Goal: Task Accomplishment & Management: Use online tool/utility

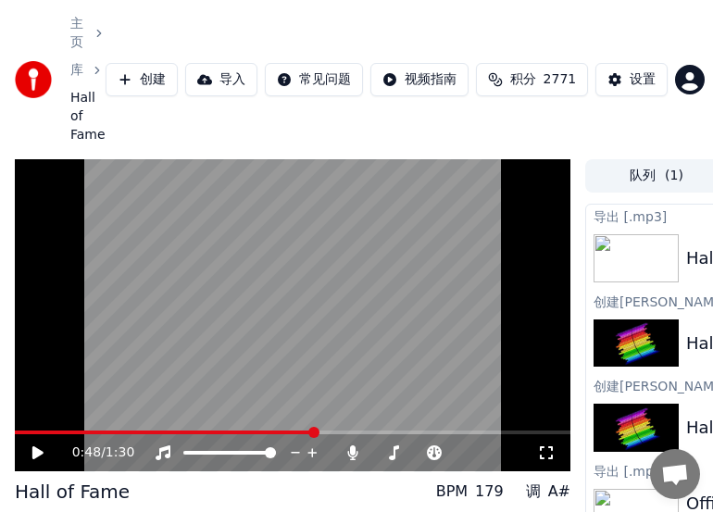
scroll to position [86, 289]
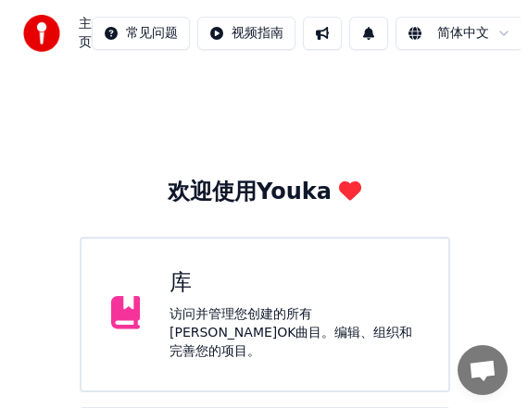
scroll to position [104, 0]
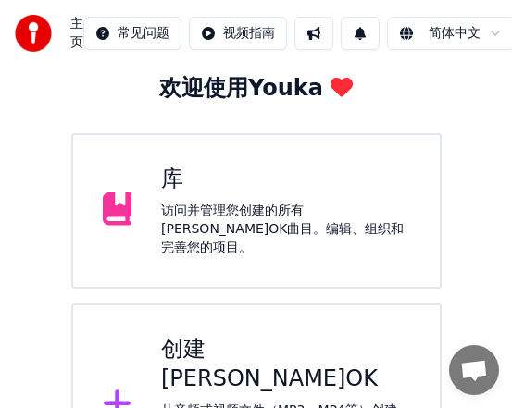
click at [264, 352] on div "创建[PERSON_NAME]OK" at bounding box center [285, 364] width 249 height 59
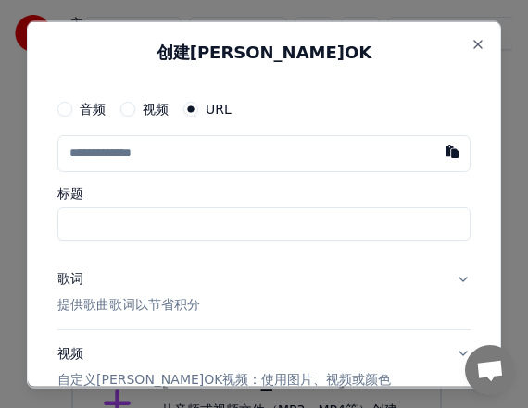
click at [129, 156] on input "text" at bounding box center [263, 152] width 413 height 37
click at [433, 148] on button "button" at bounding box center [451, 150] width 37 height 33
type input "**********"
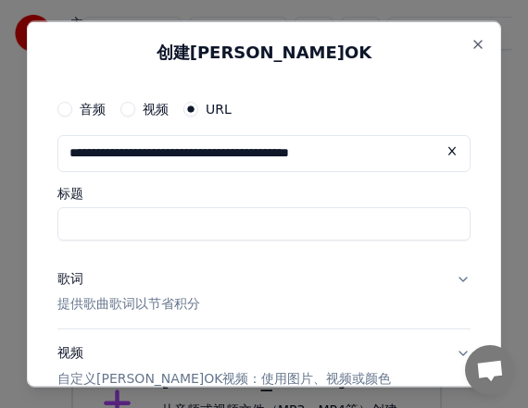
click at [237, 228] on input "标题" at bounding box center [263, 222] width 413 height 33
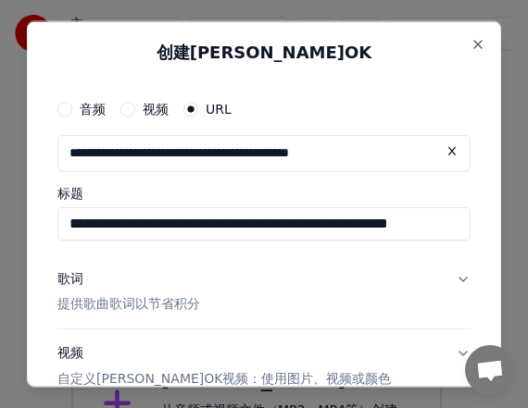
type input "**********"
click at [69, 281] on div "歌词" at bounding box center [70, 278] width 26 height 19
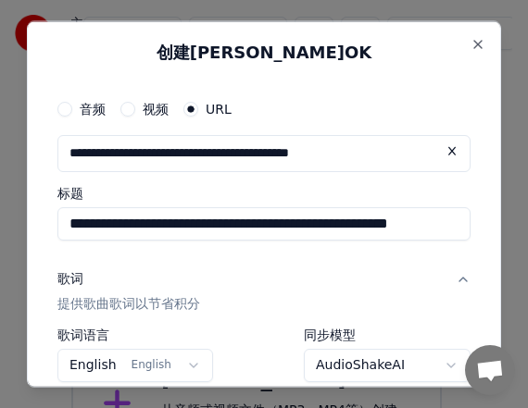
click at [49, 253] on div "**********" at bounding box center [264, 203] width 474 height 367
click at [187, 367] on button "English English" at bounding box center [135, 365] width 156 height 33
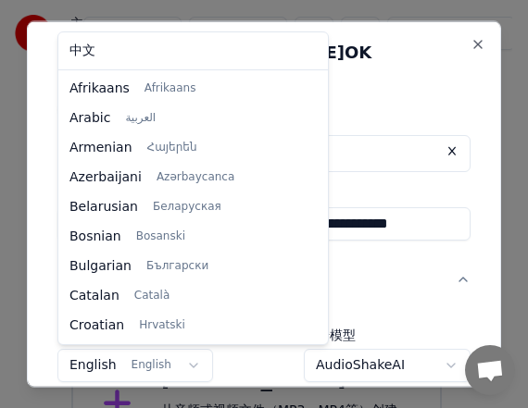
scroll to position [118, 0]
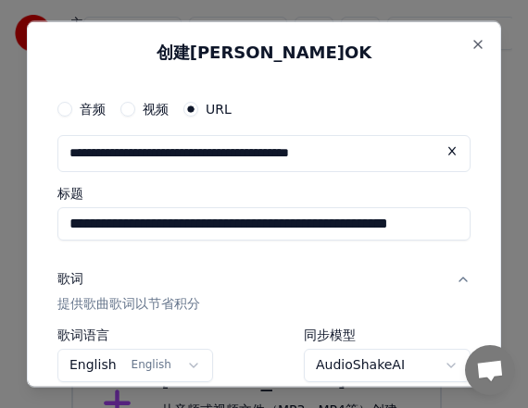
drag, startPoint x: 491, startPoint y: 257, endPoint x: 491, endPoint y: 277, distance: 19.4
click at [491, 277] on body "**********" at bounding box center [256, 201] width 512 height 611
click at [189, 368] on button "English English" at bounding box center [135, 365] width 156 height 33
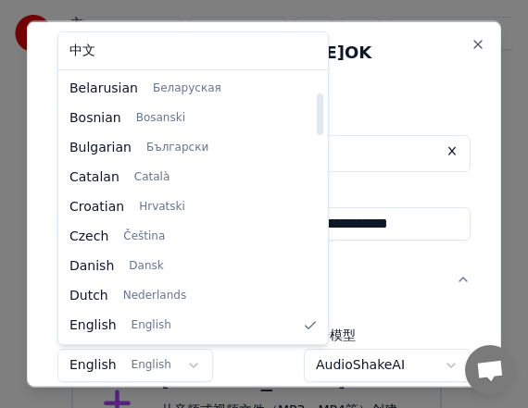
select select "**"
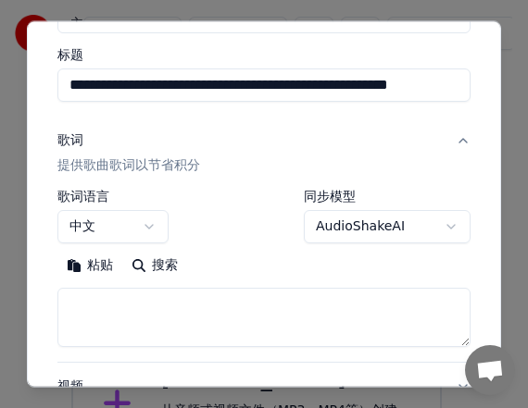
scroll to position [165, 0]
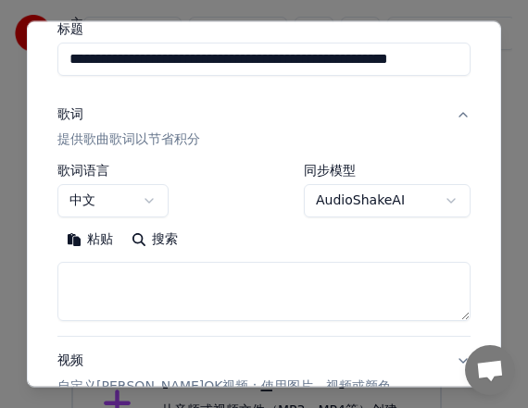
click at [129, 277] on textarea at bounding box center [263, 291] width 413 height 59
click at [100, 239] on button "粘贴" at bounding box center [89, 240] width 65 height 30
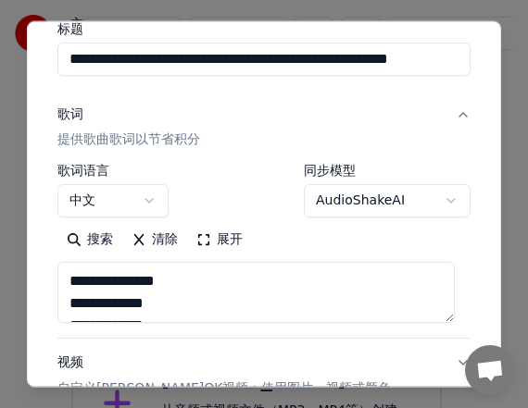
type textarea "**********"
click at [170, 278] on textarea "**********" at bounding box center [255, 292] width 397 height 61
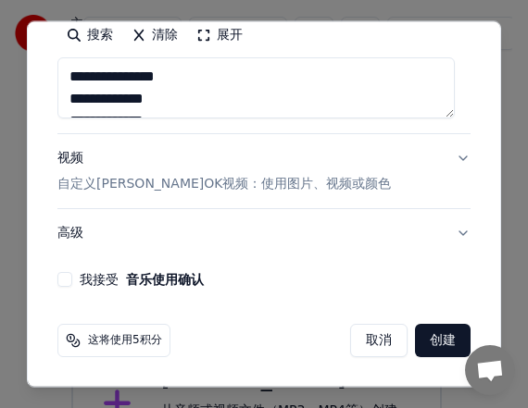
click at [69, 277] on button "我接受 音乐使用确认" at bounding box center [64, 279] width 15 height 15
click at [433, 348] on button "创建" at bounding box center [443, 340] width 56 height 33
select select "**"
type textarea "**********"
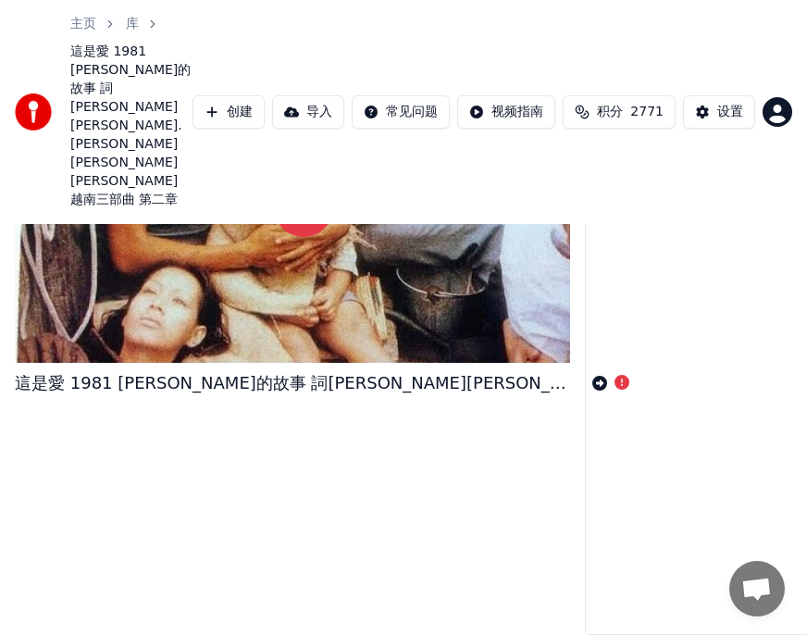
scroll to position [195, 0]
click at [527, 367] on div "创建[PERSON_NAME]OK 這是愛 1981 [PERSON_NAME]的故事 詞[PERSON_NAME][PERSON_NAME].[PERSON…" at bounding box center [793, 365] width 417 height 540
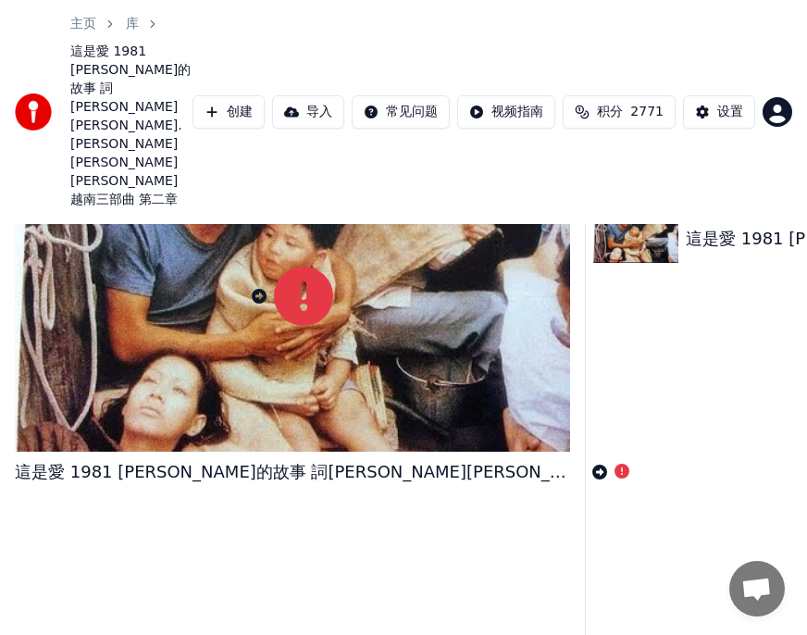
scroll to position [19, 0]
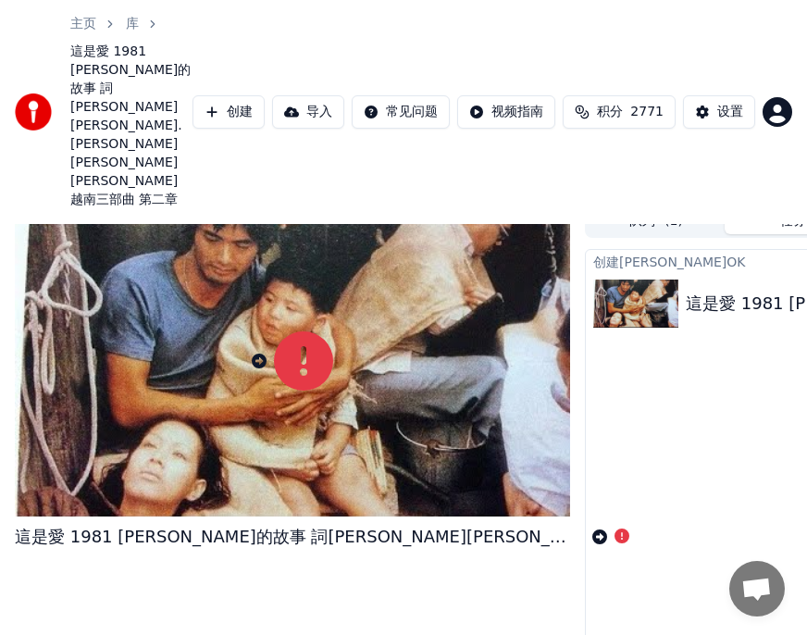
click at [527, 407] on div "创建[PERSON_NAME]OK 這是愛 1981 [PERSON_NAME]的故事 詞[PERSON_NAME][PERSON_NAME].[PERSON…" at bounding box center [793, 519] width 417 height 540
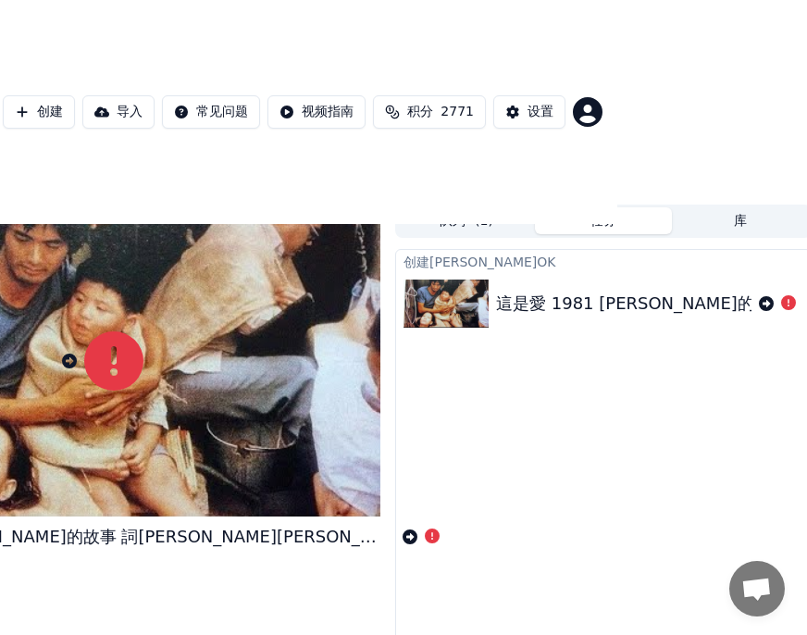
scroll to position [19, 194]
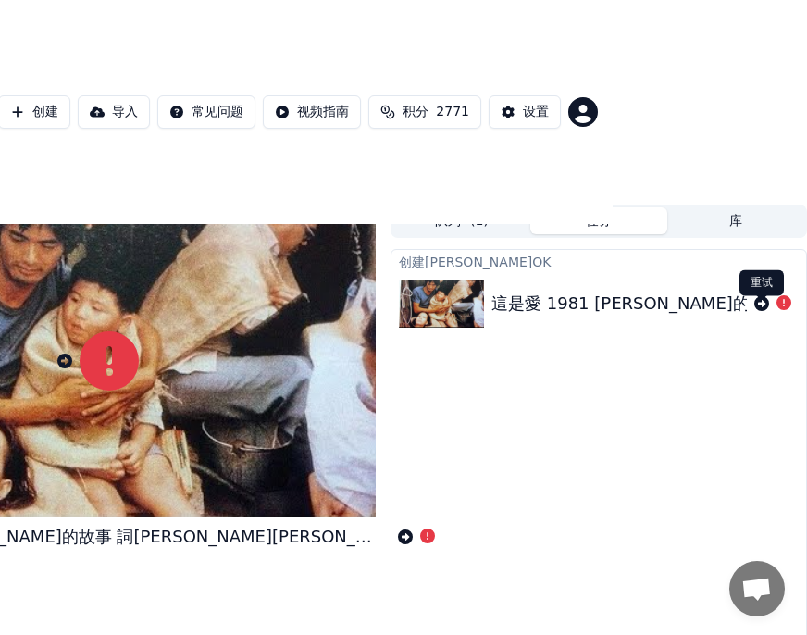
click at [527, 311] on icon at bounding box center [761, 303] width 15 height 15
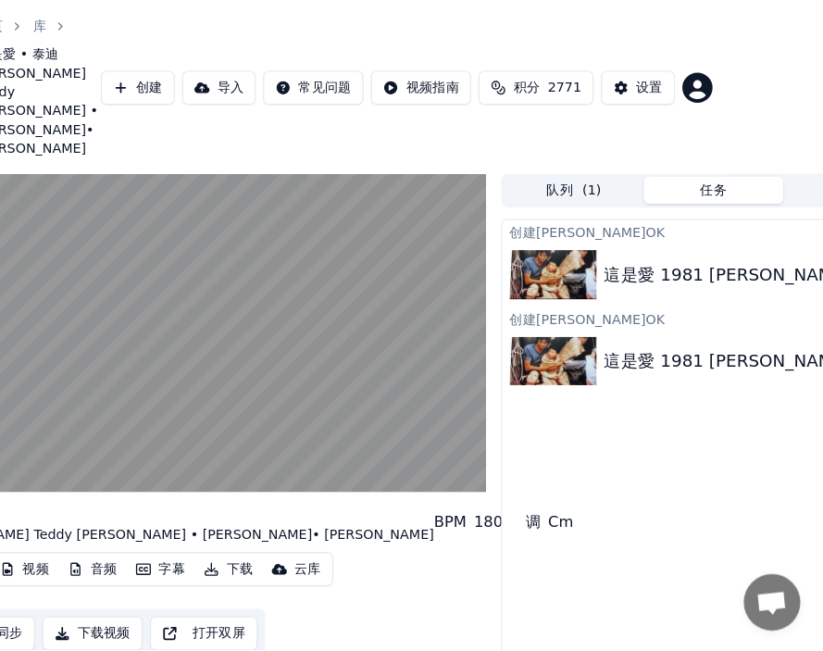
scroll to position [0, 0]
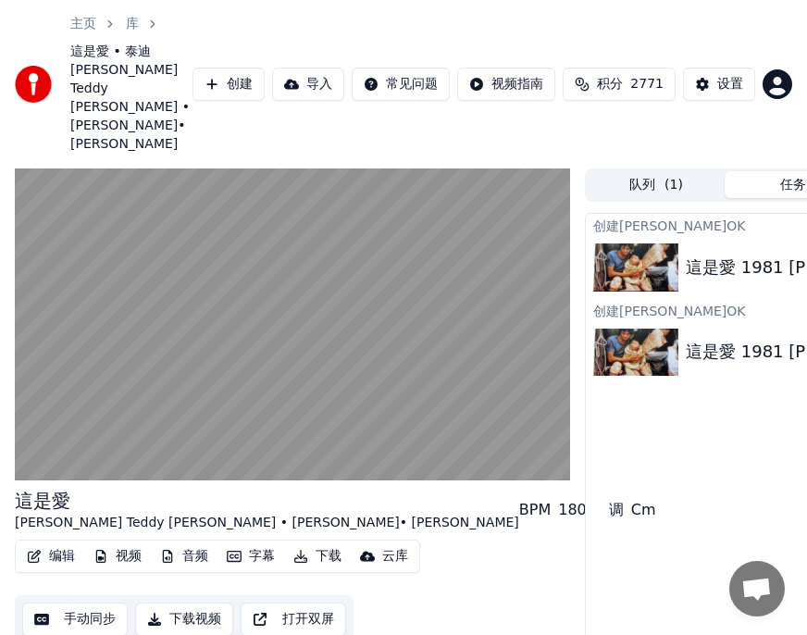
click at [255, 407] on button "字幕" at bounding box center [250, 556] width 63 height 26
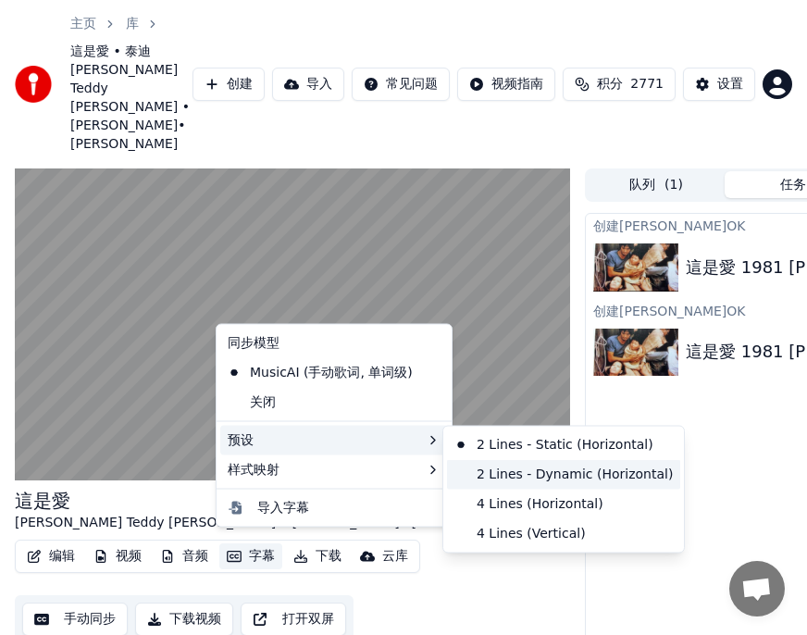
click at [502, 407] on div "2 Lines - Dynamic (Horizontal)" at bounding box center [563, 474] width 233 height 30
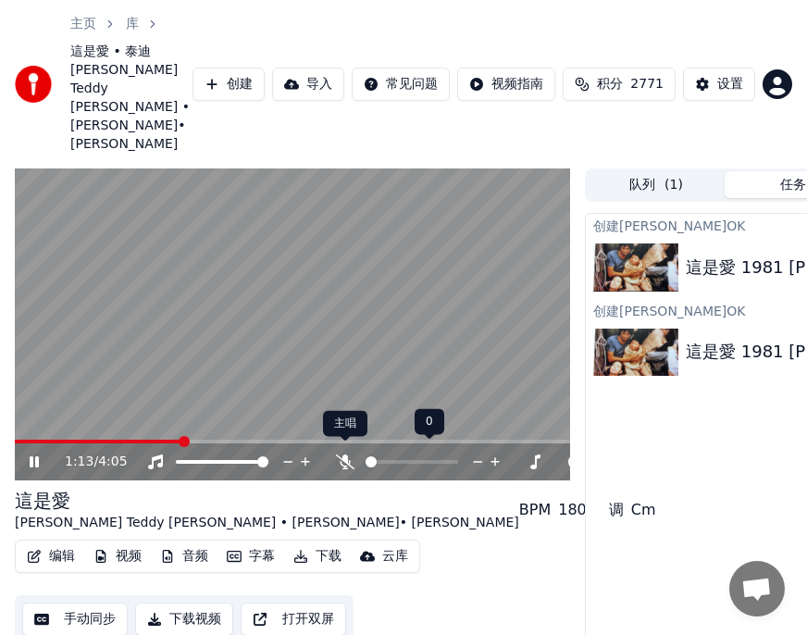
click at [343, 407] on icon at bounding box center [345, 462] width 19 height 15
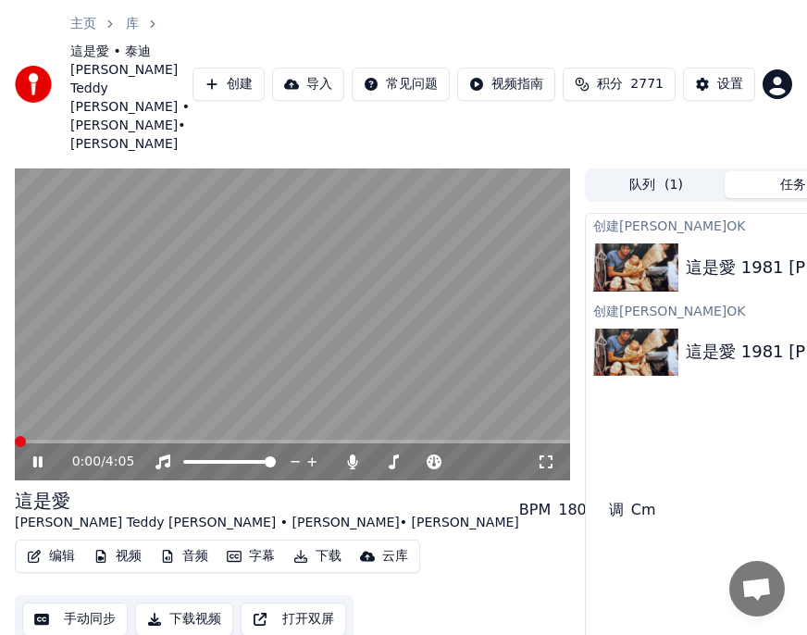
click at [15, 407] on span at bounding box center [20, 441] width 11 height 11
click at [58, 407] on button "编辑" at bounding box center [50, 556] width 63 height 26
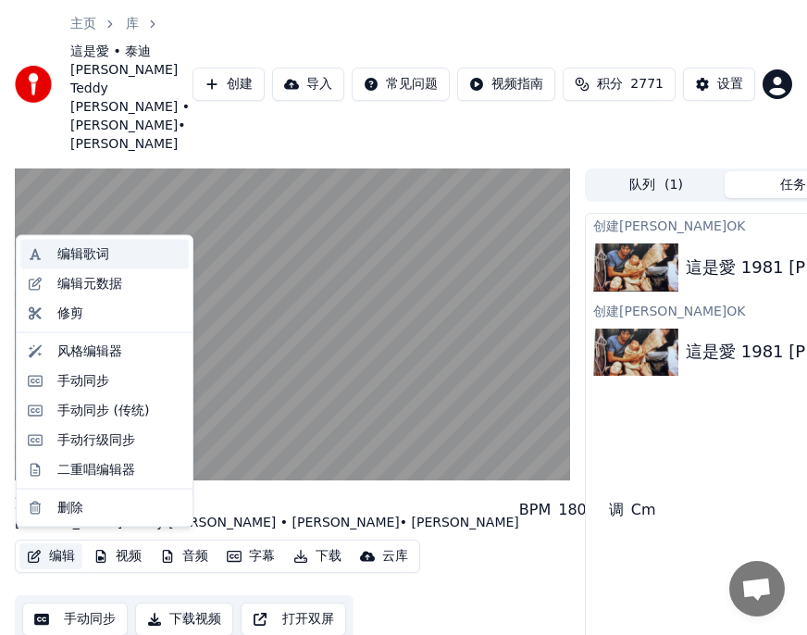
click at [81, 250] on div "编辑歌词" at bounding box center [83, 254] width 52 height 19
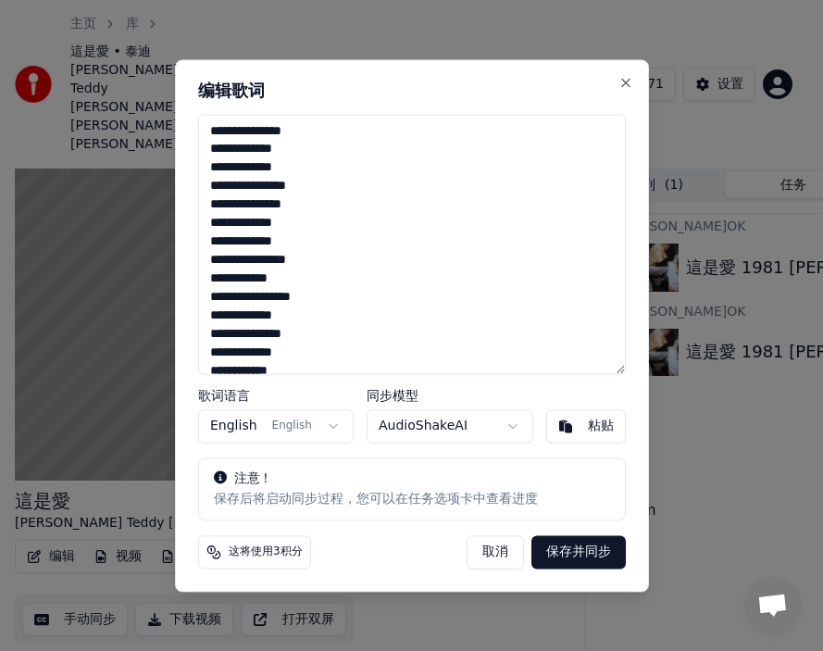
click at [253, 132] on textarea "**********" at bounding box center [412, 244] width 428 height 260
click at [254, 150] on textarea "**********" at bounding box center [412, 244] width 428 height 260
click at [252, 186] on textarea "**********" at bounding box center [412, 244] width 428 height 260
click at [264, 205] on textarea "**********" at bounding box center [412, 244] width 428 height 260
click at [255, 245] on textarea "**********" at bounding box center [412, 244] width 428 height 260
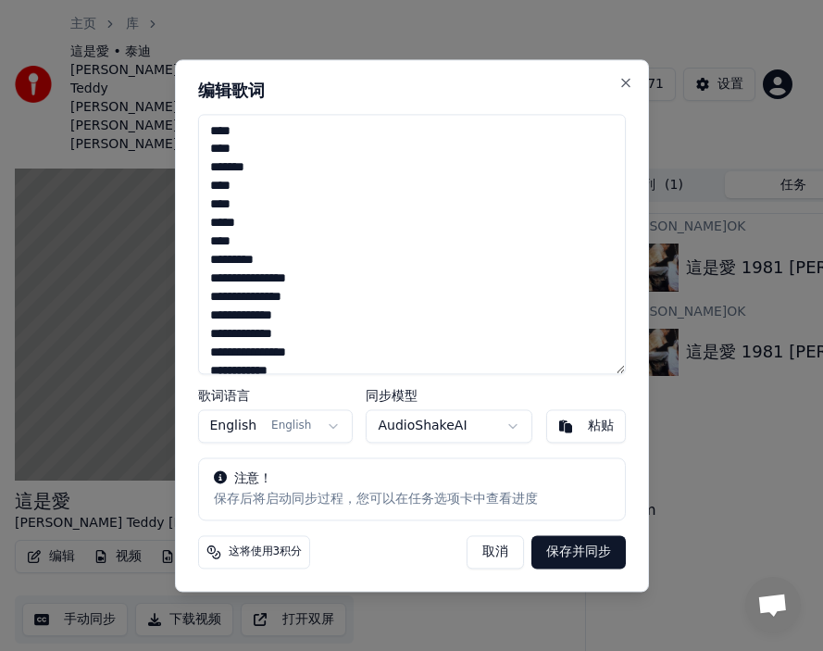
click at [275, 262] on textarea "**********" at bounding box center [412, 244] width 428 height 260
click at [266, 293] on textarea "**********" at bounding box center [412, 244] width 428 height 260
click at [292, 318] on textarea "**********" at bounding box center [412, 244] width 428 height 260
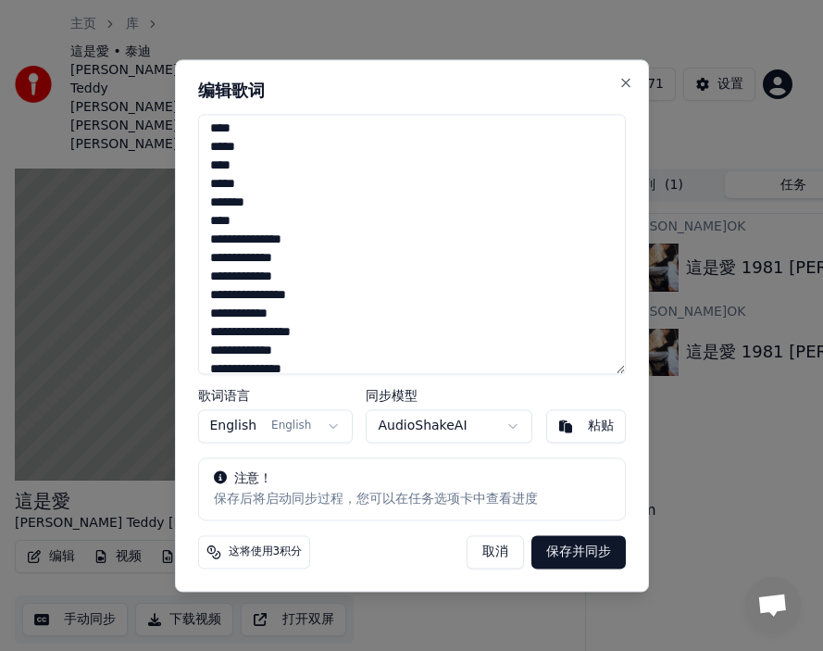
scroll to position [125, 0]
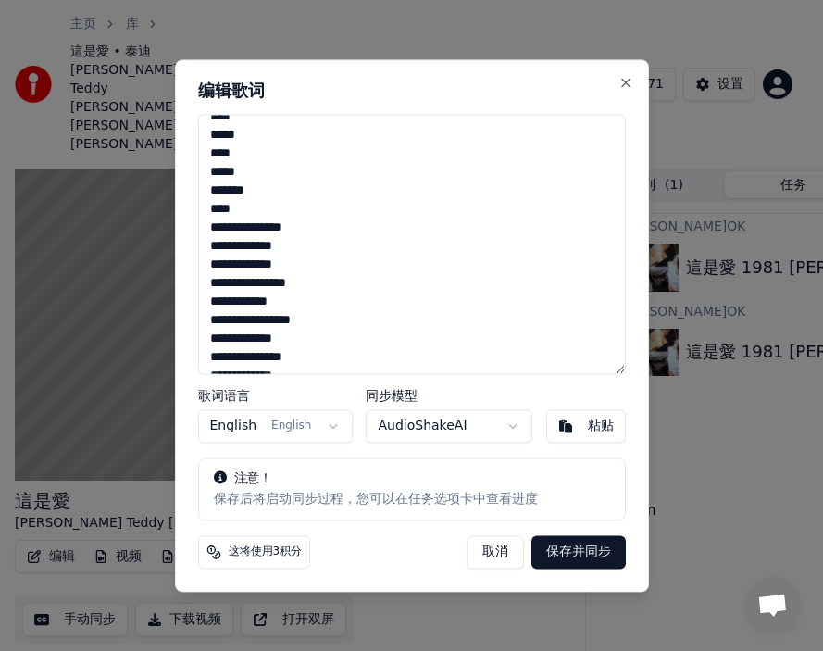
click at [253, 228] on textarea "**********" at bounding box center [412, 244] width 428 height 260
click at [253, 246] on textarea "**********" at bounding box center [412, 244] width 428 height 260
click at [254, 285] on textarea "**********" at bounding box center [412, 244] width 428 height 260
click at [264, 304] on textarea "**********" at bounding box center [412, 244] width 428 height 260
click at [250, 340] on textarea "**********" at bounding box center [412, 244] width 428 height 260
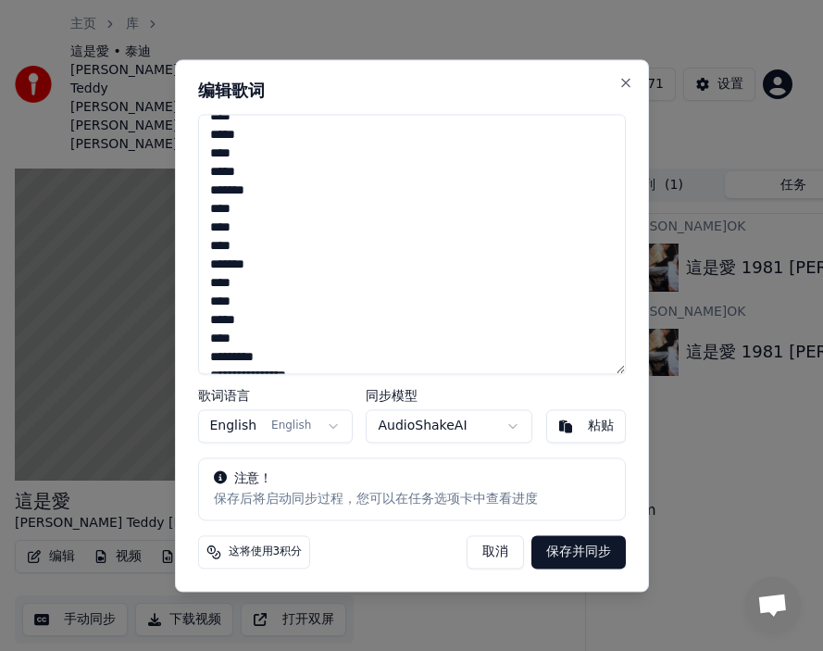
click at [276, 358] on textarea "**********" at bounding box center [412, 244] width 428 height 260
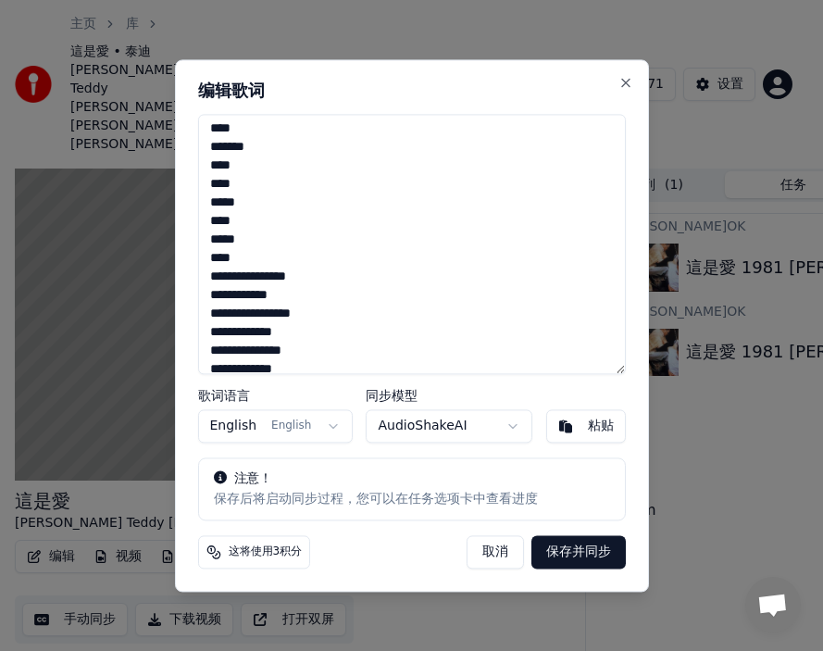
scroll to position [284, 0]
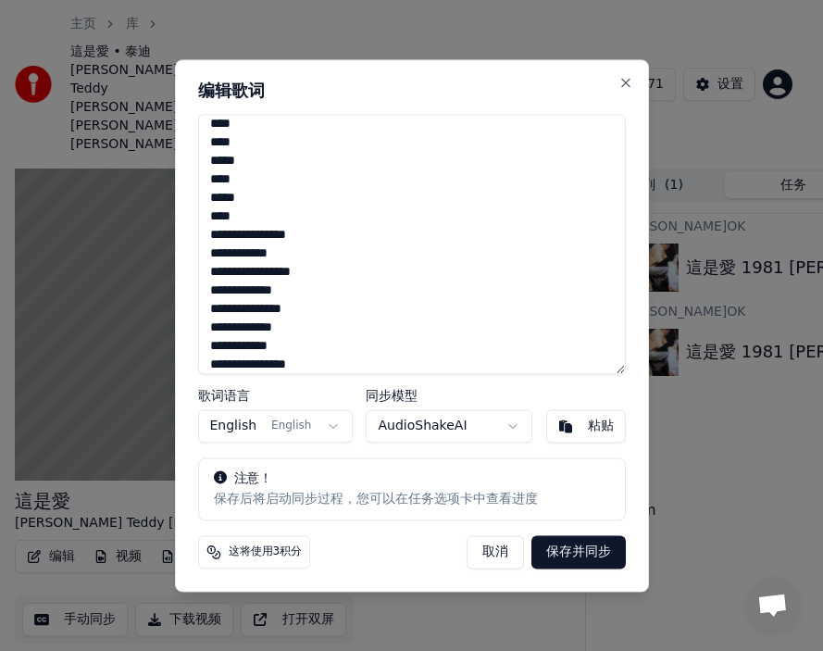
click at [268, 236] on textarea "**********" at bounding box center [412, 244] width 428 height 260
click at [277, 253] on textarea "**********" at bounding box center [412, 244] width 428 height 260
click at [267, 291] on textarea "**********" at bounding box center [412, 244] width 428 height 260
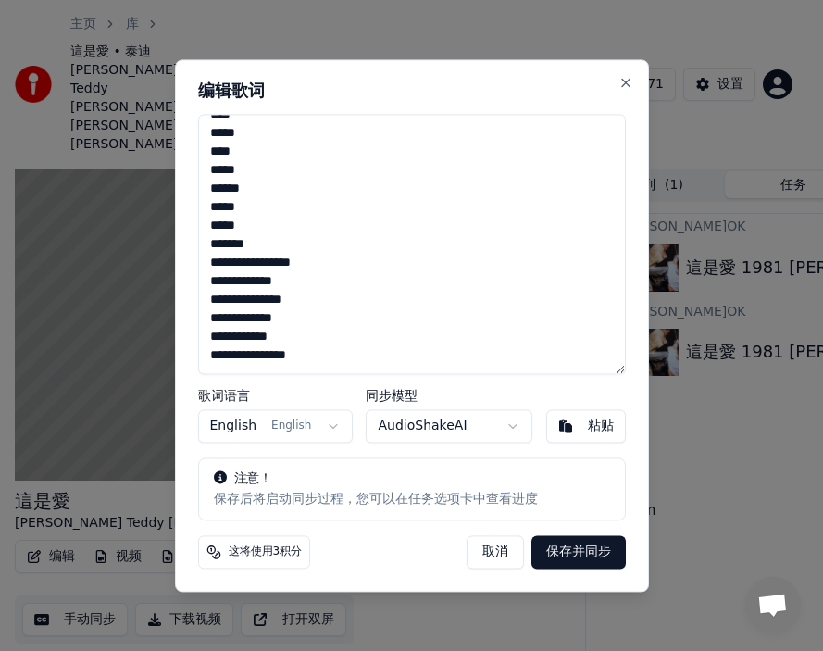
click at [317, 266] on textarea "**********" at bounding box center [412, 244] width 428 height 260
click at [317, 300] on textarea "**********" at bounding box center [412, 244] width 428 height 260
click at [255, 340] on textarea "**********" at bounding box center [412, 244] width 428 height 260
click at [255, 355] on textarea "**********" at bounding box center [412, 244] width 428 height 260
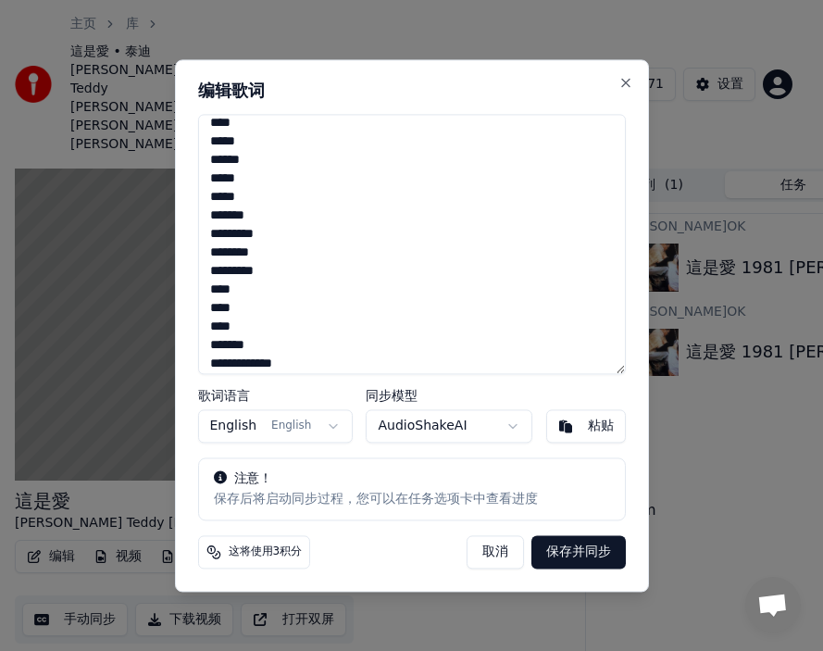
scroll to position [422, 0]
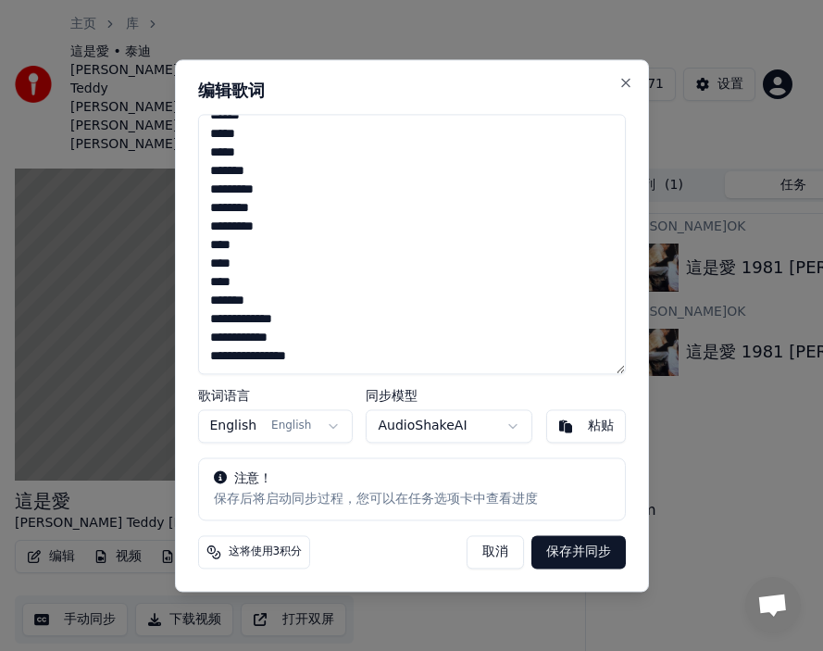
click at [254, 320] on textarea "**********" at bounding box center [412, 244] width 428 height 260
click at [253, 355] on textarea "**********" at bounding box center [412, 244] width 428 height 260
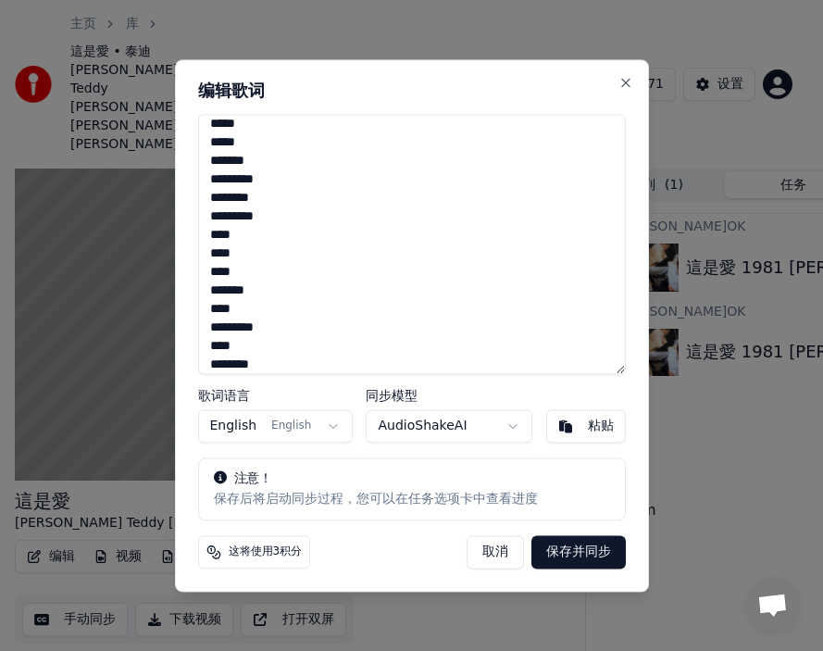
scroll to position [459, 0]
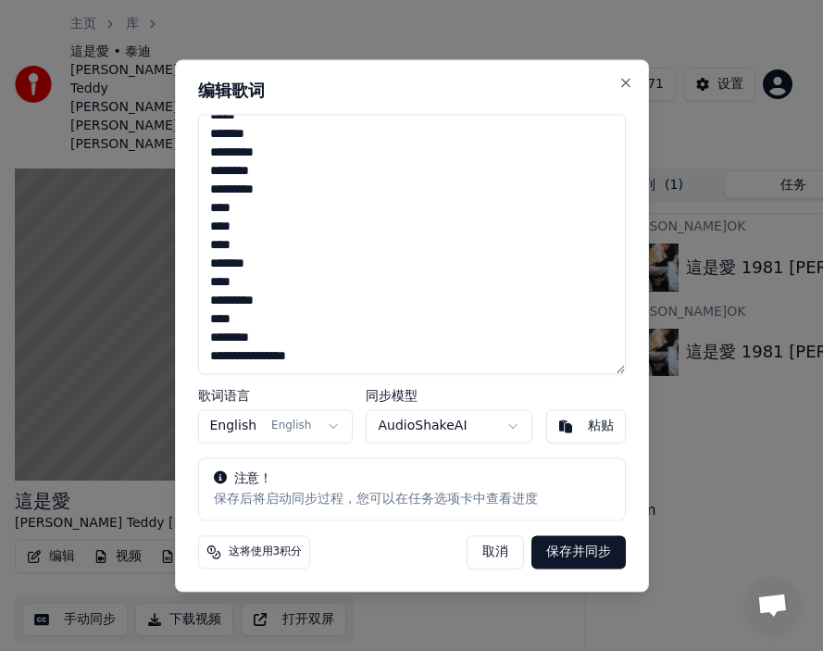
click at [265, 356] on textarea "**********" at bounding box center [412, 244] width 428 height 260
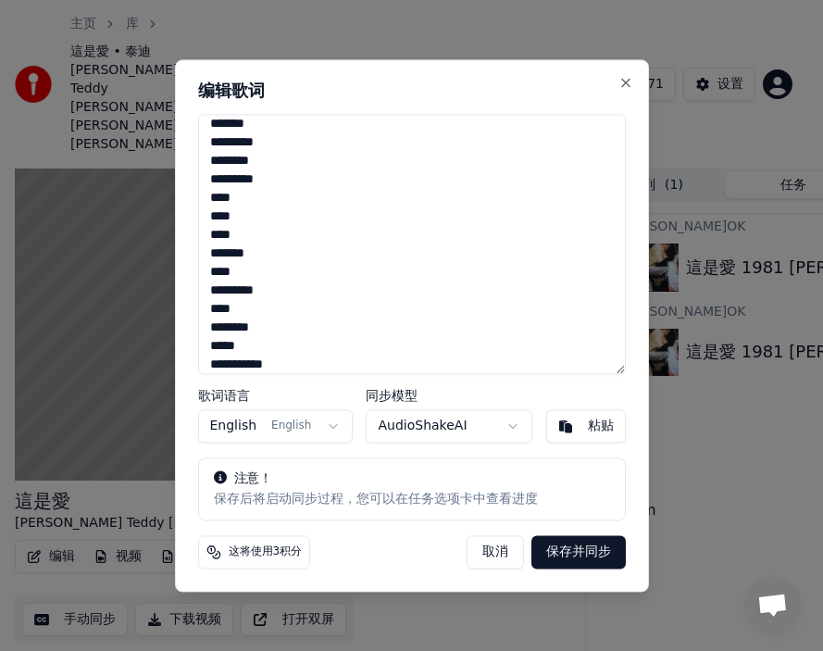
click at [291, 363] on textarea "**********" at bounding box center [412, 244] width 428 height 260
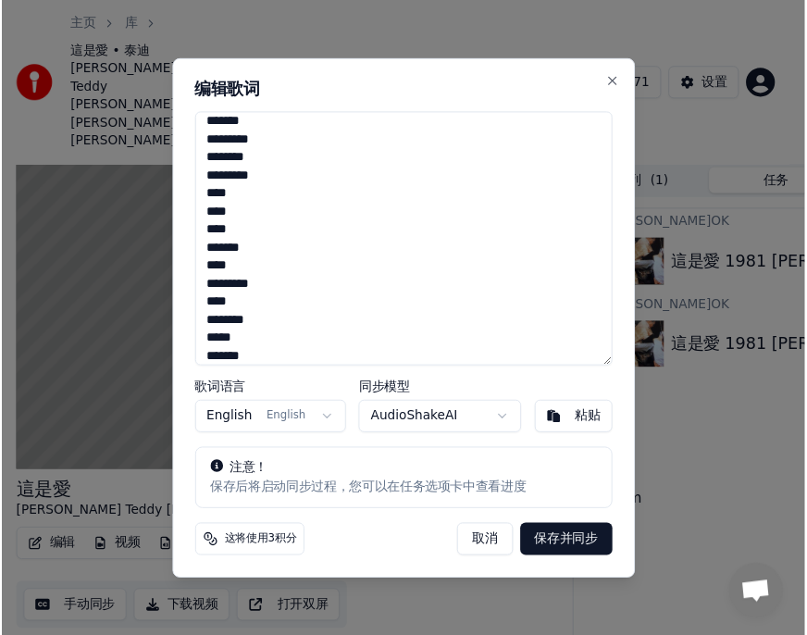
scroll to position [488, 0]
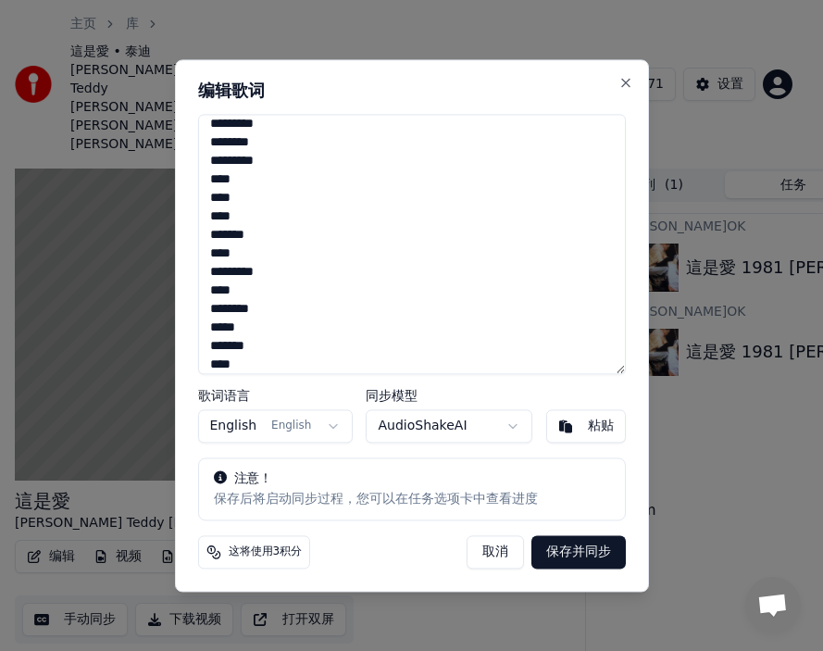
type textarea "**** **** ******* **** **** ***** **** ***** **** ***** ******* **** **** **** …"
click at [527, 407] on button "保存并同步" at bounding box center [578, 551] width 94 height 33
click at [527, 80] on button "Close" at bounding box center [625, 82] width 15 height 15
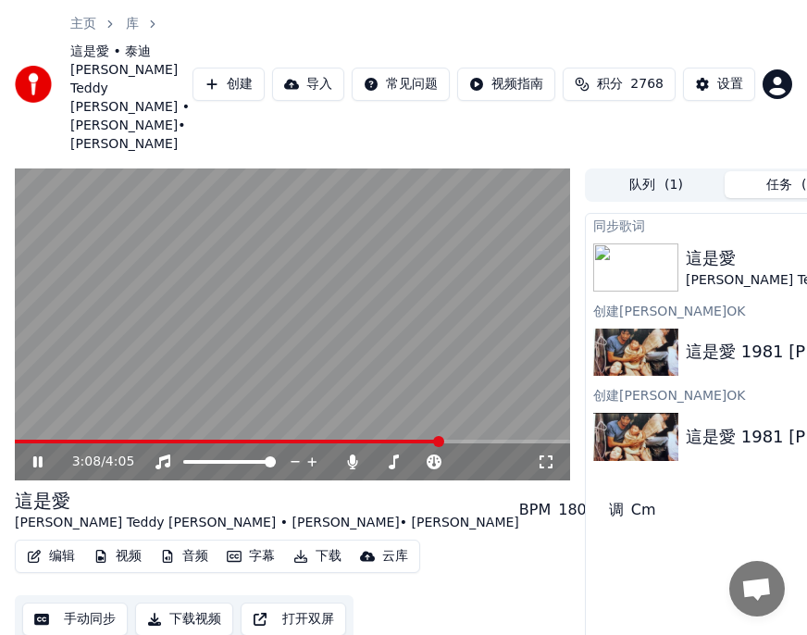
scroll to position [0, 194]
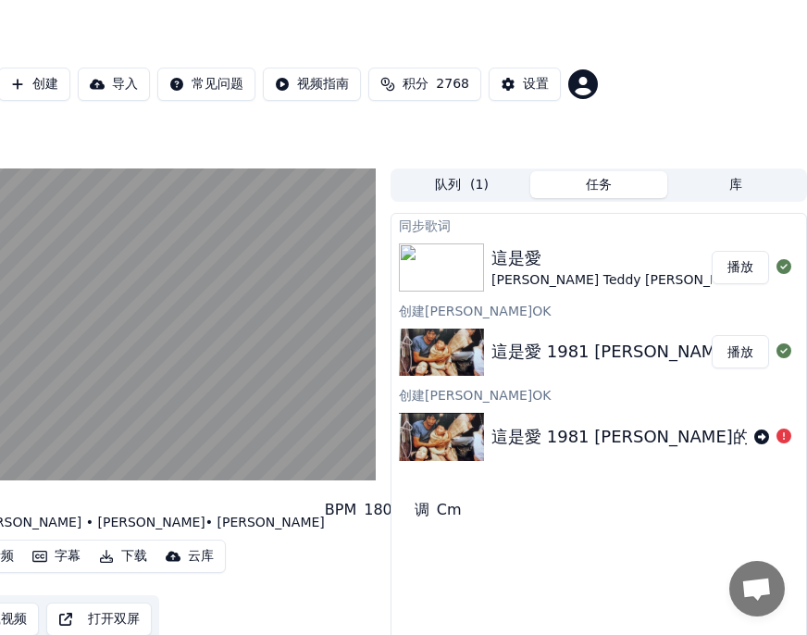
click at [527, 255] on button "播放" at bounding box center [740, 267] width 57 height 33
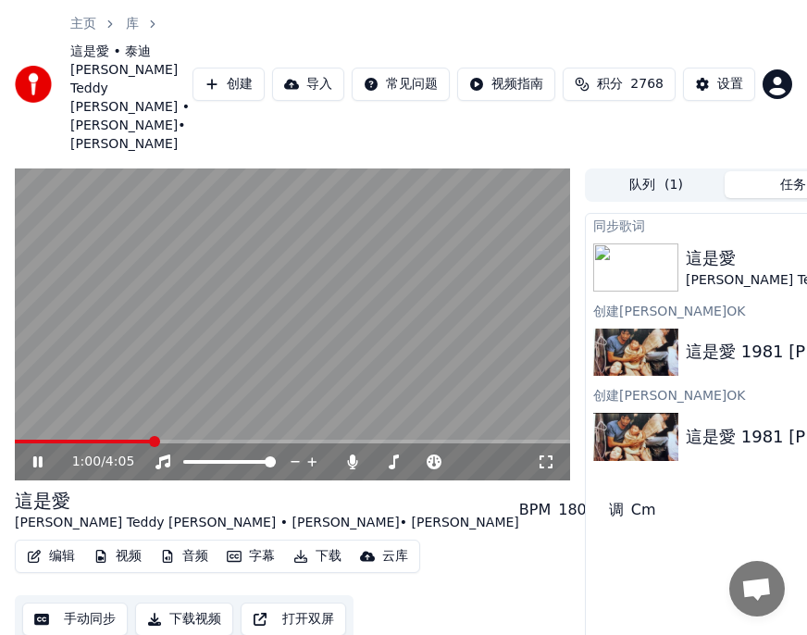
click at [66, 407] on button "编辑" at bounding box center [50, 556] width 63 height 26
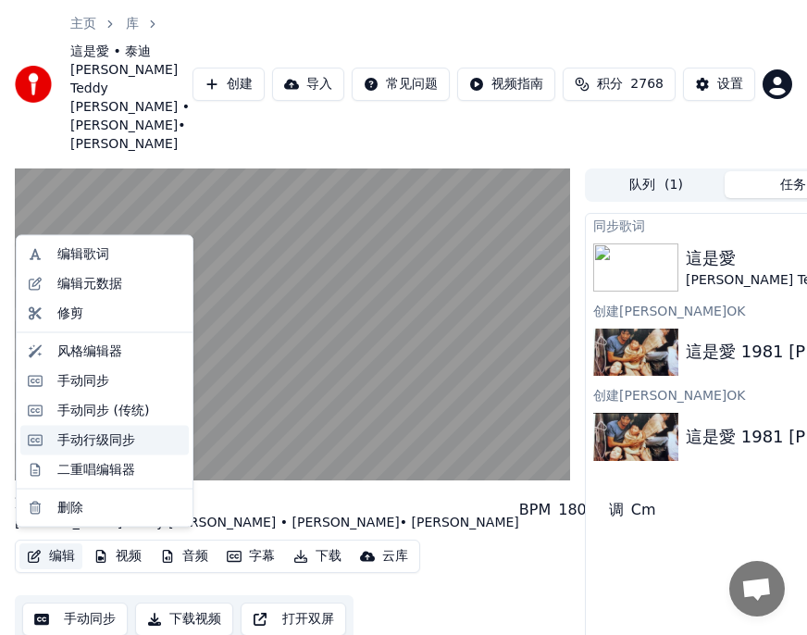
click at [89, 407] on div "手动行级同步" at bounding box center [96, 439] width 78 height 19
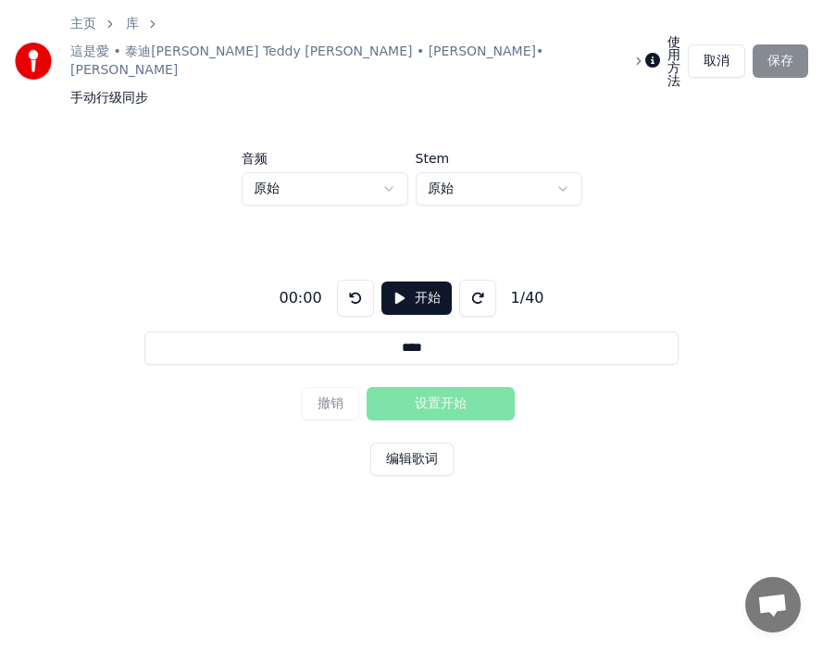
click at [412, 281] on button "开始" at bounding box center [416, 297] width 70 height 33
click at [414, 281] on button "暂停" at bounding box center [416, 297] width 70 height 33
click at [402, 281] on button "开始" at bounding box center [416, 297] width 70 height 33
click at [405, 387] on button "设置开始" at bounding box center [441, 403] width 148 height 33
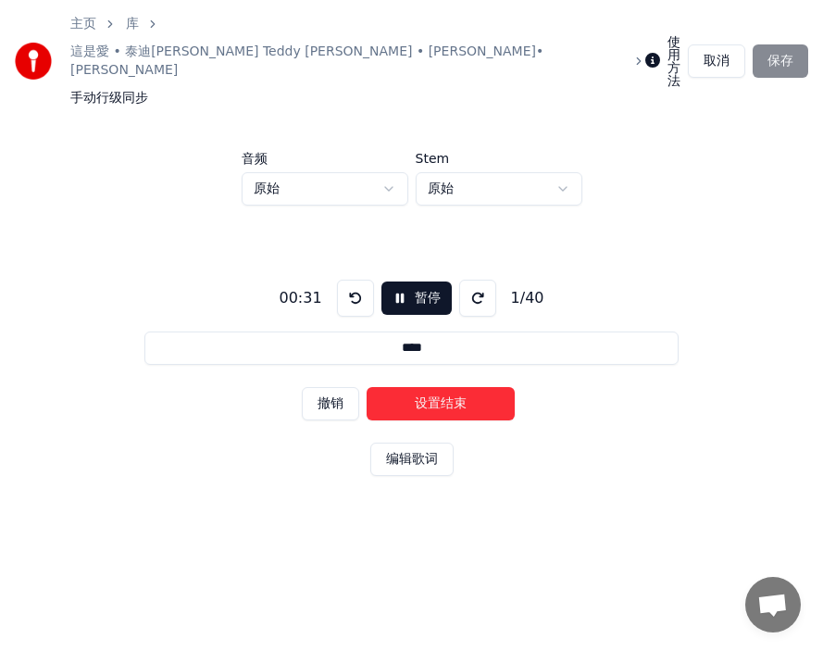
click at [420, 387] on button "设置结束" at bounding box center [441, 403] width 148 height 33
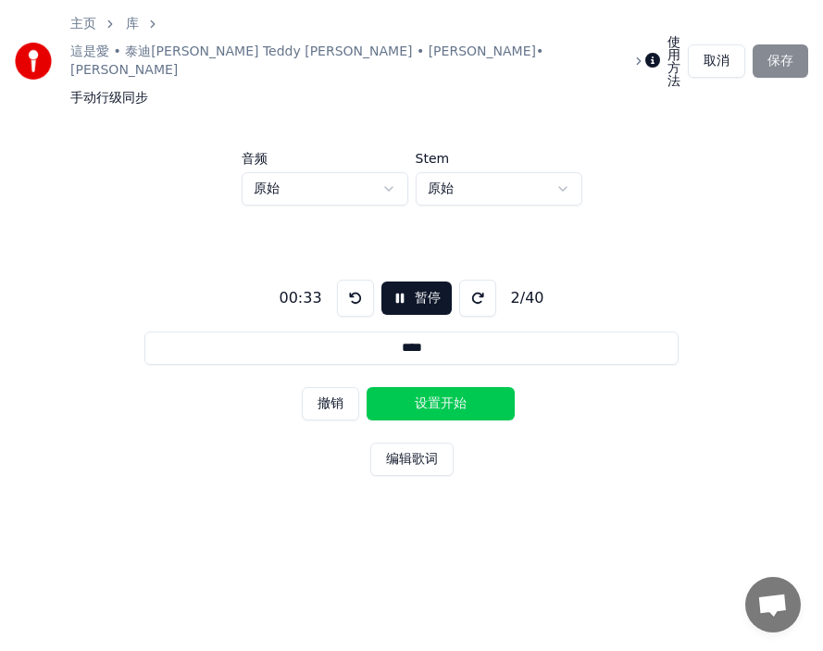
click at [408, 387] on button "设置开始" at bounding box center [441, 403] width 148 height 33
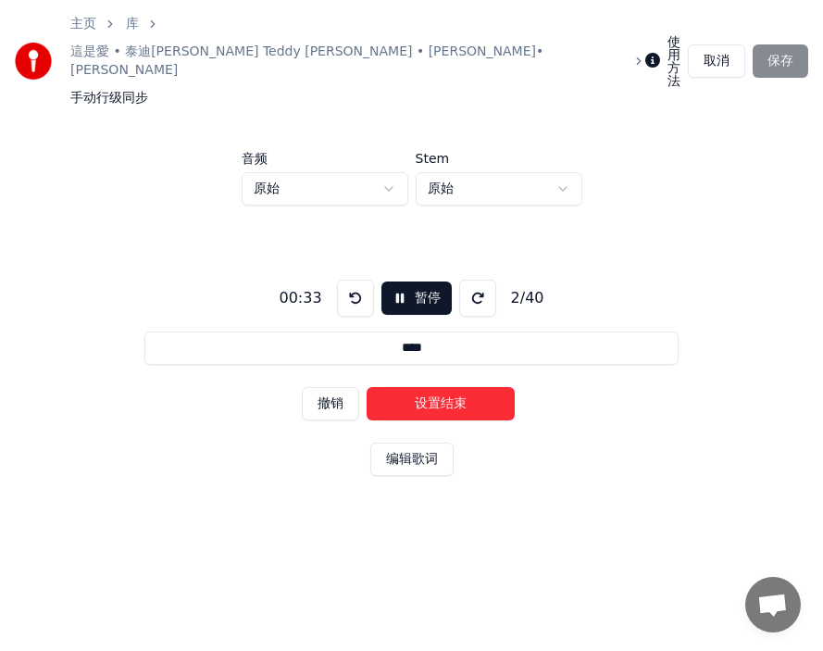
click at [422, 387] on button "设置结束" at bounding box center [441, 403] width 148 height 33
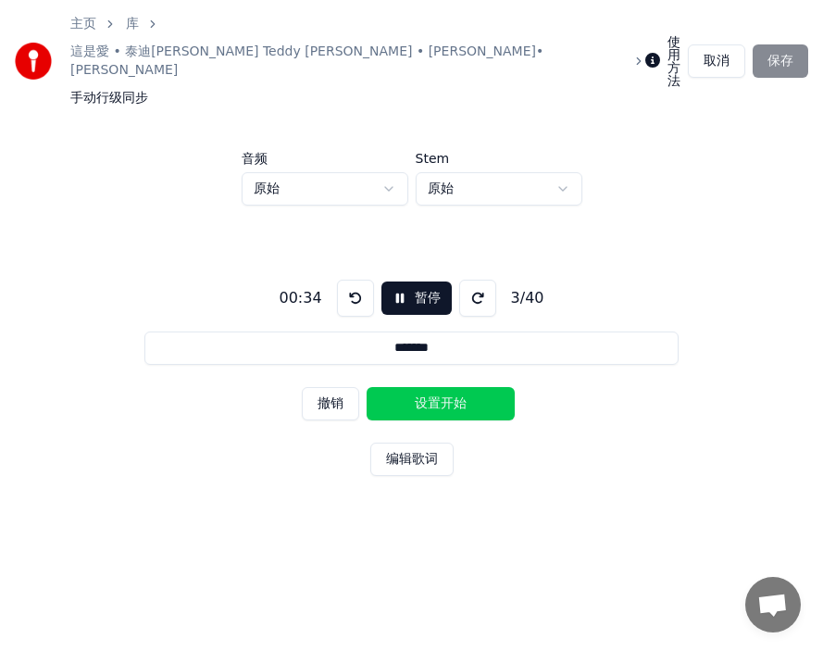
click at [413, 387] on button "设置开始" at bounding box center [441, 403] width 148 height 33
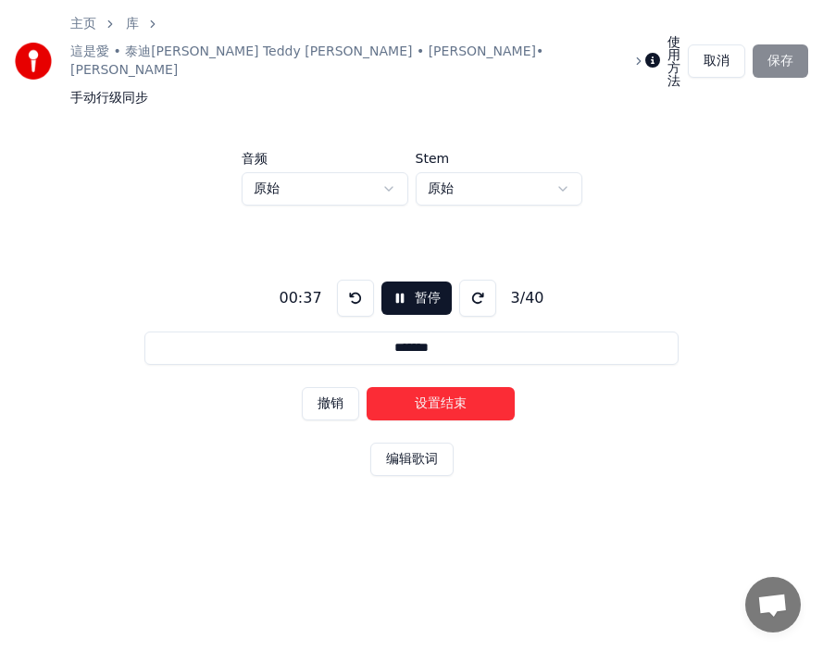
click at [450, 387] on button "设置结束" at bounding box center [441, 403] width 148 height 33
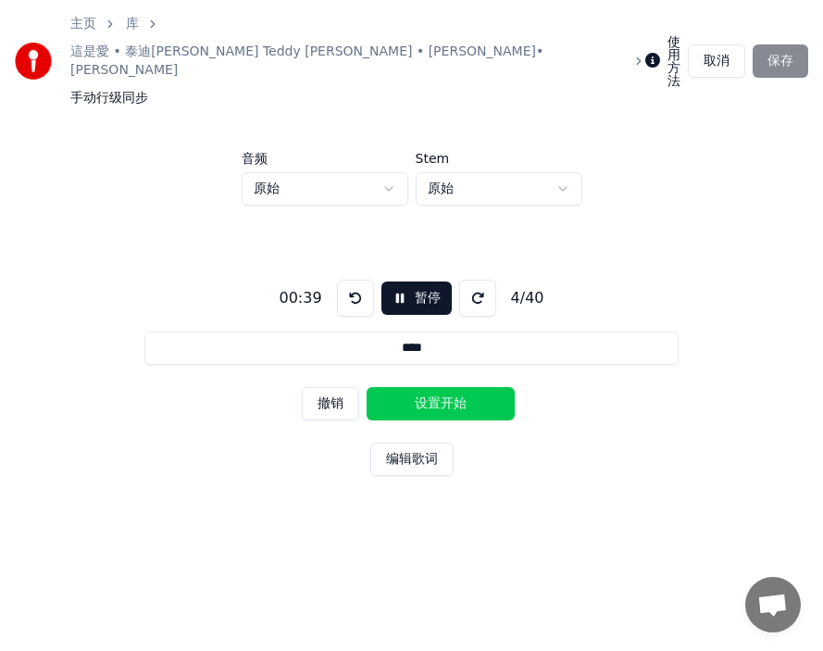
click at [412, 387] on button "设置开始" at bounding box center [441, 403] width 148 height 33
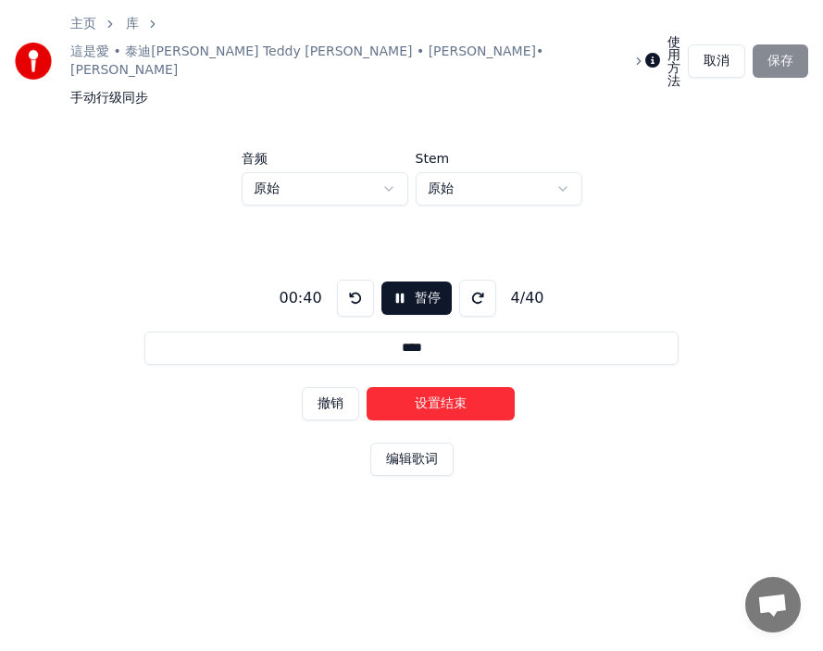
click at [332, 387] on button "撤销" at bounding box center [330, 403] width 57 height 33
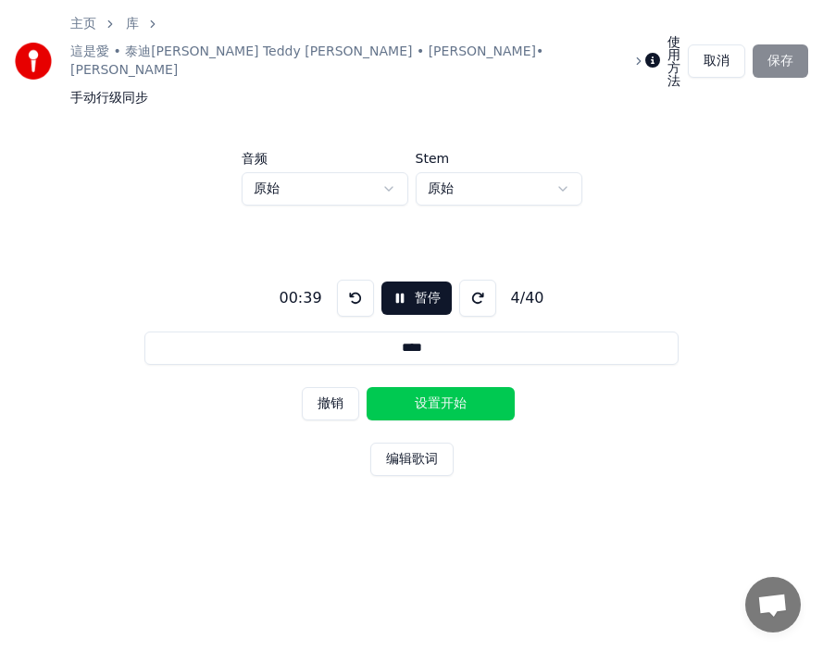
click at [422, 387] on button "设置开始" at bounding box center [441, 403] width 148 height 33
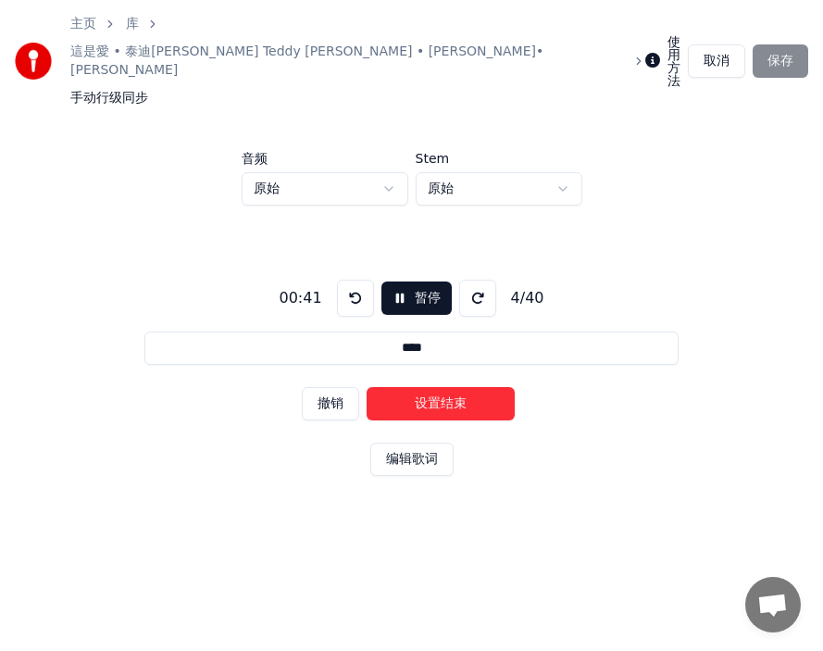
click at [325, 387] on button "撤销" at bounding box center [330, 403] width 57 height 33
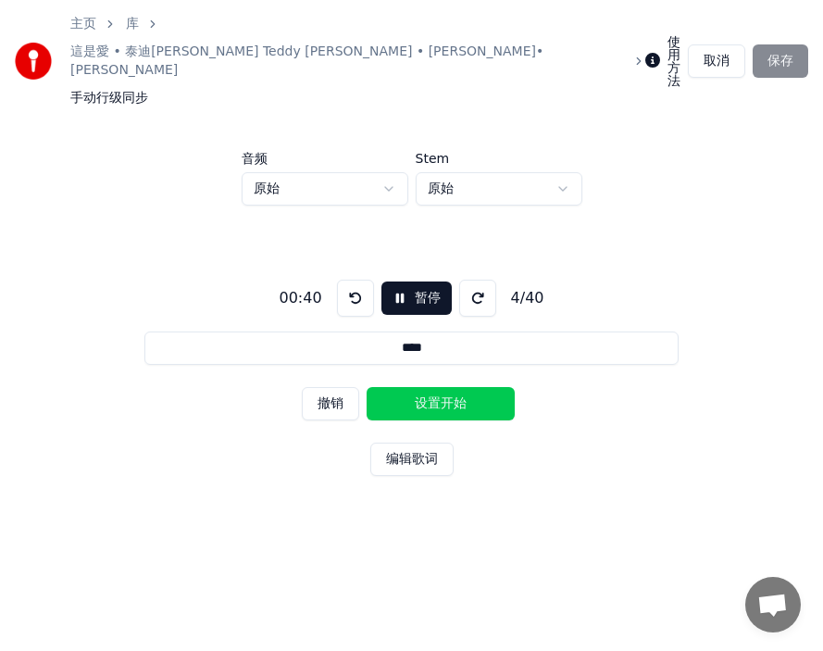
click at [420, 387] on button "设置开始" at bounding box center [441, 403] width 148 height 33
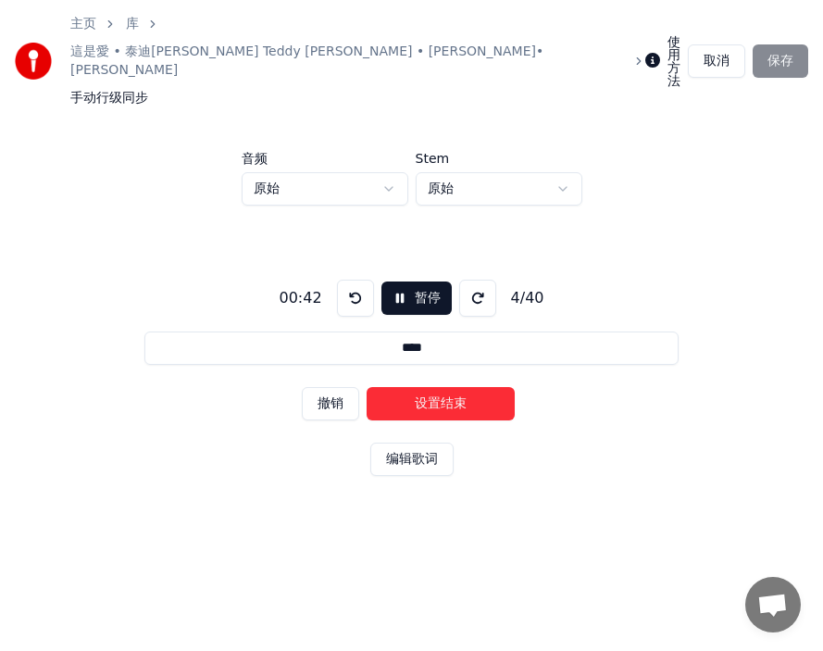
click at [451, 387] on button "设置结束" at bounding box center [441, 403] width 148 height 33
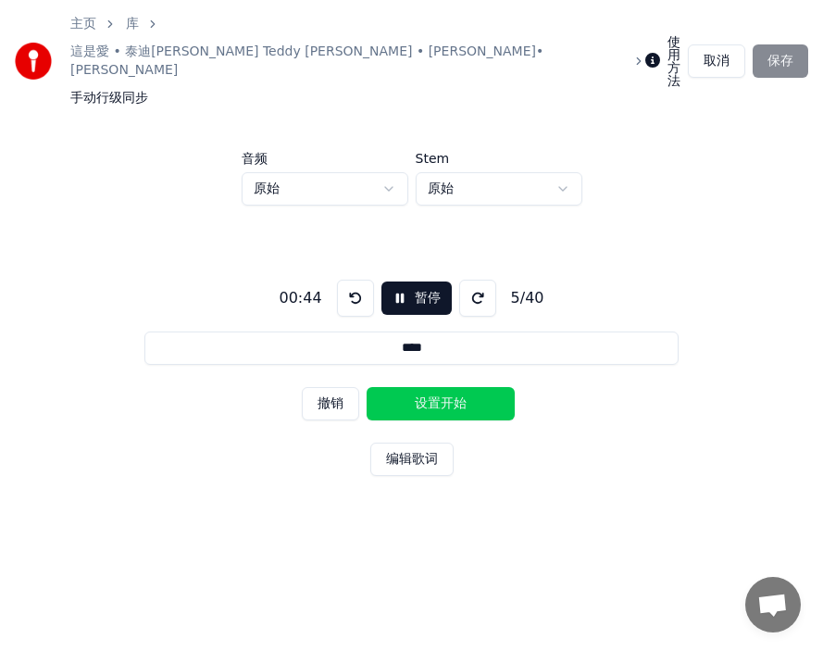
click at [410, 387] on button "设置开始" at bounding box center [441, 403] width 148 height 33
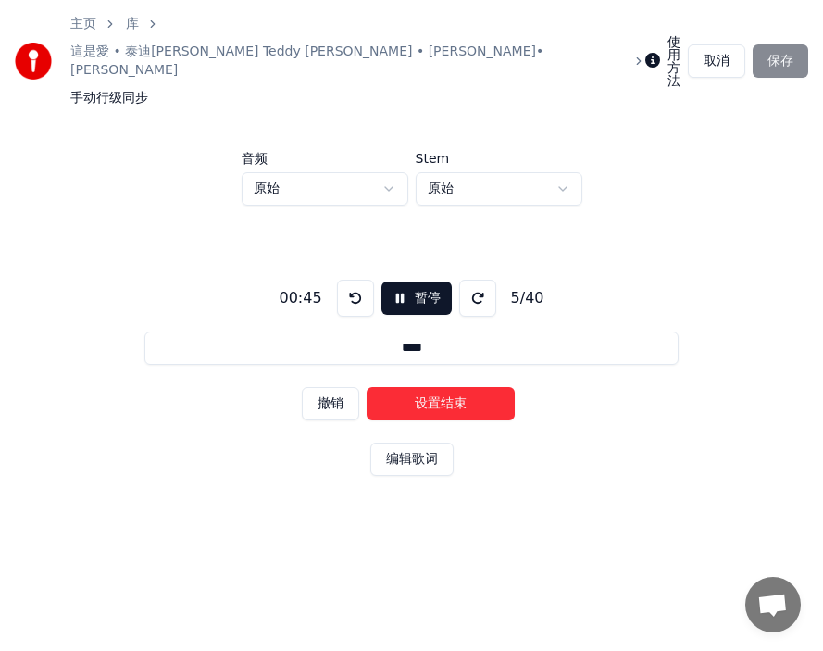
click at [445, 387] on button "设置结束" at bounding box center [441, 403] width 148 height 33
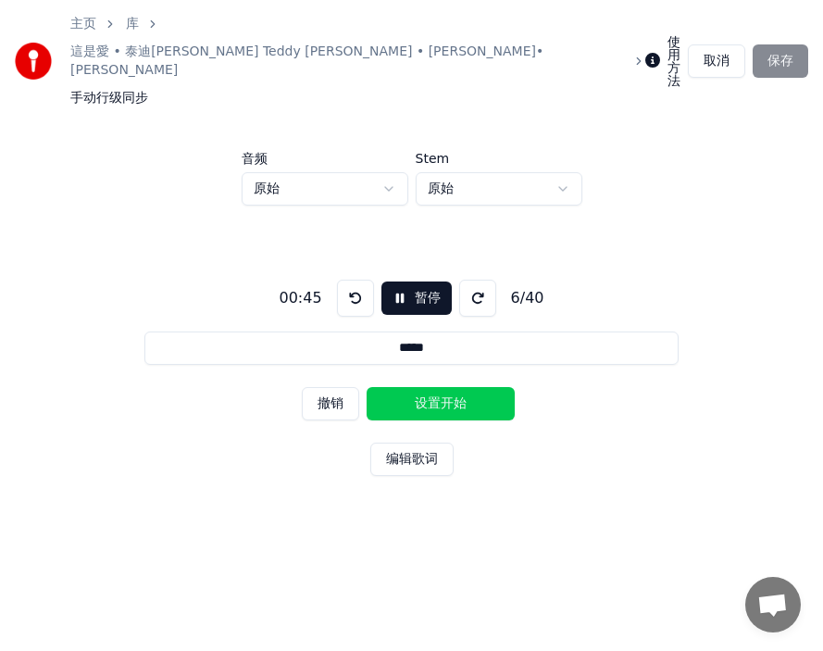
click at [404, 387] on button "设置开始" at bounding box center [441, 403] width 148 height 33
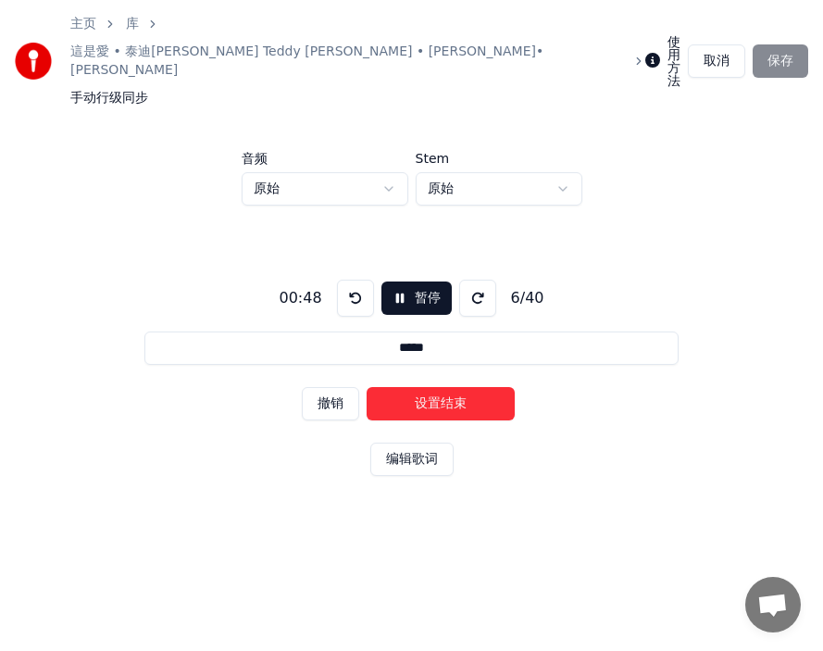
click at [443, 387] on button "设置结束" at bounding box center [441, 403] width 148 height 33
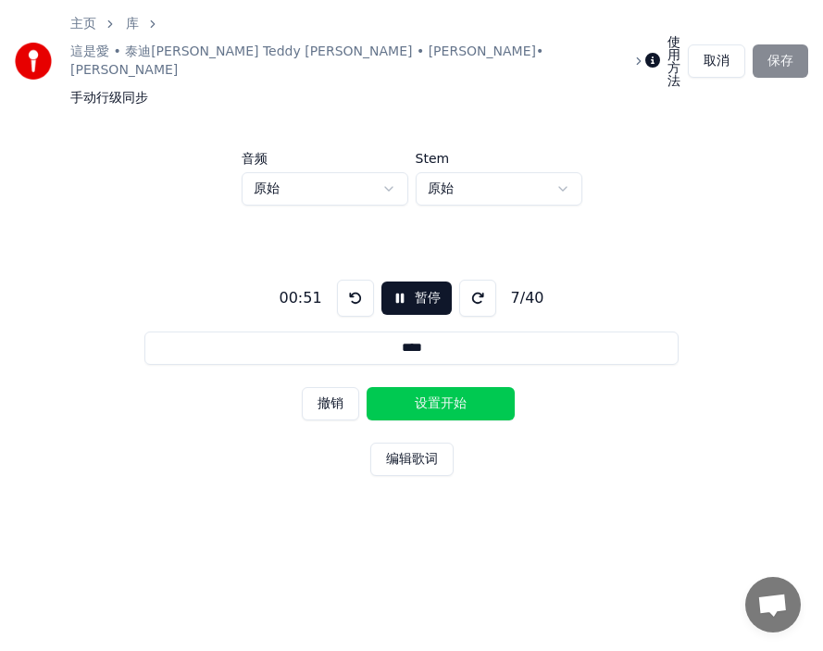
click at [409, 387] on button "设置开始" at bounding box center [441, 403] width 148 height 33
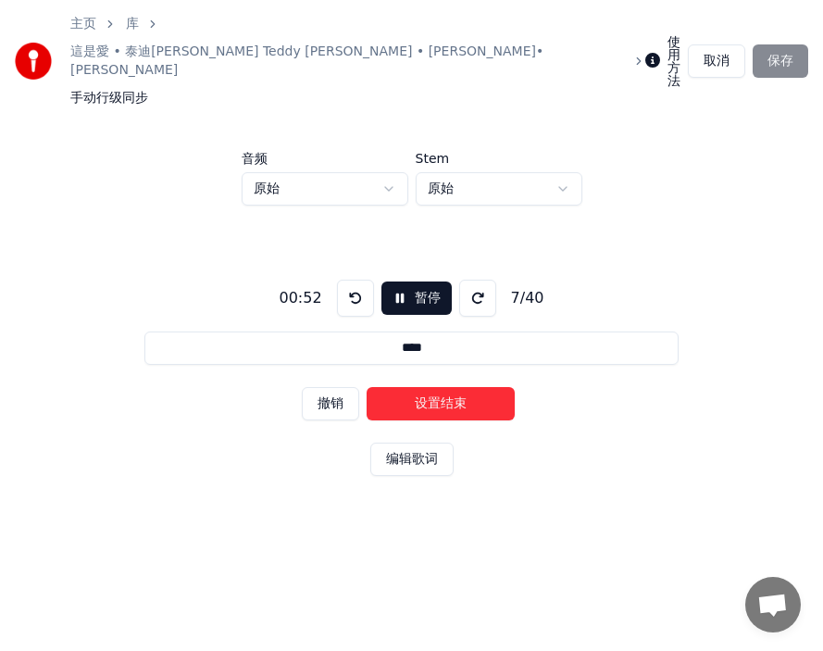
click at [420, 387] on button "设置结束" at bounding box center [441, 403] width 148 height 33
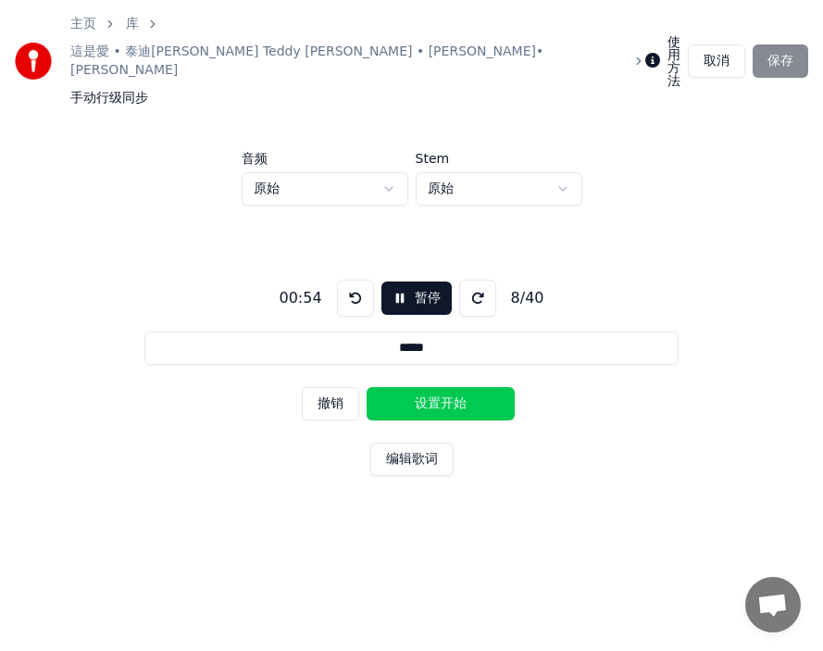
click at [397, 387] on button "设置开始" at bounding box center [441, 403] width 148 height 33
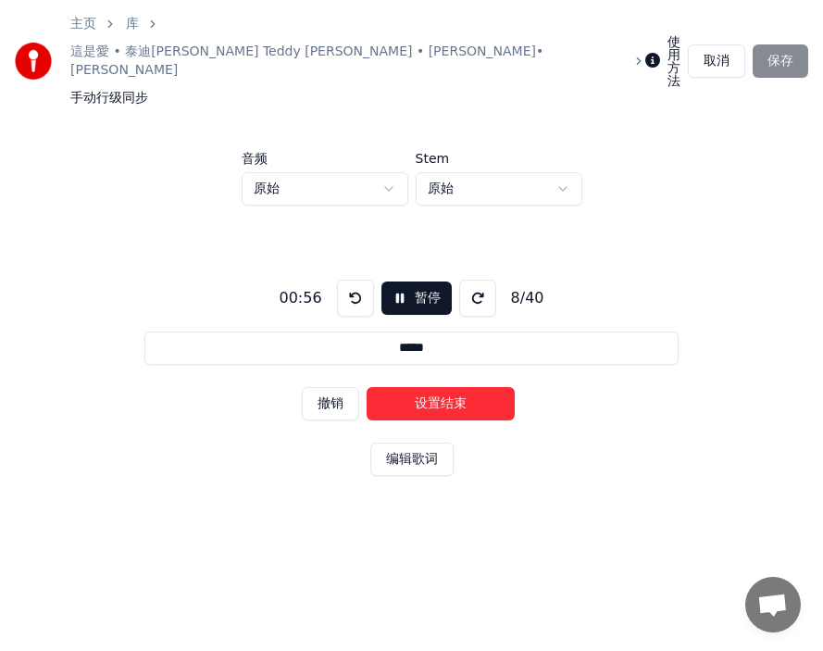
click at [433, 387] on button "设置结束" at bounding box center [441, 403] width 148 height 33
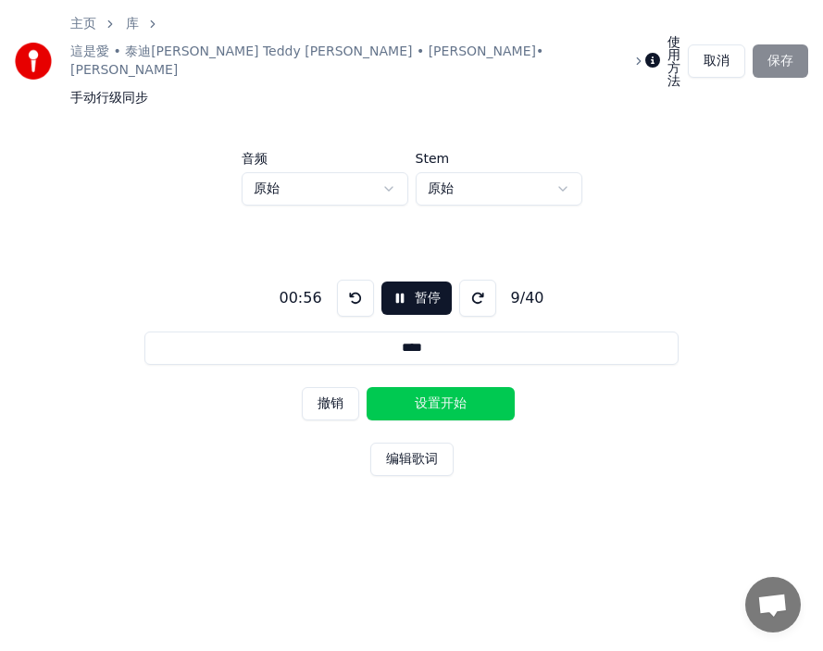
click at [416, 387] on button "设置开始" at bounding box center [441, 403] width 148 height 33
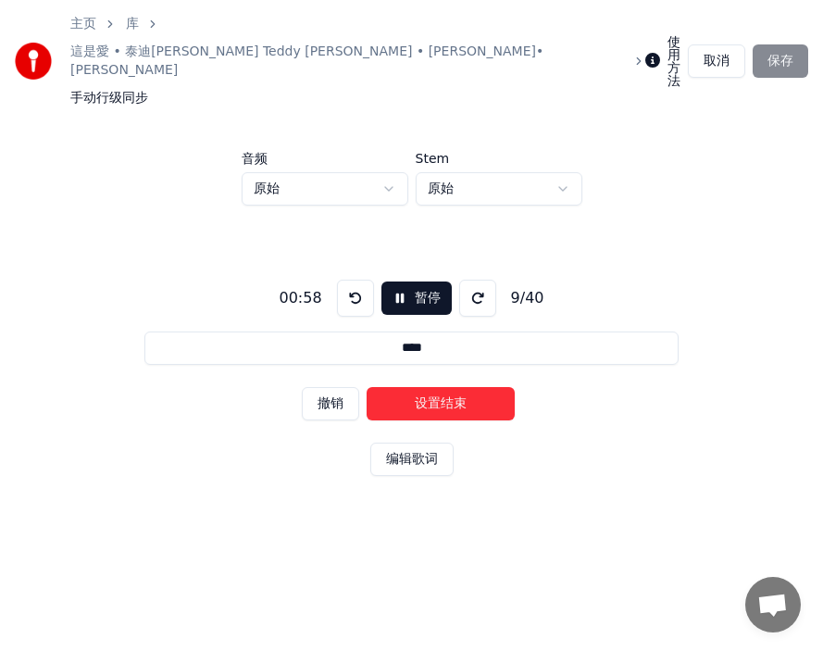
click at [416, 387] on button "设置结束" at bounding box center [441, 403] width 148 height 33
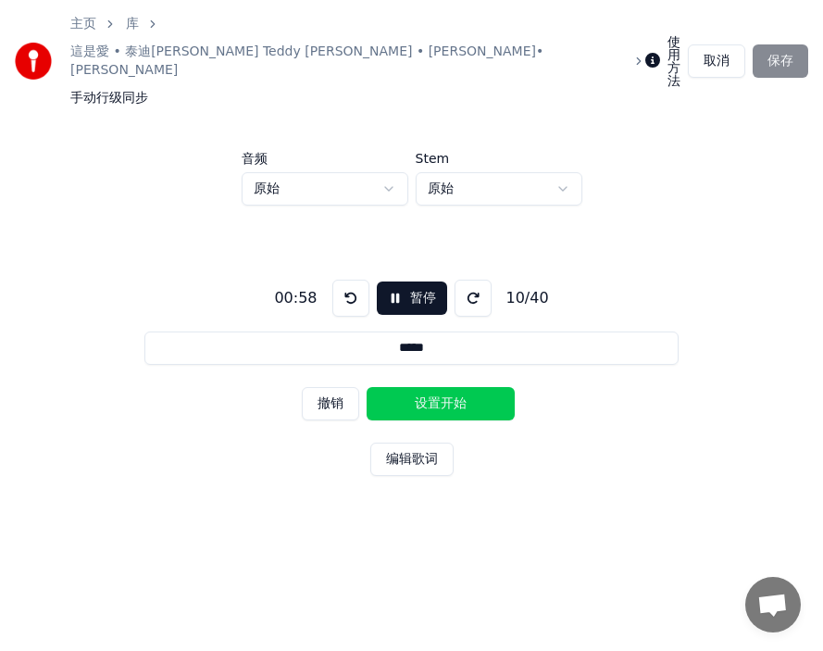
click at [416, 387] on button "设置开始" at bounding box center [441, 403] width 148 height 33
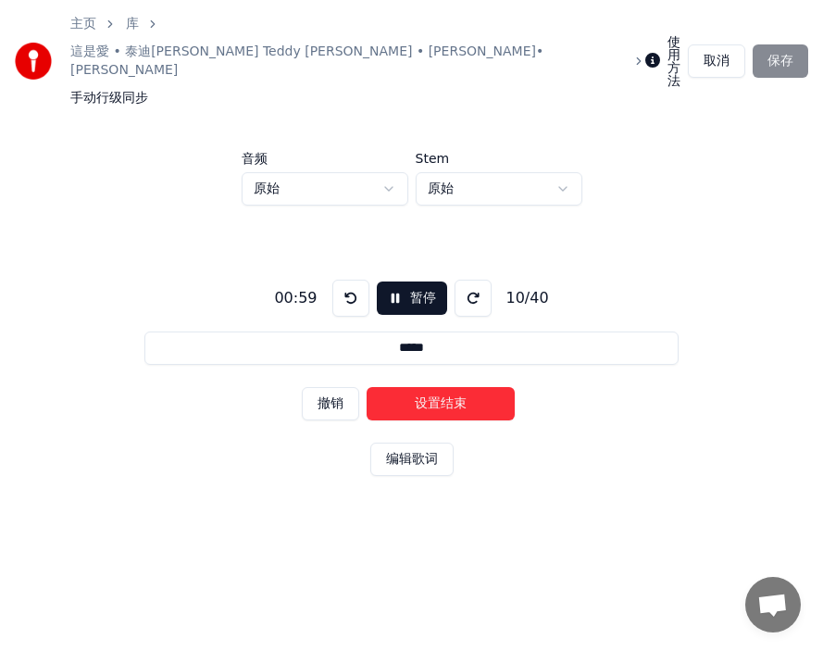
click at [416, 387] on button "设置结束" at bounding box center [441, 403] width 148 height 33
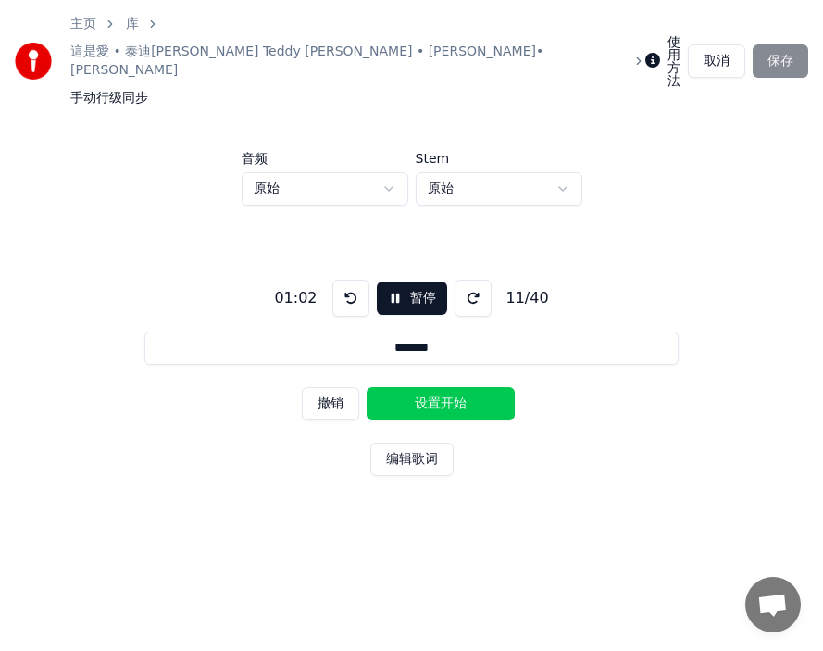
click at [416, 387] on button "设置开始" at bounding box center [441, 403] width 148 height 33
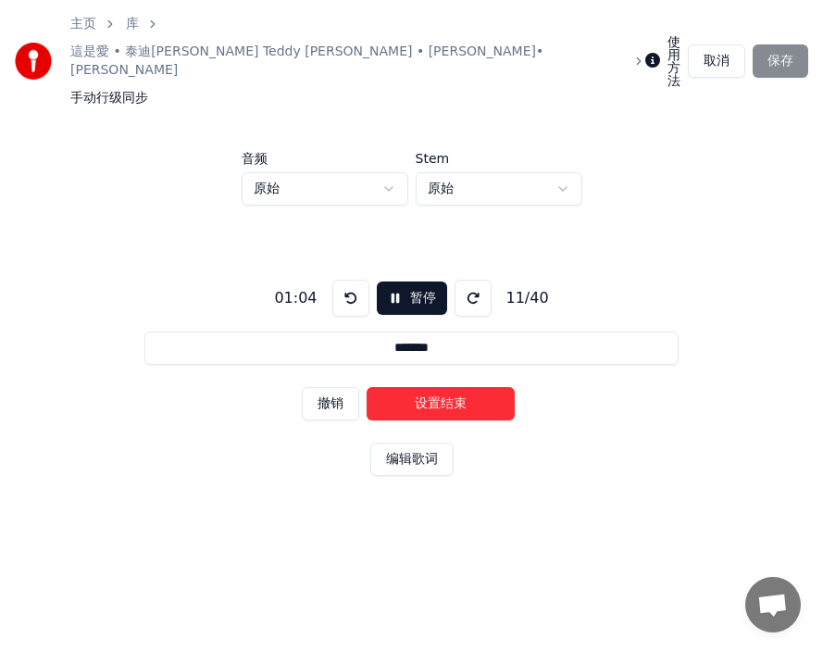
click at [416, 387] on button "设置结束" at bounding box center [441, 403] width 148 height 33
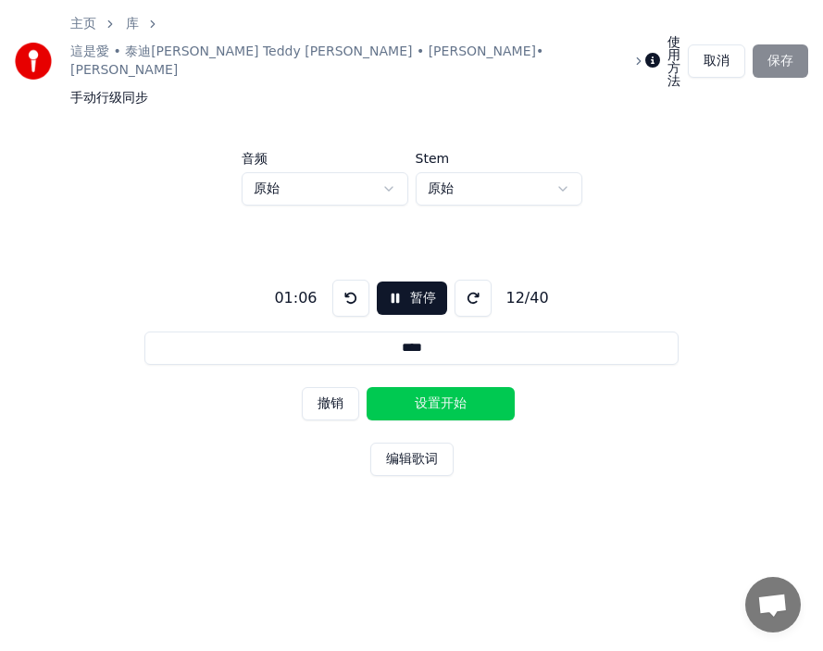
click at [416, 387] on button "设置开始" at bounding box center [441, 403] width 148 height 33
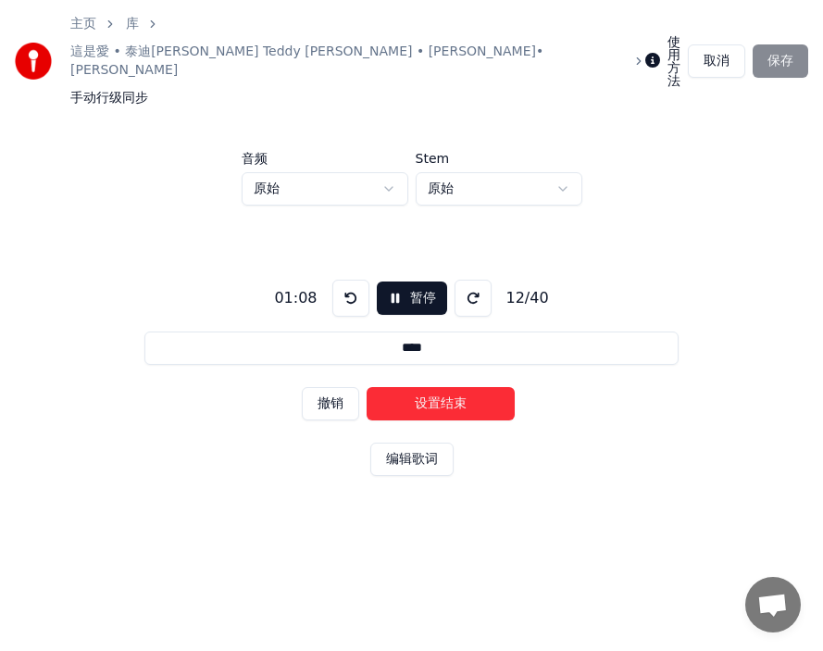
click at [425, 387] on button "设置结束" at bounding box center [441, 403] width 148 height 33
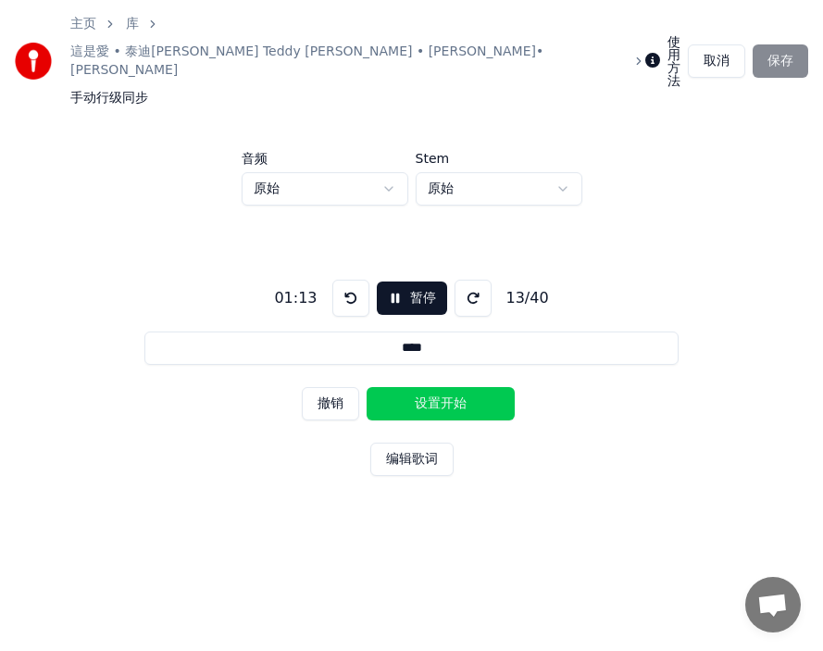
click at [403, 387] on button "设置开始" at bounding box center [441, 403] width 148 height 33
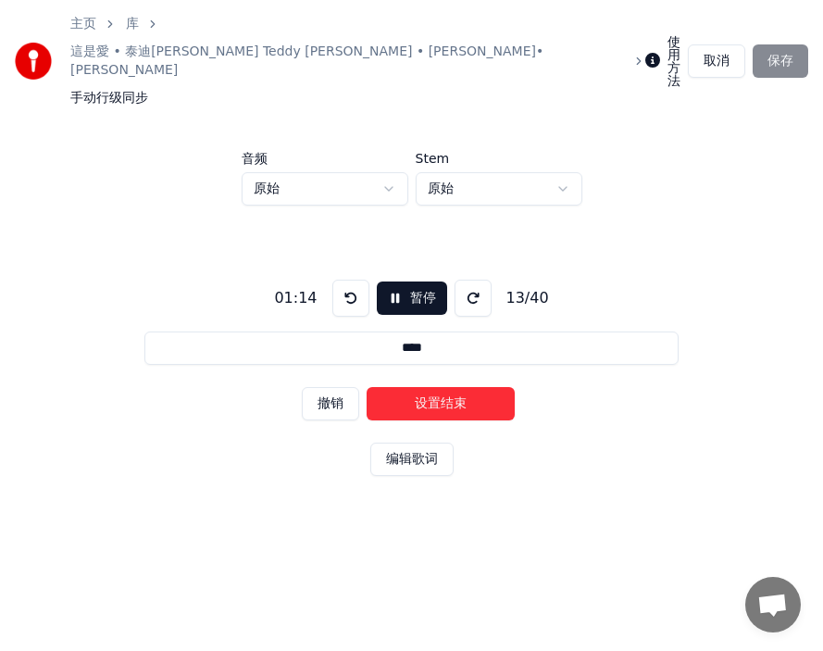
click at [403, 387] on button "设置结束" at bounding box center [441, 403] width 148 height 33
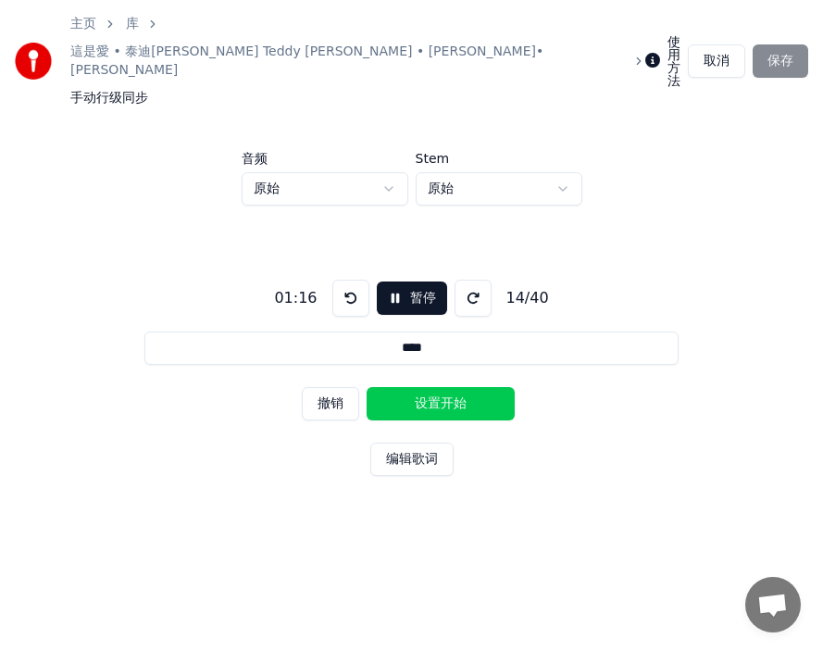
click at [403, 387] on button "设置开始" at bounding box center [441, 403] width 148 height 33
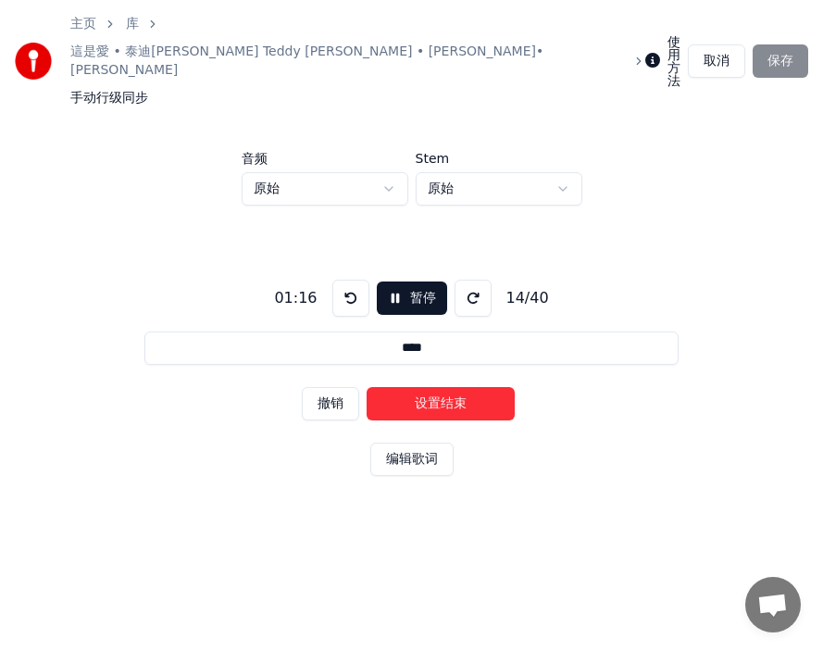
click at [405, 387] on button "设置结束" at bounding box center [441, 403] width 148 height 33
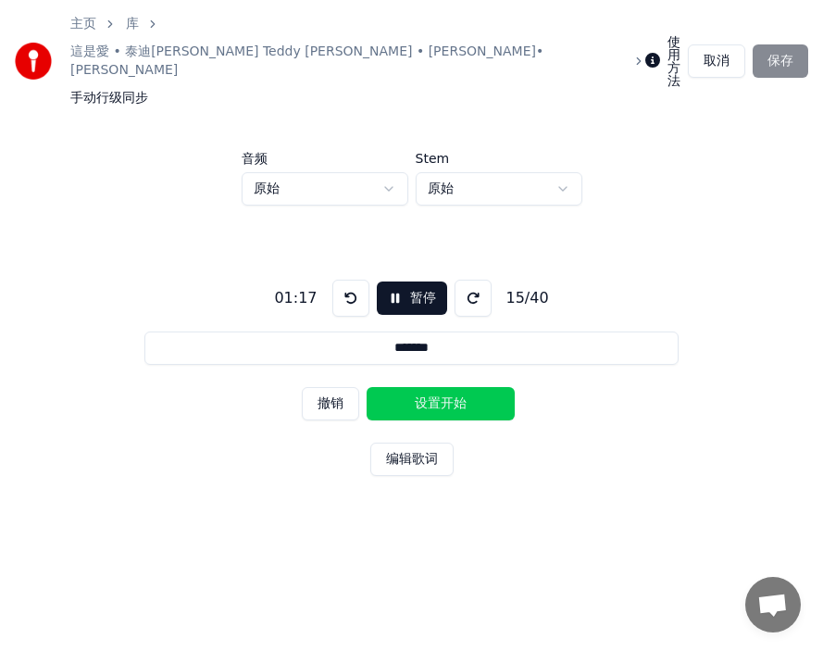
click at [405, 387] on button "设置开始" at bounding box center [441, 403] width 148 height 33
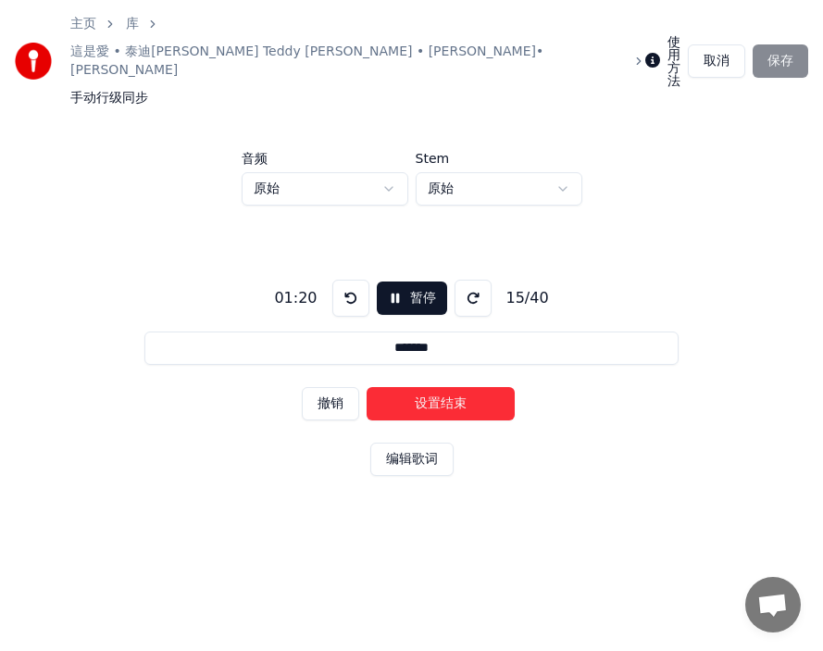
click at [405, 387] on button "设置结束" at bounding box center [441, 403] width 148 height 33
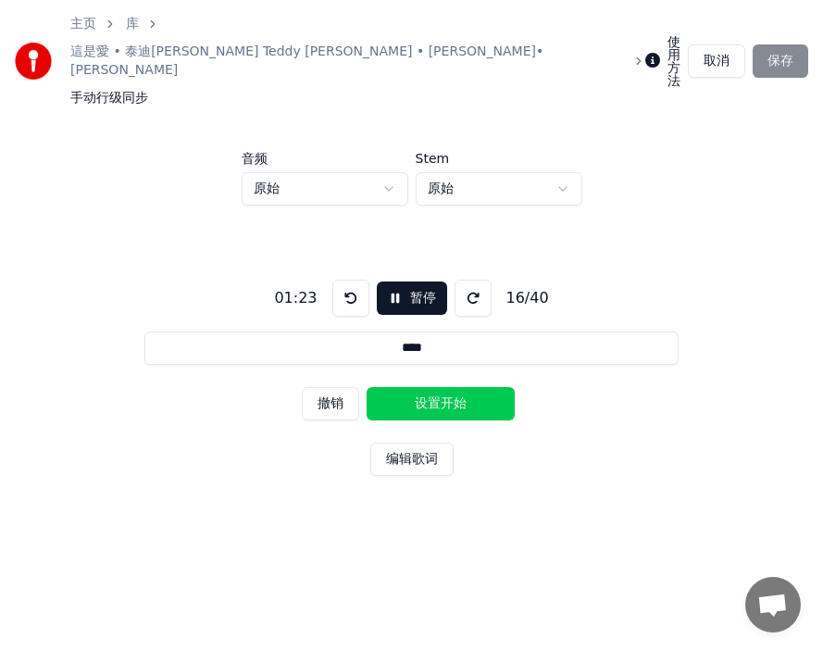
click at [405, 387] on button "设置开始" at bounding box center [441, 403] width 148 height 33
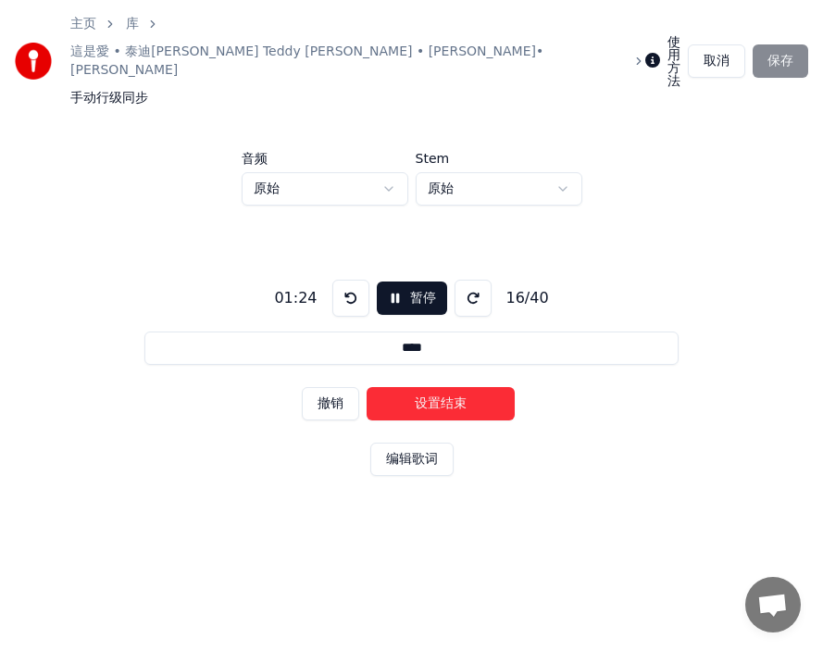
click at [405, 387] on button "设置结束" at bounding box center [441, 403] width 148 height 33
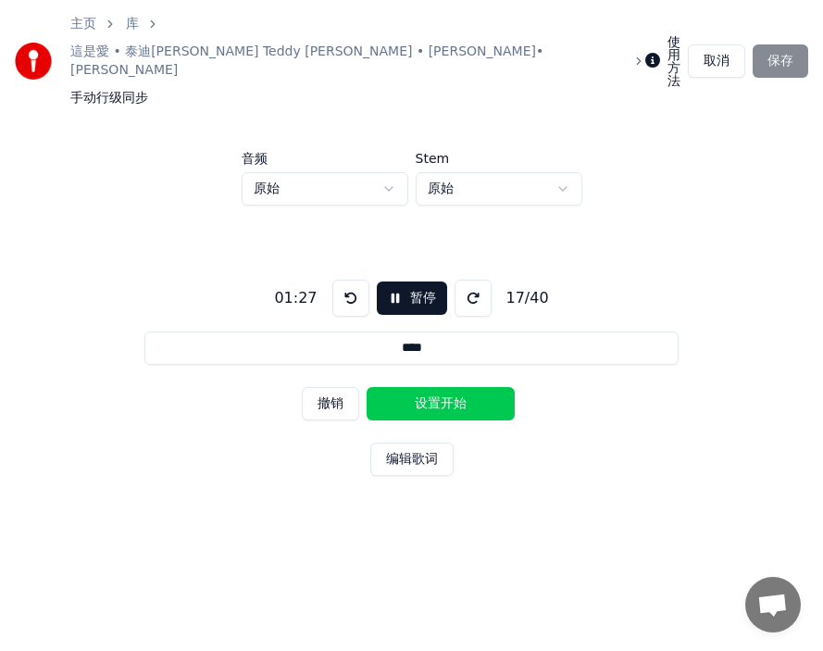
click at [405, 387] on button "设置开始" at bounding box center [441, 403] width 148 height 33
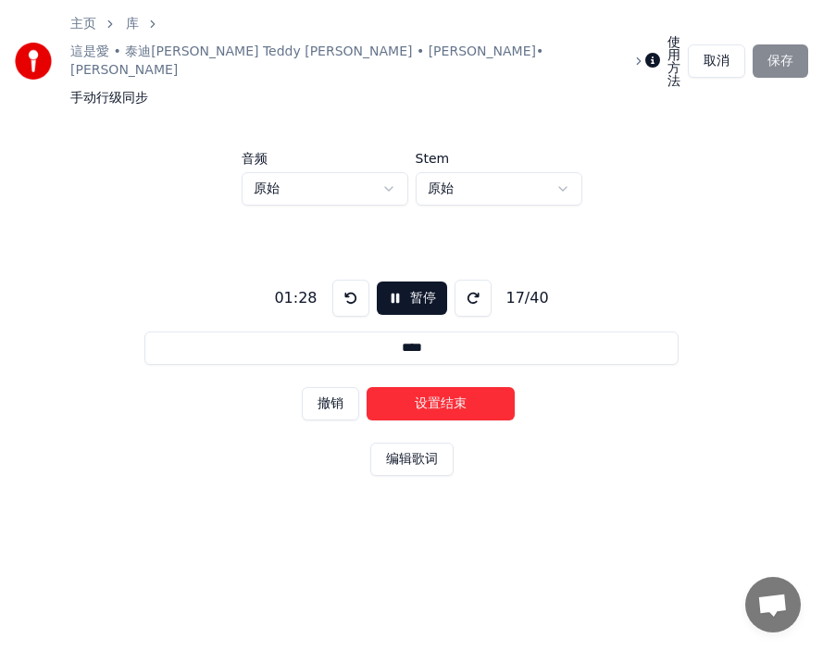
click at [411, 387] on button "设置结束" at bounding box center [441, 403] width 148 height 33
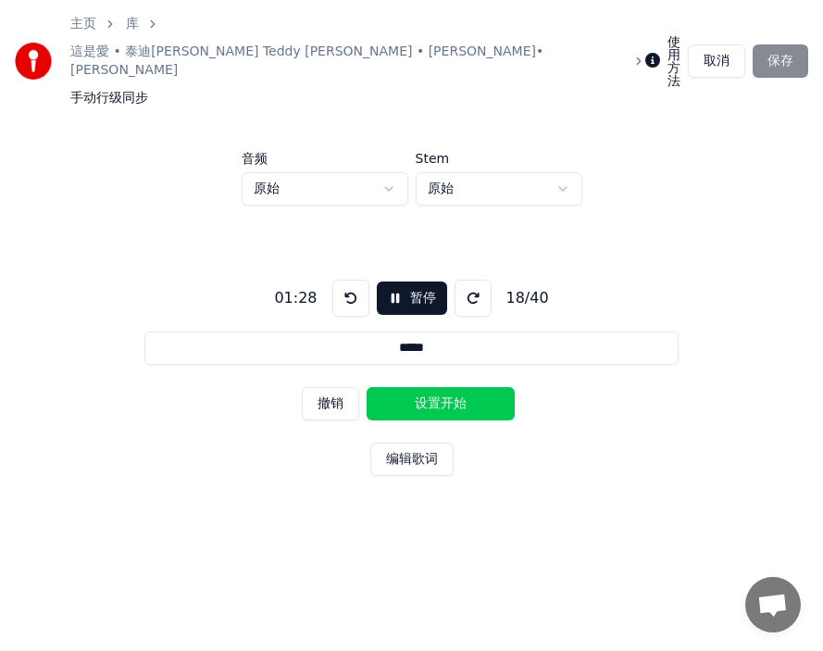
click at [411, 387] on button "设置开始" at bounding box center [441, 403] width 148 height 33
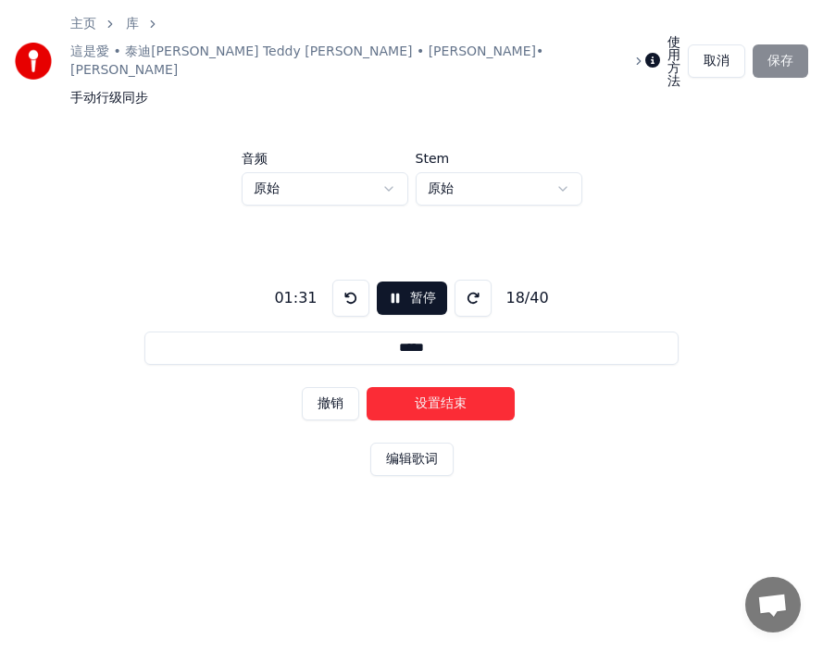
click at [411, 387] on button "设置结束" at bounding box center [441, 403] width 148 height 33
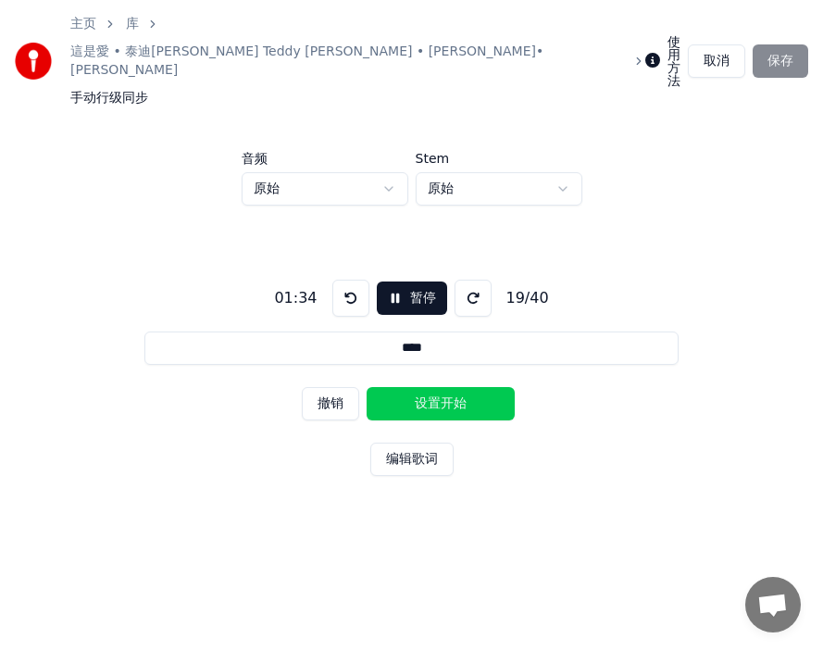
click at [411, 387] on button "设置开始" at bounding box center [441, 403] width 148 height 33
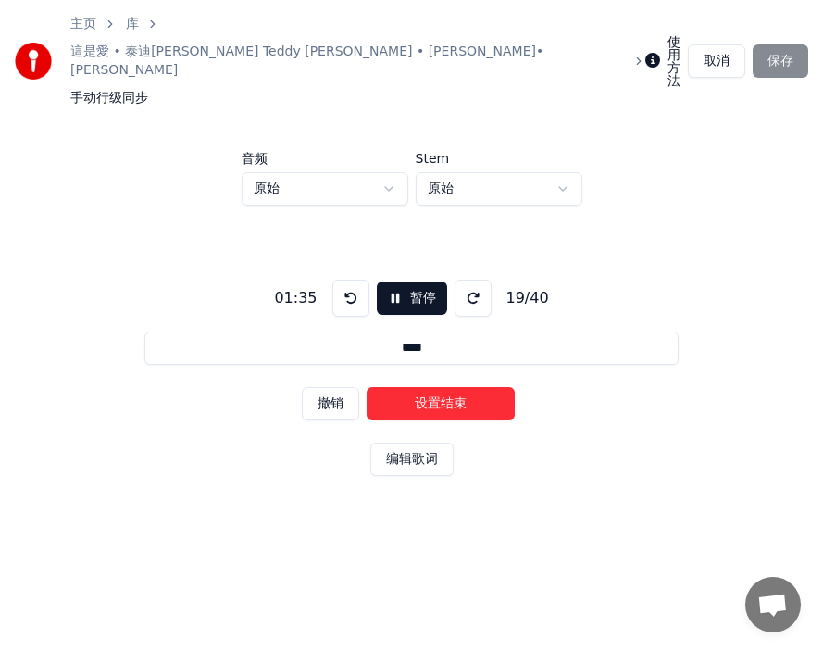
click at [411, 387] on button "设置结束" at bounding box center [441, 403] width 148 height 33
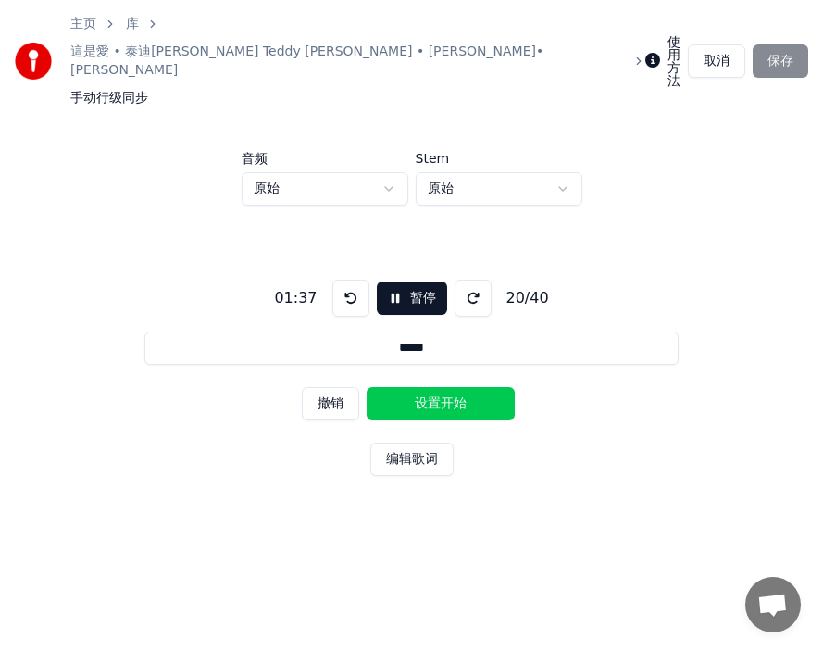
click at [411, 387] on button "设置开始" at bounding box center [441, 403] width 148 height 33
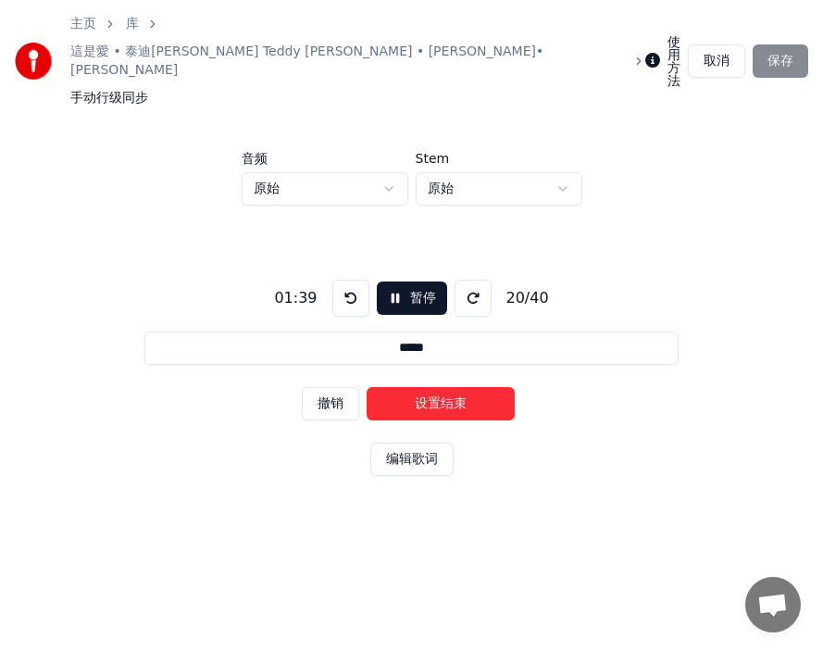
click at [418, 387] on button "设置结束" at bounding box center [441, 403] width 148 height 33
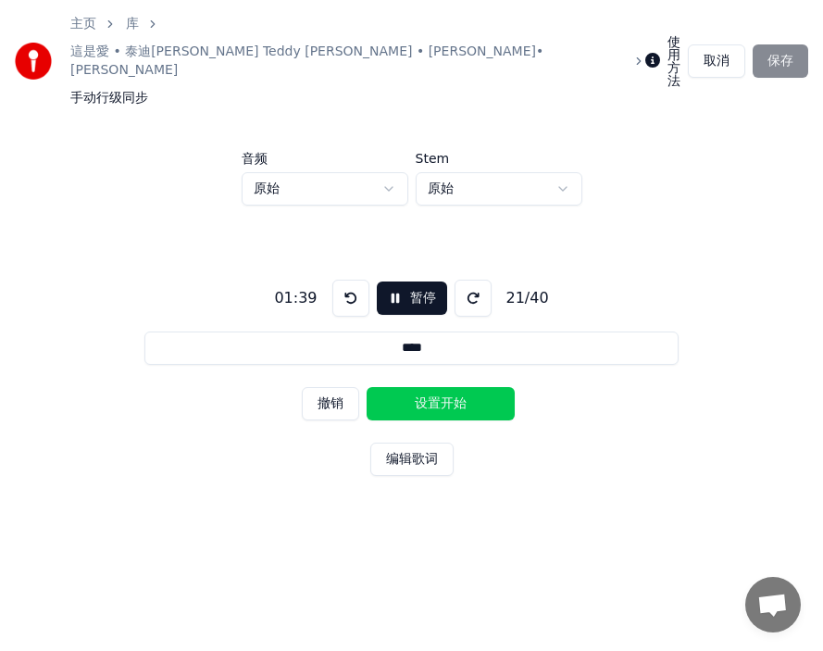
click at [418, 387] on button "设置开始" at bounding box center [441, 403] width 148 height 33
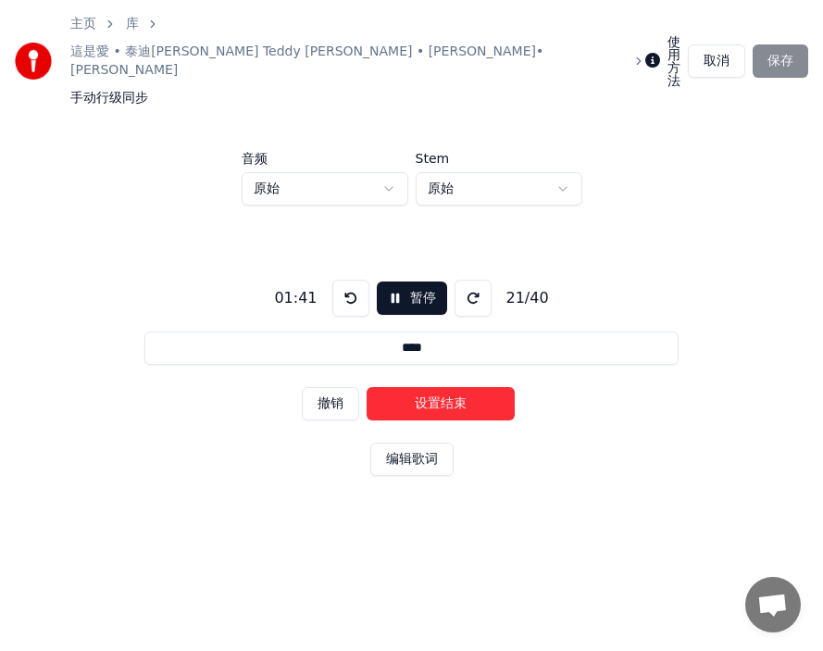
click at [418, 387] on button "设置结束" at bounding box center [441, 403] width 148 height 33
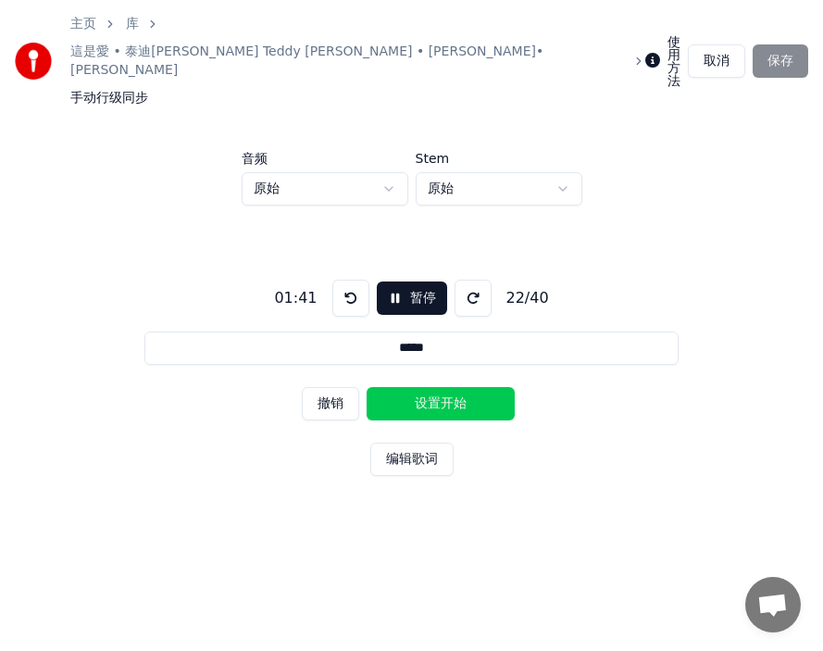
click at [418, 387] on button "设置开始" at bounding box center [441, 403] width 148 height 33
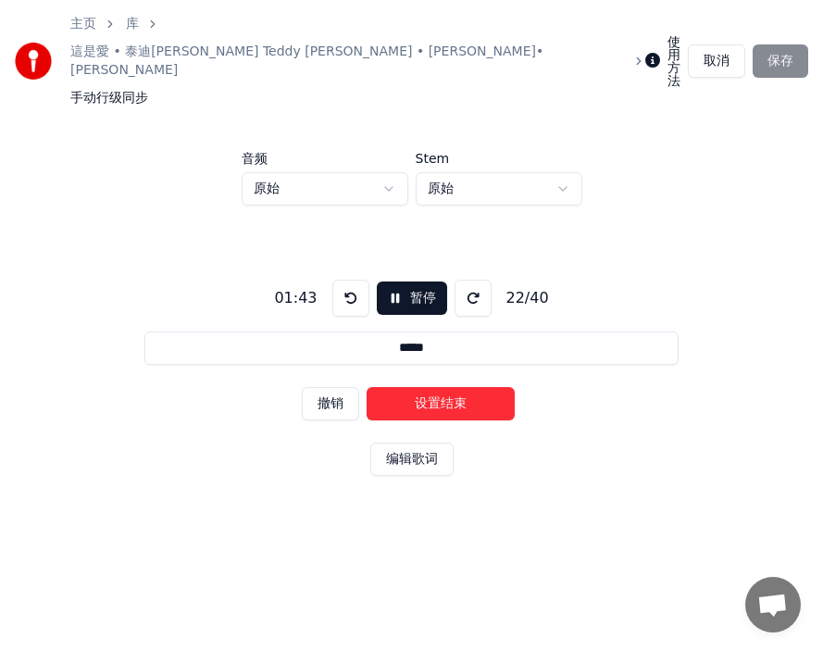
click at [418, 387] on button "设置结束" at bounding box center [441, 403] width 148 height 33
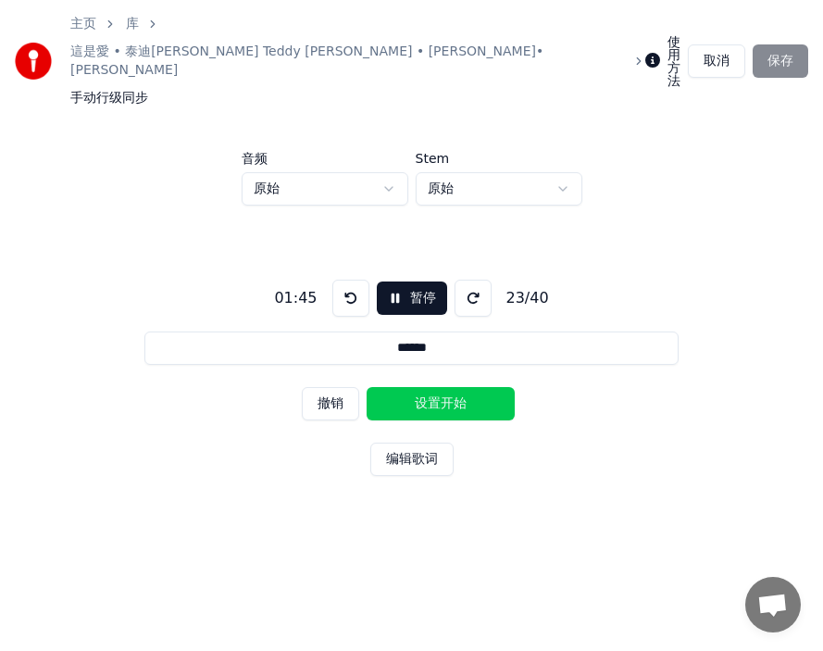
click at [408, 387] on button "设置开始" at bounding box center [441, 403] width 148 height 33
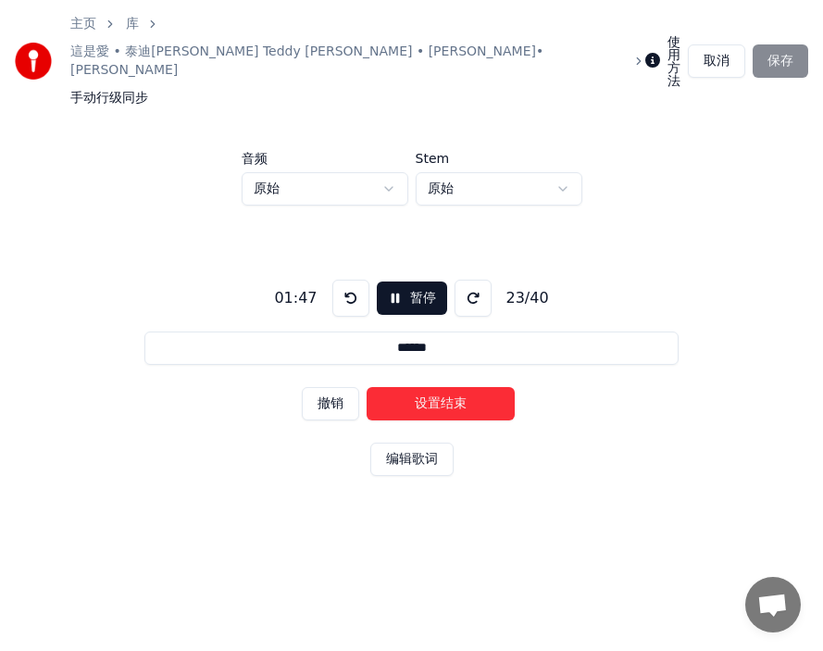
click at [422, 387] on button "设置结束" at bounding box center [441, 403] width 148 height 33
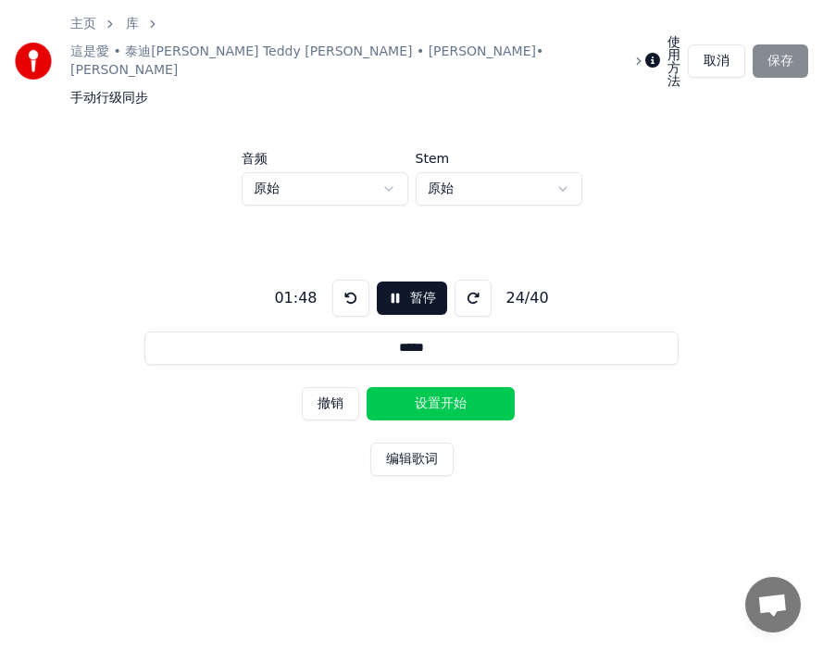
click at [421, 387] on button "设置开始" at bounding box center [441, 403] width 148 height 33
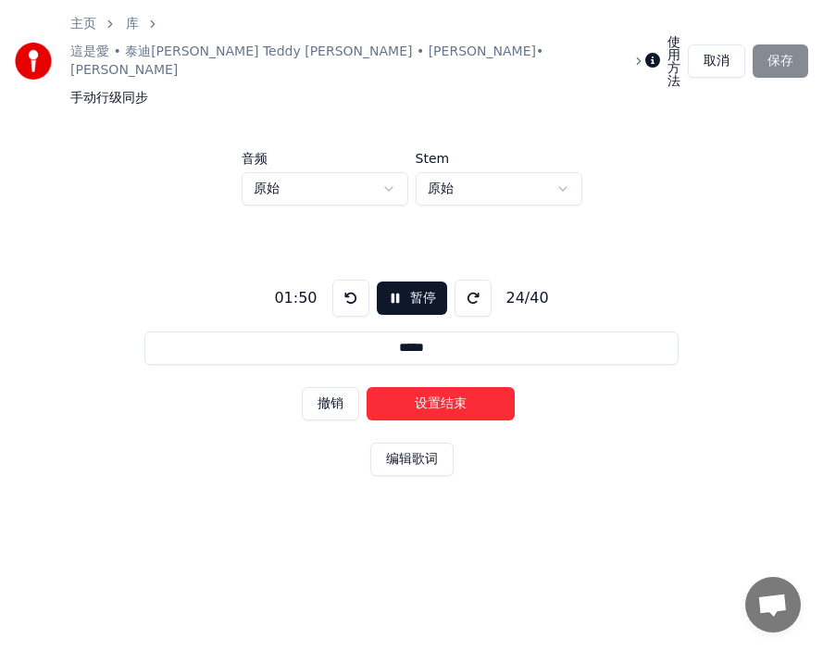
click at [404, 387] on button "设置结束" at bounding box center [441, 403] width 148 height 33
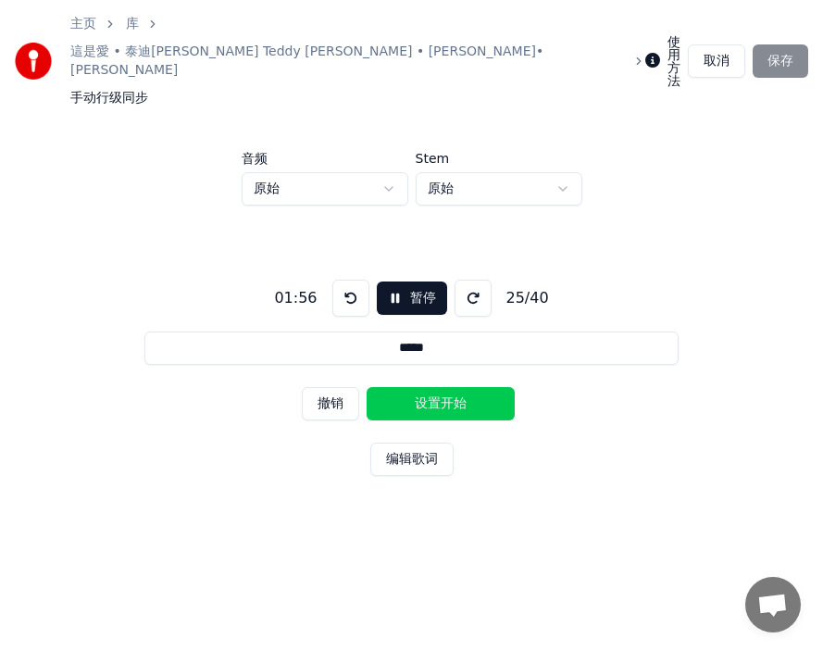
click at [404, 387] on button "设置开始" at bounding box center [441, 403] width 148 height 33
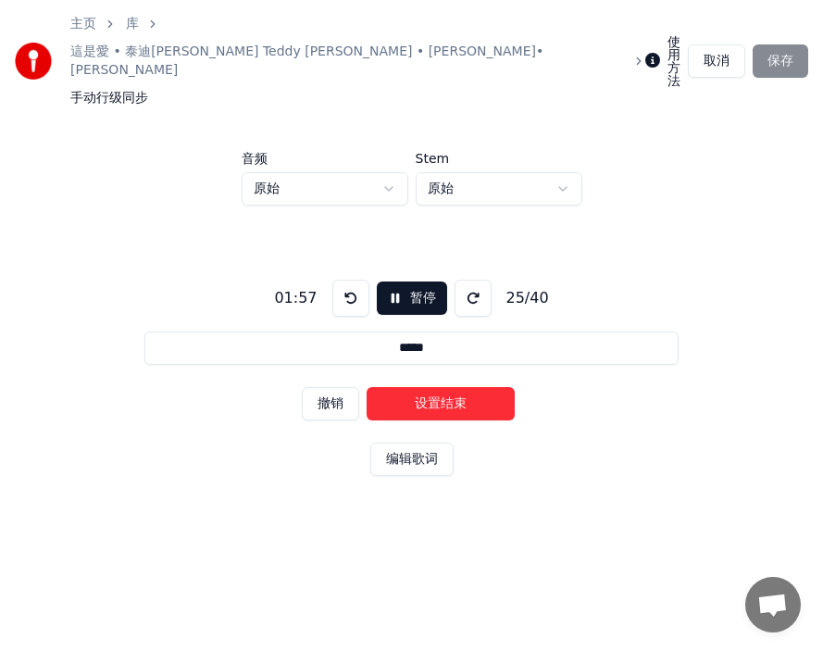
click at [404, 387] on button "设置结束" at bounding box center [441, 403] width 148 height 33
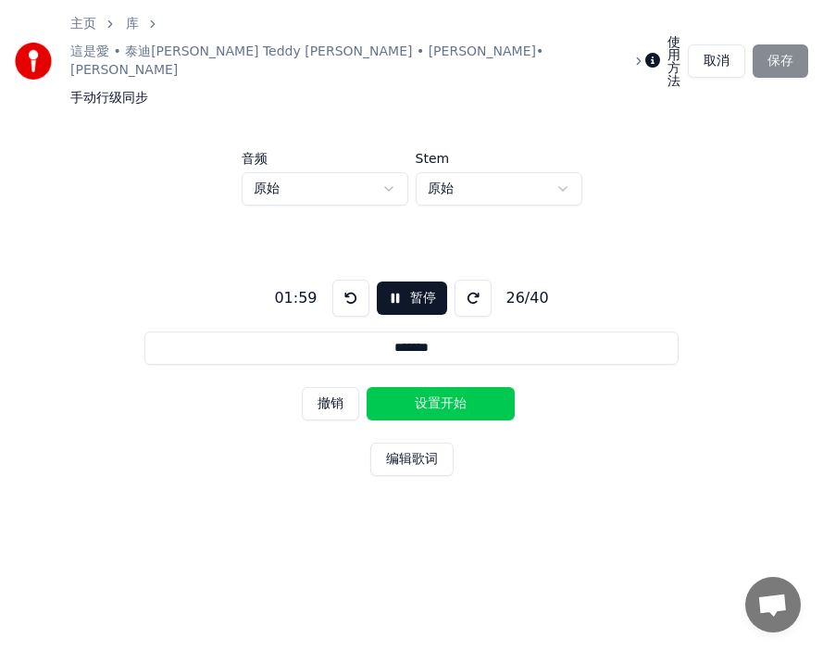
click at [404, 387] on button "设置开始" at bounding box center [441, 403] width 148 height 33
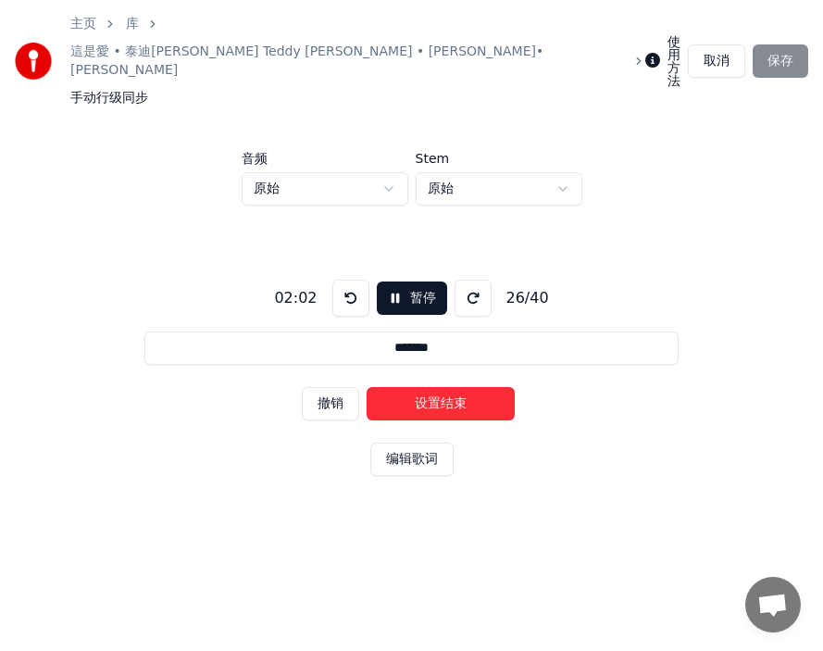
click at [404, 387] on button "设置结束" at bounding box center [441, 403] width 148 height 33
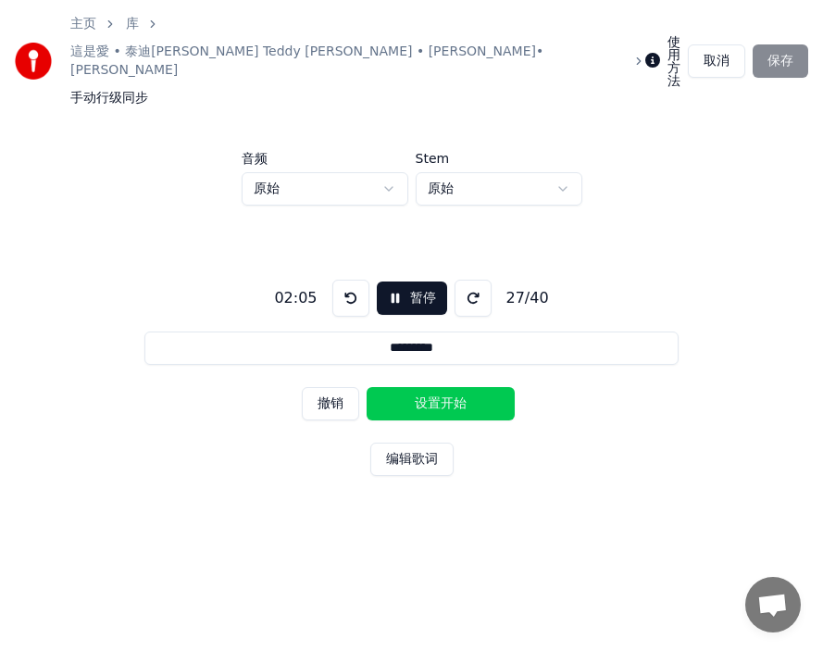
click at [404, 387] on button "设置开始" at bounding box center [441, 403] width 148 height 33
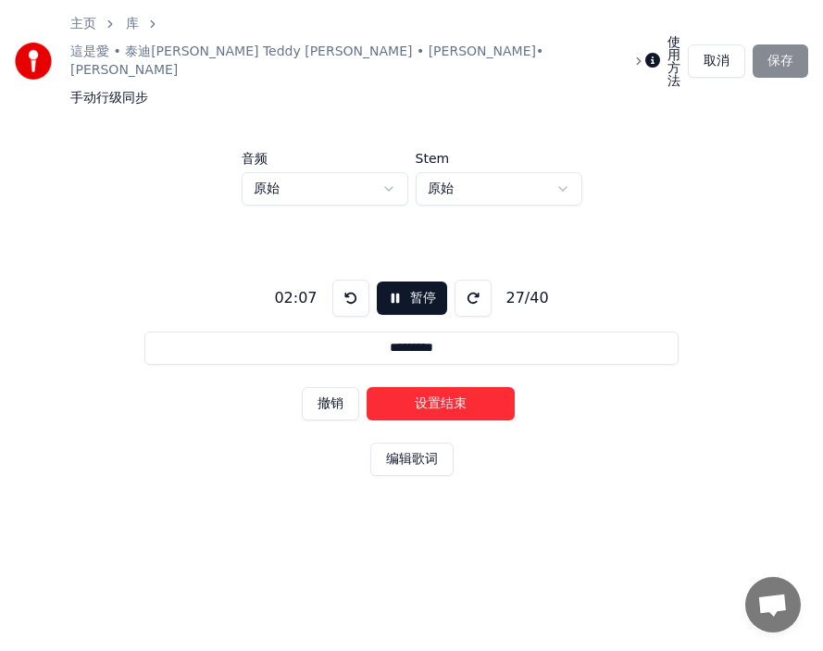
click at [335, 387] on button "撤销" at bounding box center [330, 403] width 57 height 33
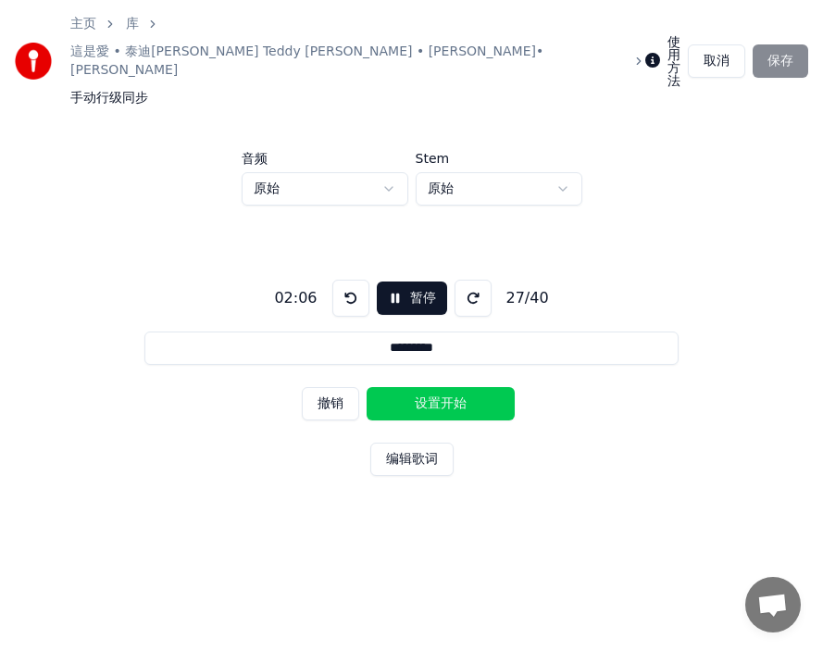
click at [403, 387] on button "设置开始" at bounding box center [441, 403] width 148 height 33
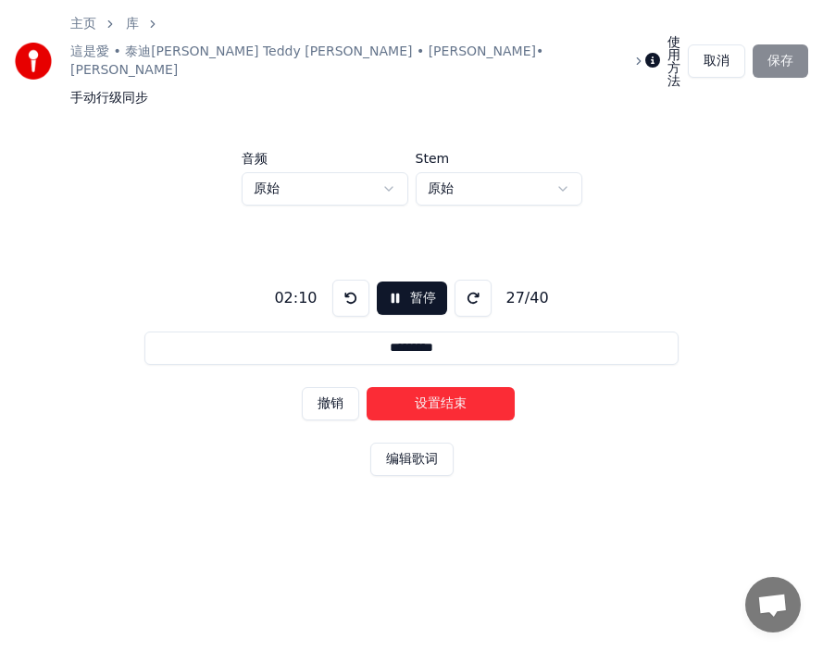
click at [411, 387] on button "设置结束" at bounding box center [441, 403] width 148 height 33
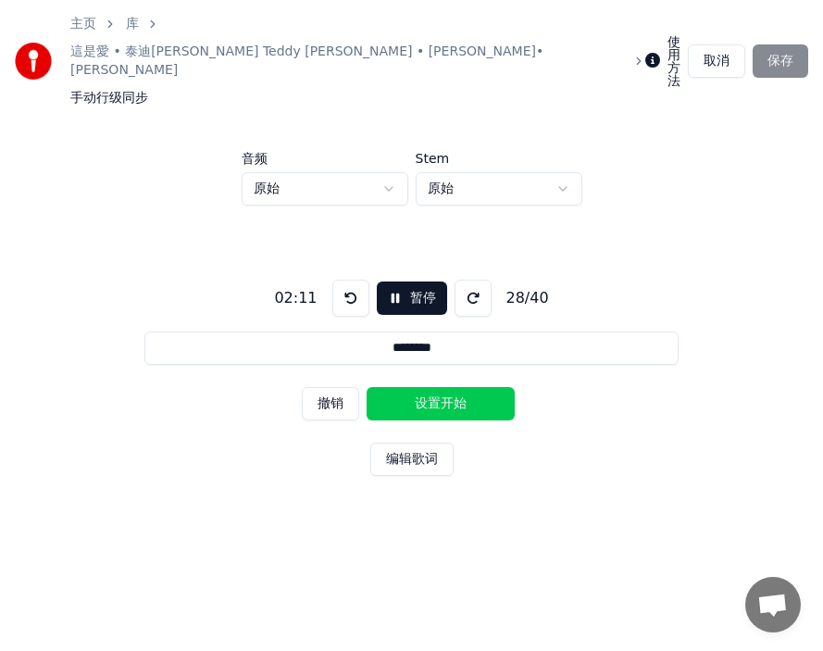
click at [411, 387] on button "设置开始" at bounding box center [441, 403] width 148 height 33
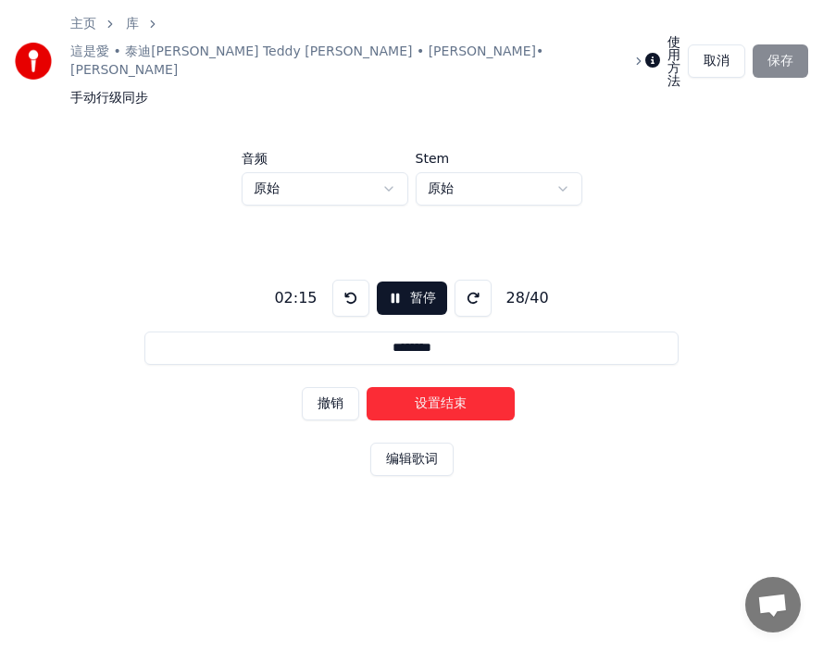
click at [417, 387] on button "设置结束" at bounding box center [441, 403] width 148 height 33
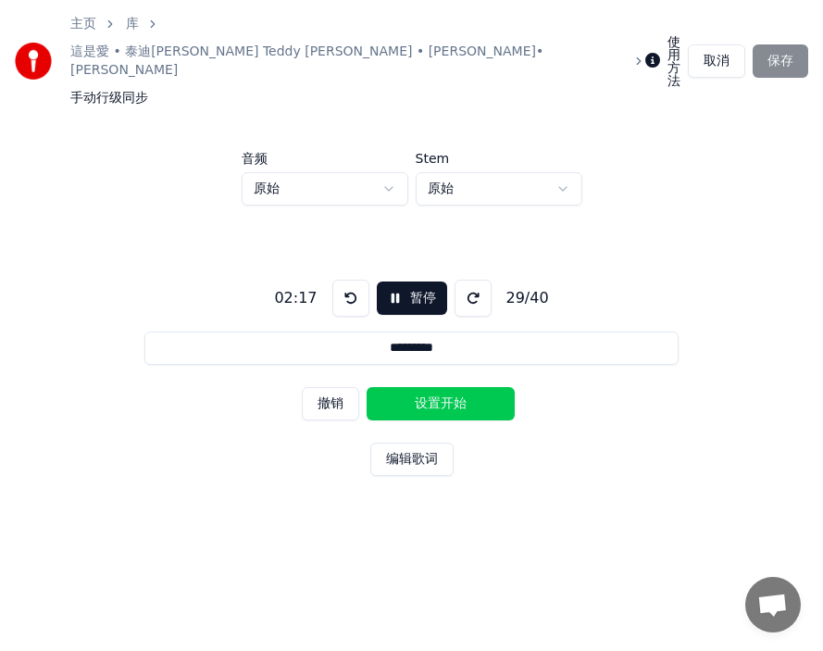
click at [417, 387] on button "设置开始" at bounding box center [441, 403] width 148 height 33
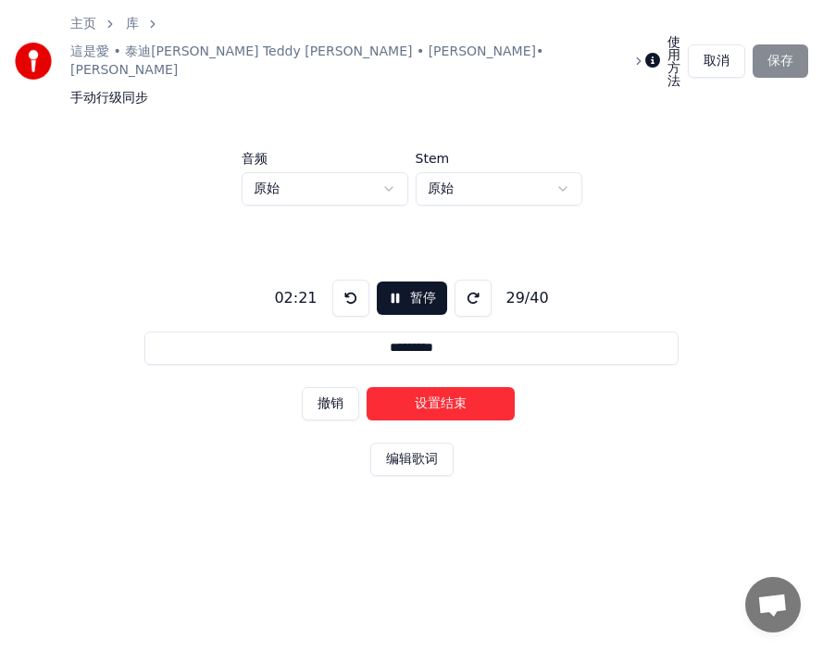
click at [417, 387] on button "设置结束" at bounding box center [441, 403] width 148 height 33
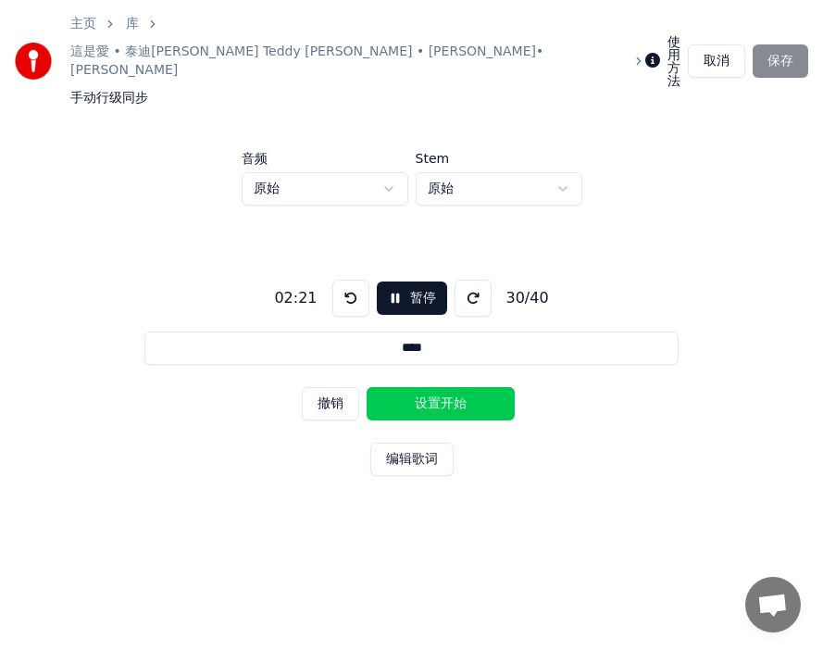
click at [417, 387] on button "设置开始" at bounding box center [441, 403] width 148 height 33
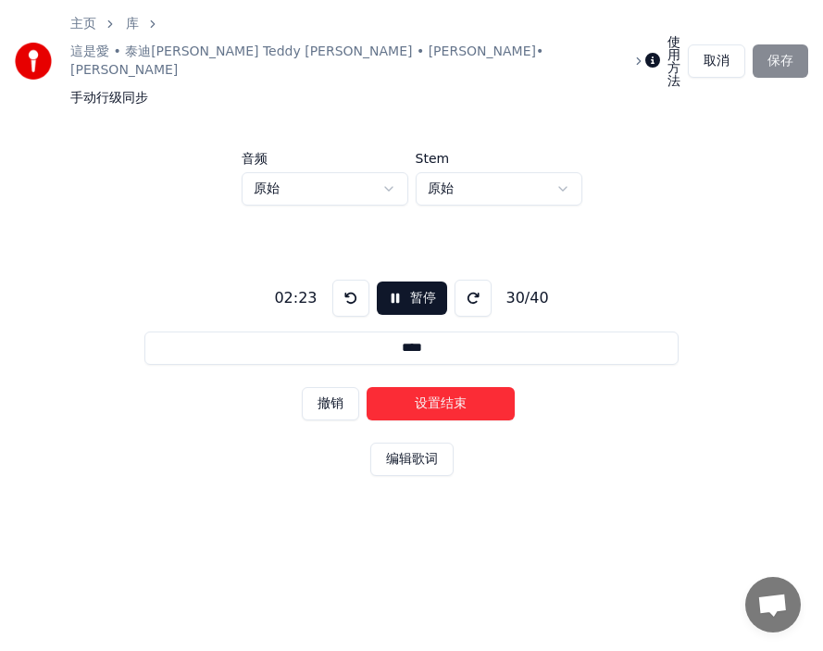
click at [417, 387] on button "设置结束" at bounding box center [441, 403] width 148 height 33
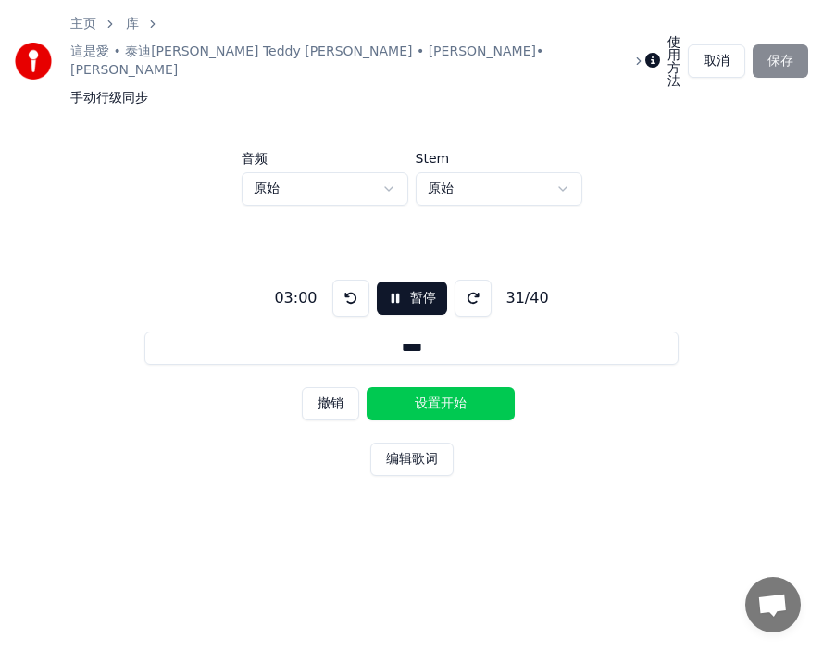
click at [416, 387] on button "设置开始" at bounding box center [441, 403] width 148 height 33
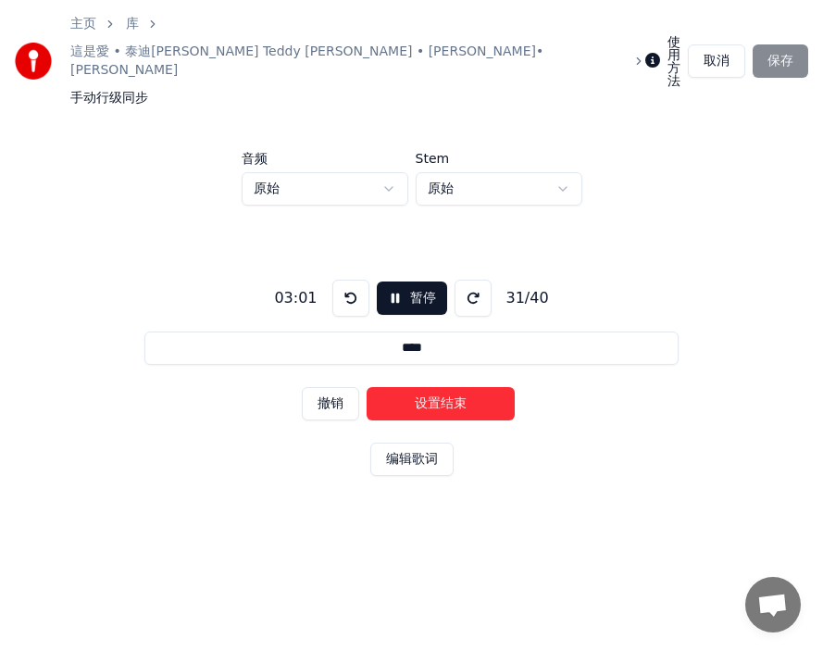
click at [417, 387] on button "设置结束" at bounding box center [441, 403] width 148 height 33
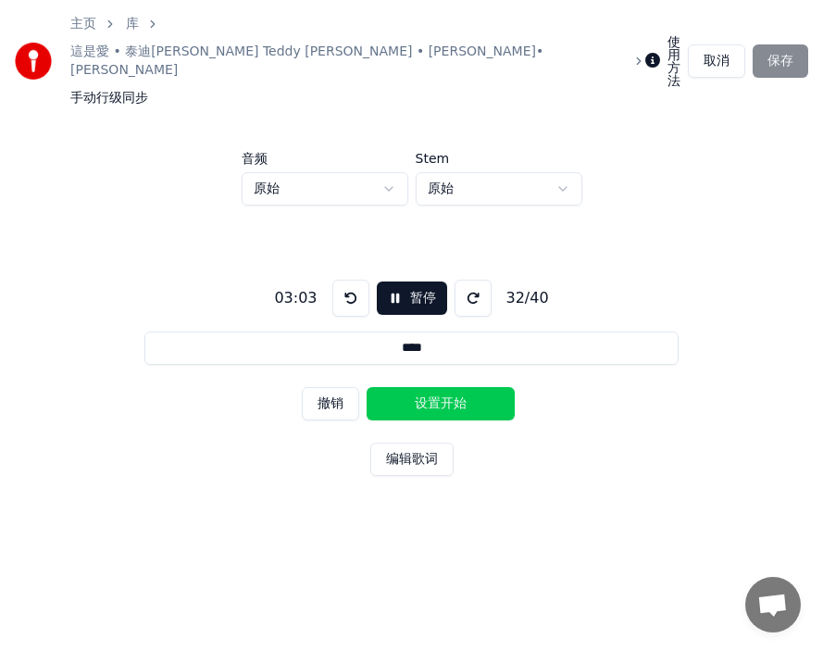
click at [405, 387] on button "设置开始" at bounding box center [441, 403] width 148 height 33
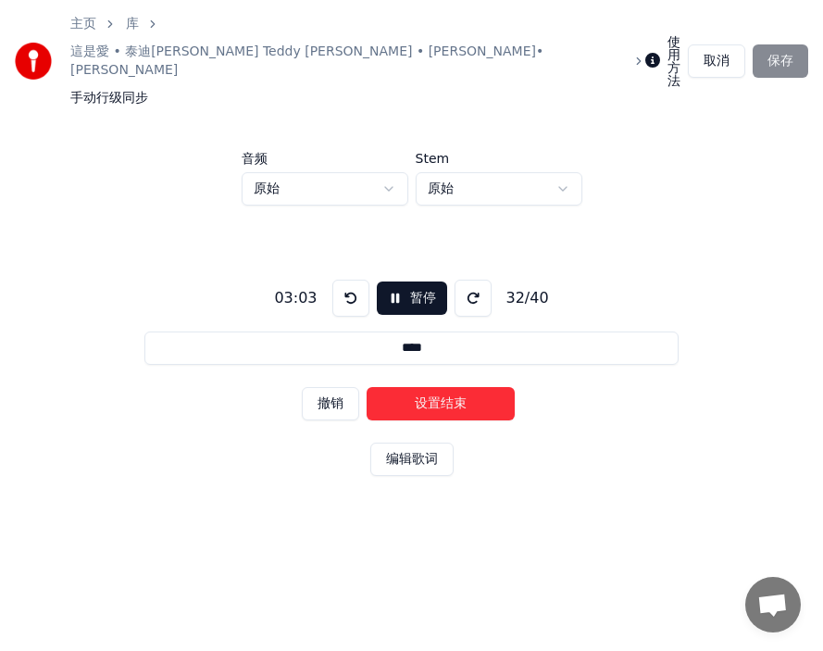
click at [423, 387] on button "设置结束" at bounding box center [441, 403] width 148 height 33
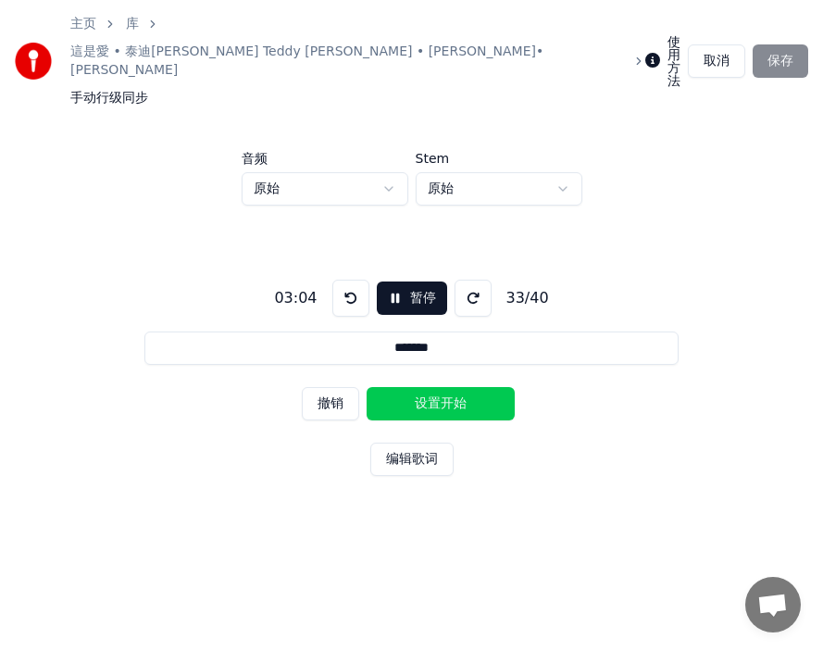
click at [414, 387] on button "设置开始" at bounding box center [441, 403] width 148 height 33
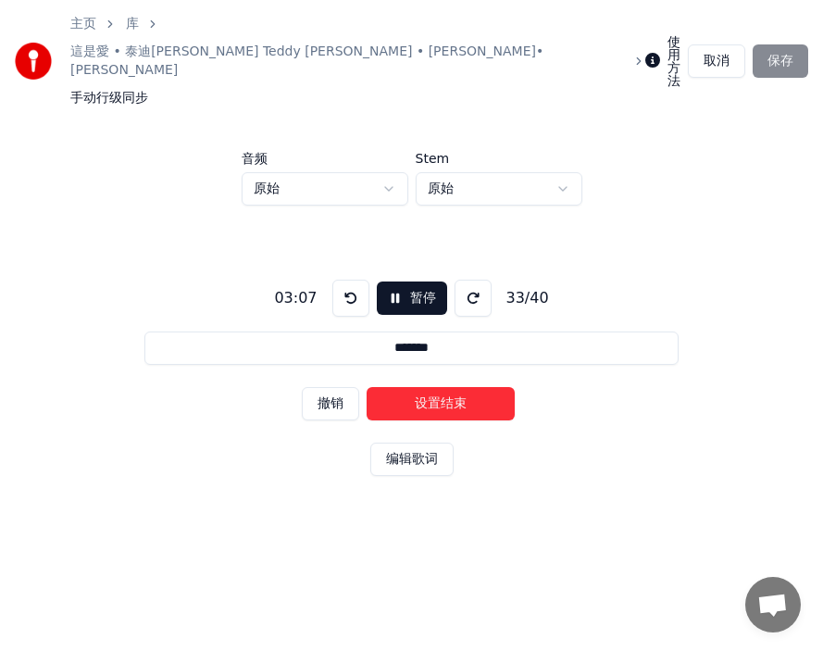
click at [438, 387] on button "设置结束" at bounding box center [441, 403] width 148 height 33
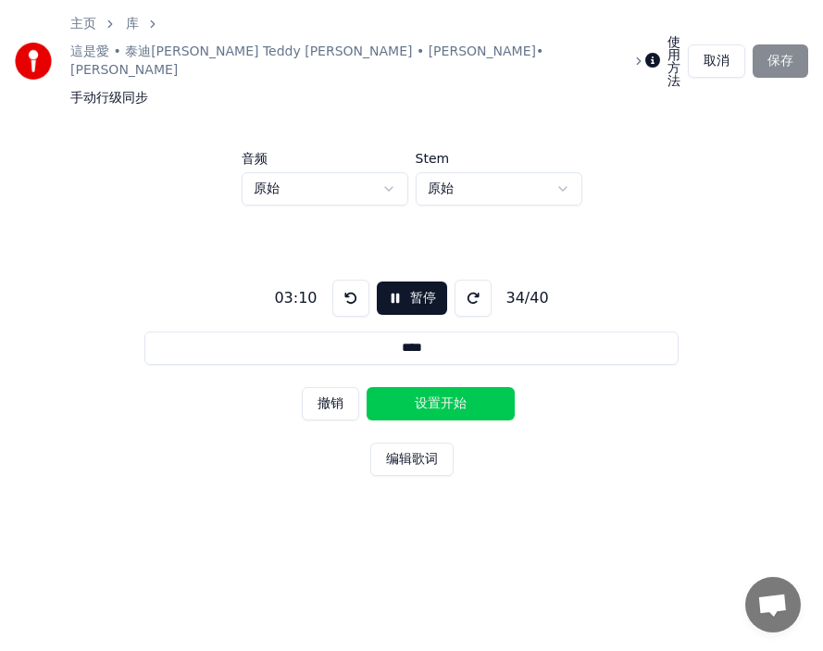
click at [399, 387] on button "设置开始" at bounding box center [441, 403] width 148 height 33
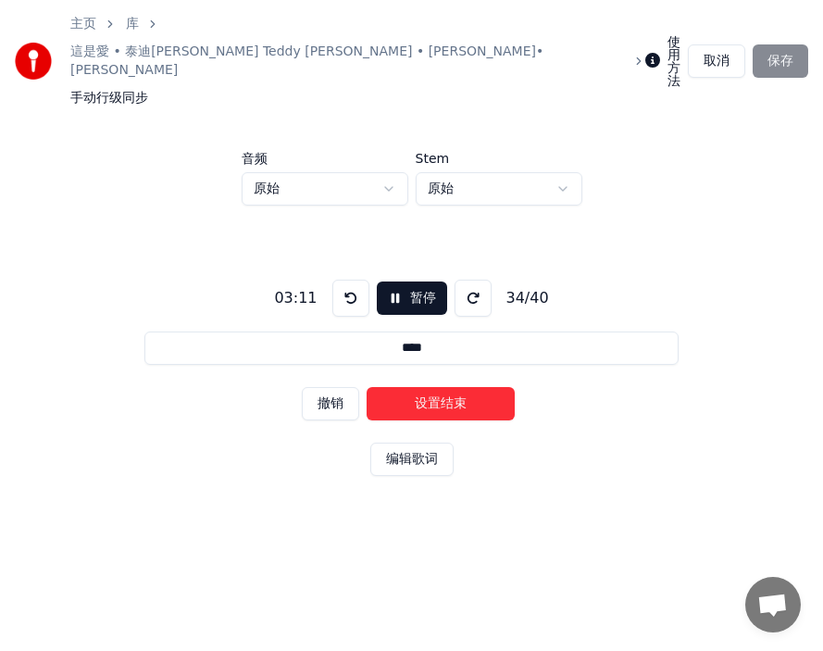
click at [418, 387] on button "设置结束" at bounding box center [441, 403] width 148 height 33
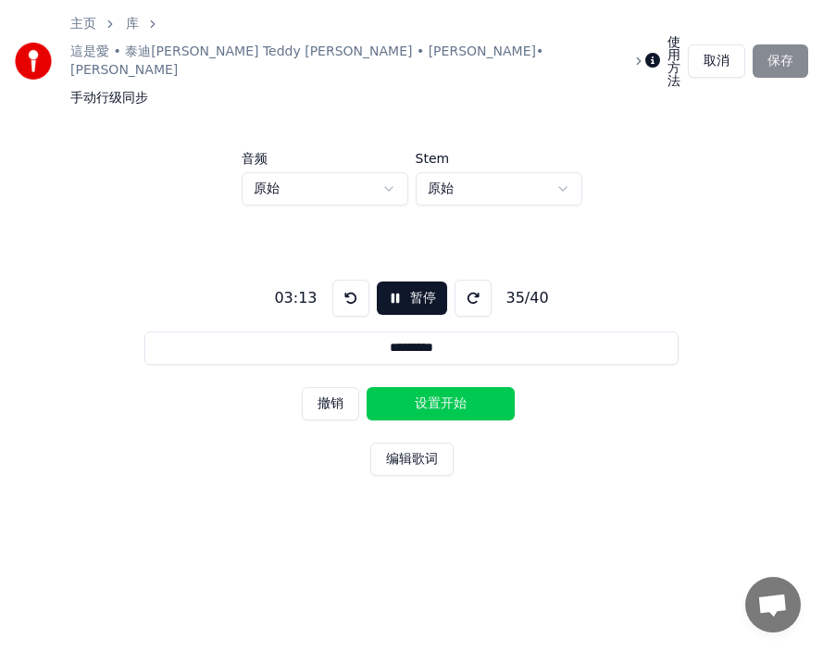
click at [418, 387] on button "设置开始" at bounding box center [441, 403] width 148 height 33
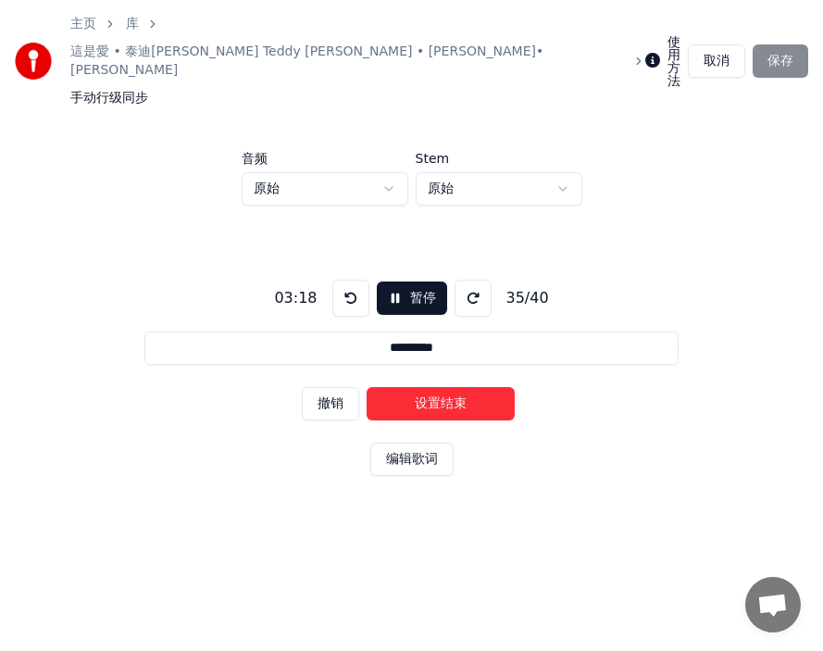
click at [414, 387] on button "设置结束" at bounding box center [441, 403] width 148 height 33
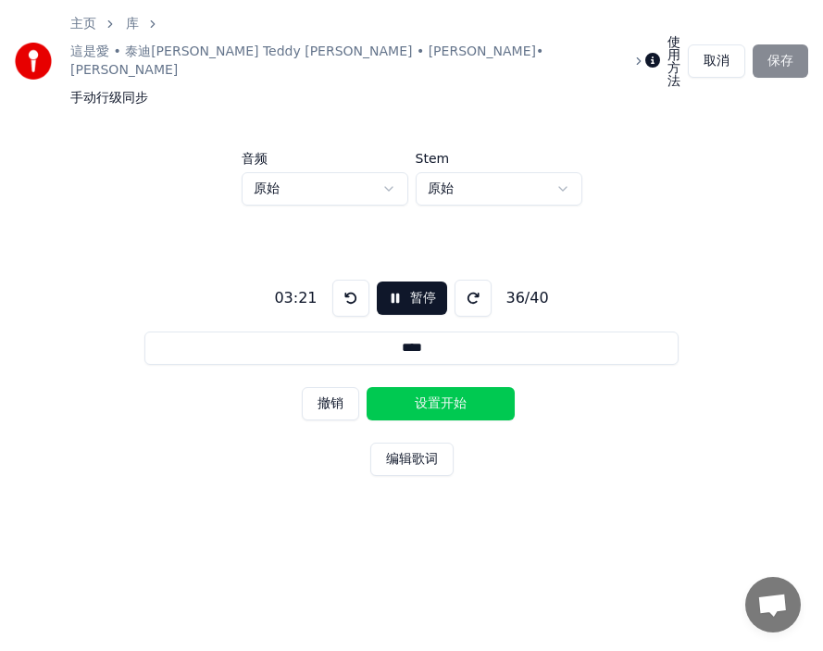
click at [414, 387] on button "设置开始" at bounding box center [441, 403] width 148 height 33
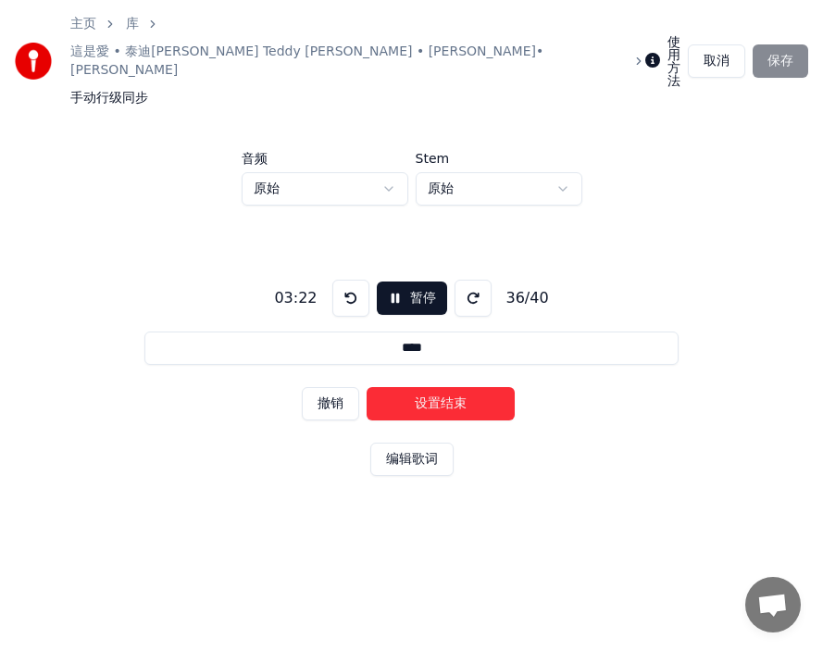
click at [434, 387] on button "设置结束" at bounding box center [441, 403] width 148 height 33
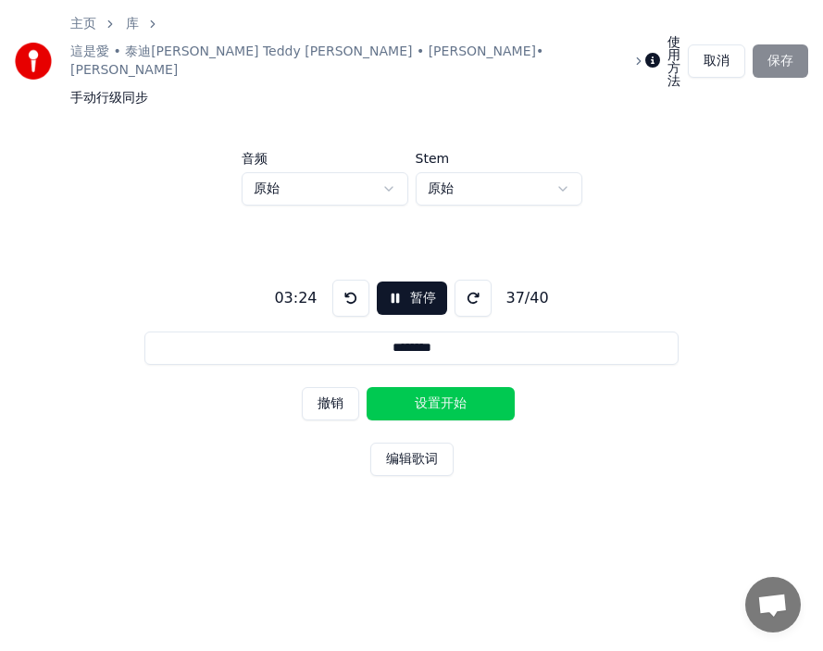
click at [400, 387] on button "设置开始" at bounding box center [441, 403] width 148 height 33
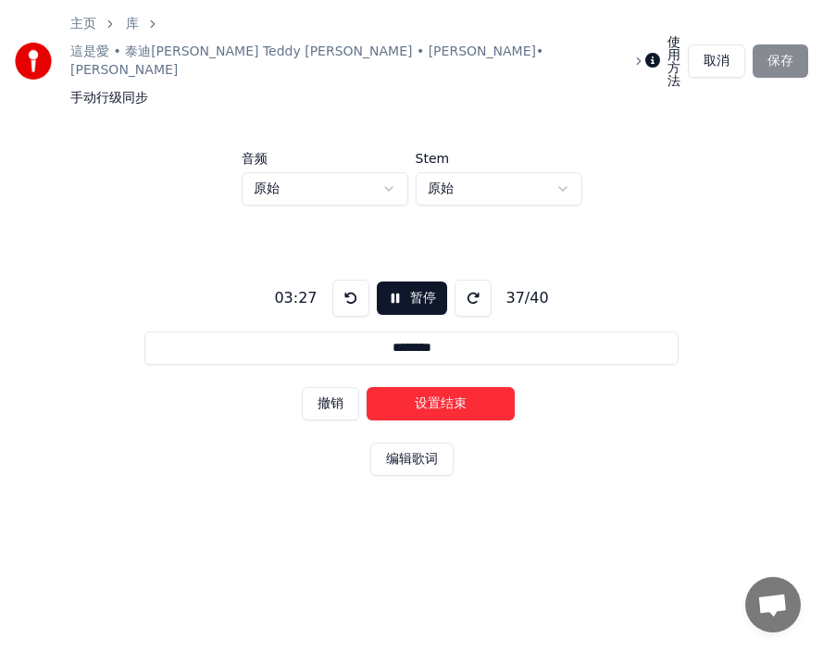
click at [453, 387] on button "设置结束" at bounding box center [441, 403] width 148 height 33
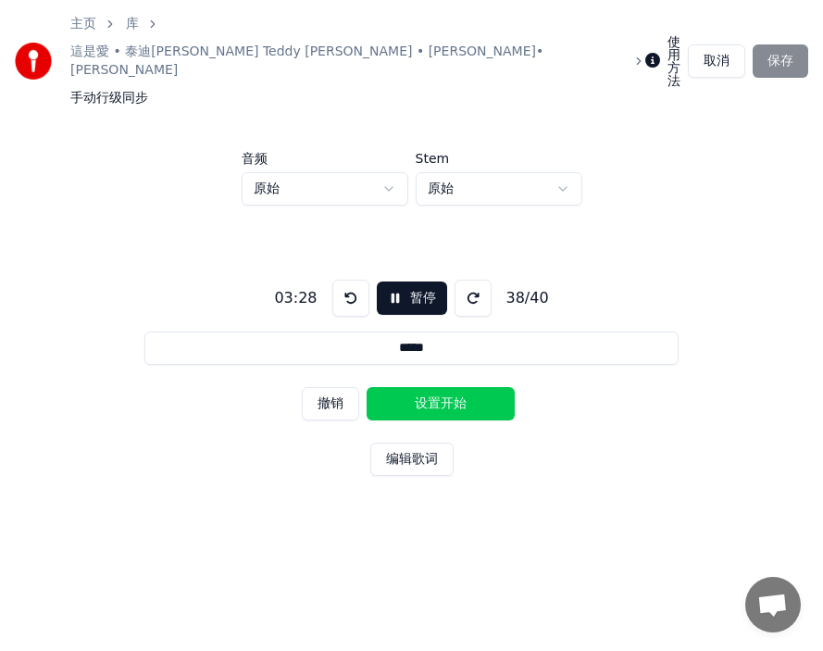
click at [424, 387] on button "设置开始" at bounding box center [441, 403] width 148 height 33
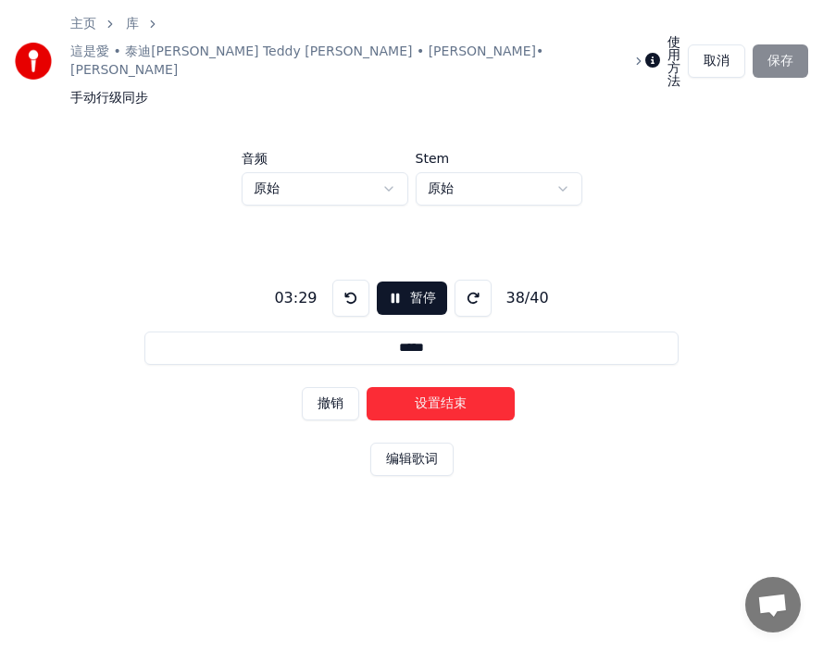
click at [454, 387] on button "设置结束" at bounding box center [441, 403] width 148 height 33
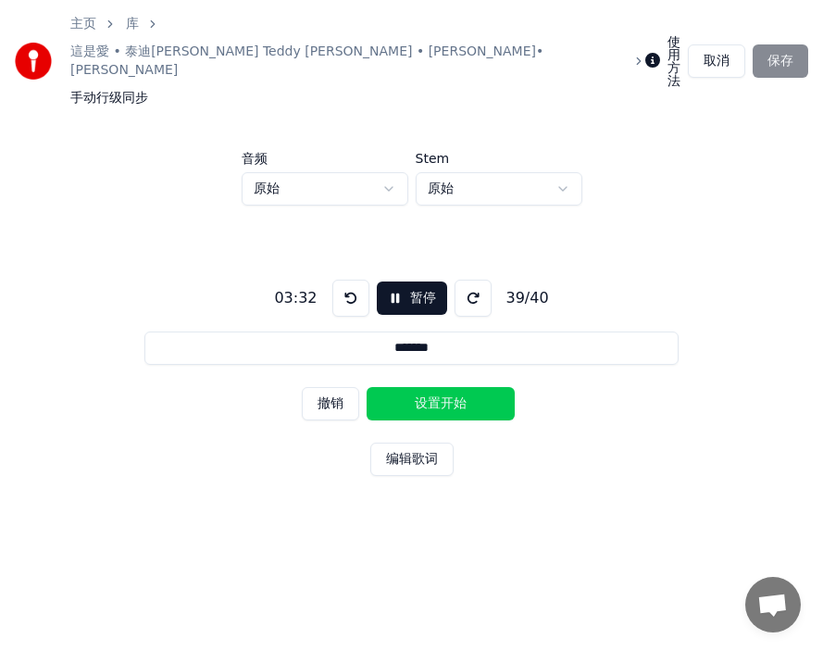
click at [396, 387] on button "设置开始" at bounding box center [441, 403] width 148 height 33
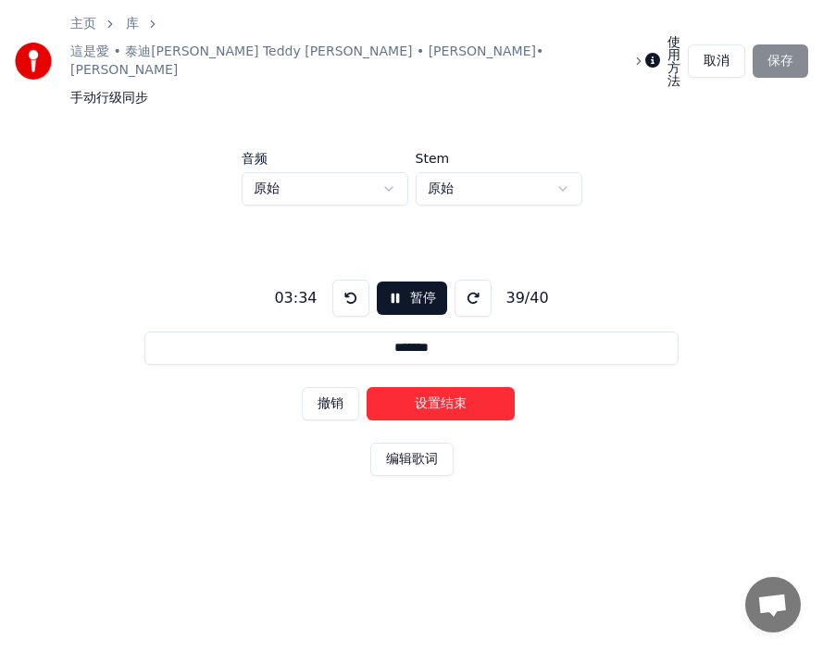
click at [444, 387] on button "设置结束" at bounding box center [441, 403] width 148 height 33
type input "****"
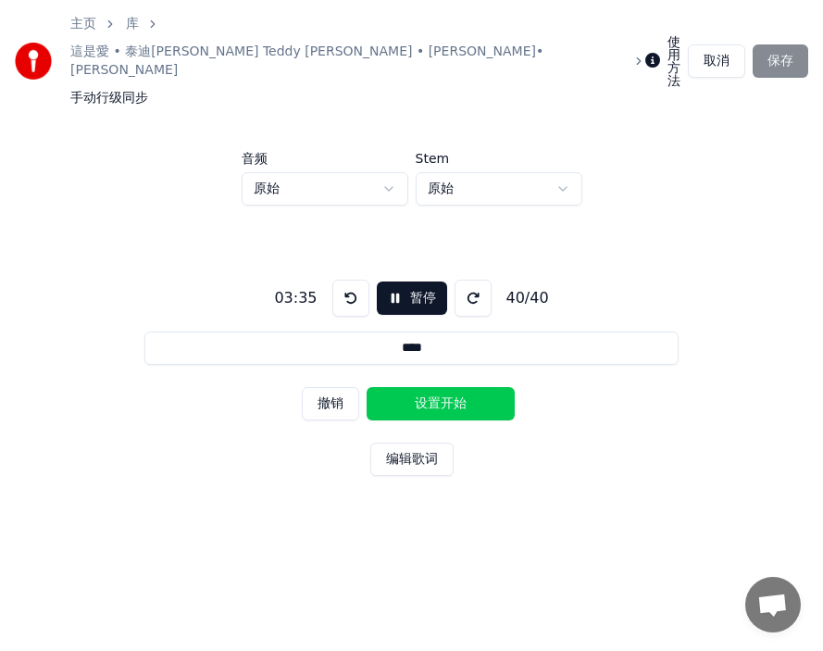
click at [383, 387] on button "设置开始" at bounding box center [441, 403] width 148 height 33
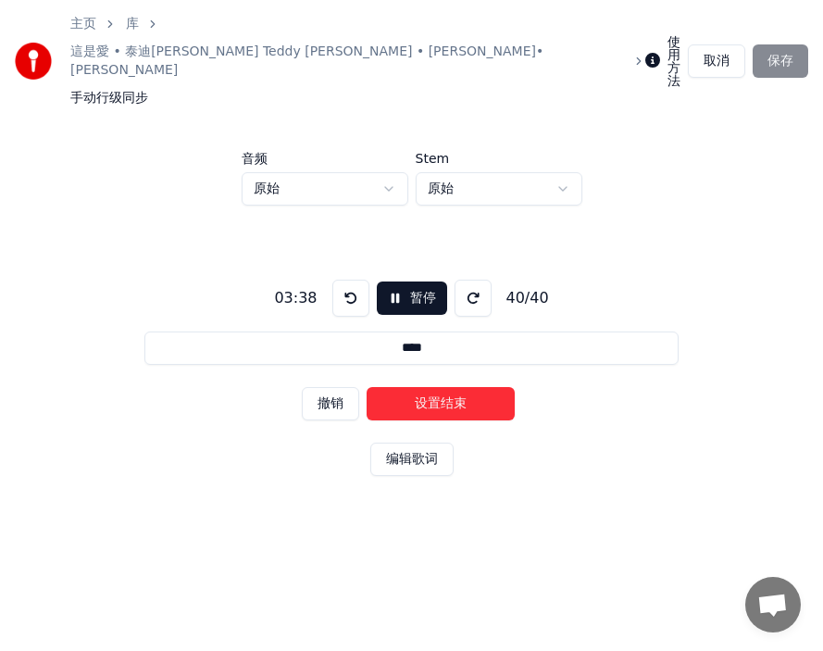
click at [455, 387] on button "设置结束" at bounding box center [441, 403] width 148 height 33
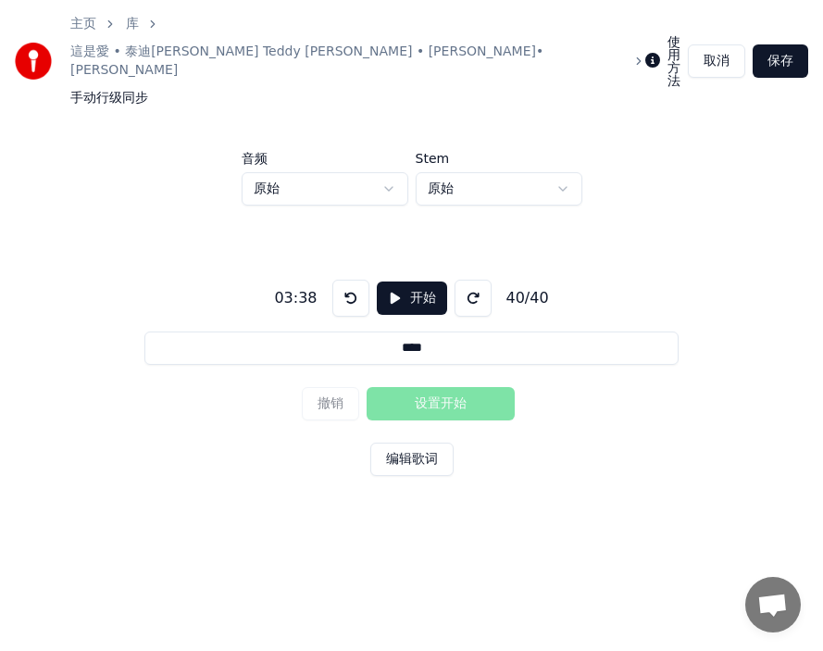
click at [527, 44] on button "保存" at bounding box center [781, 60] width 56 height 33
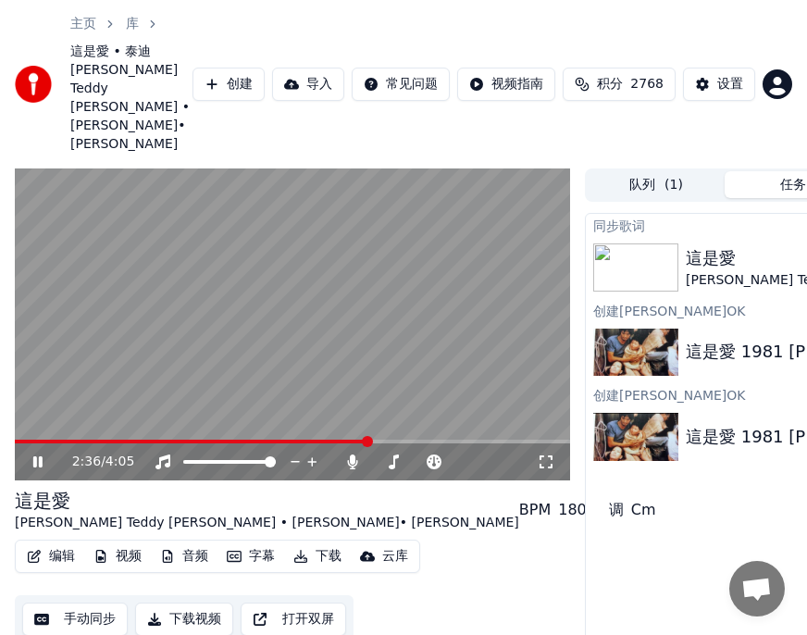
click at [39, 407] on icon at bounding box center [37, 461] width 9 height 11
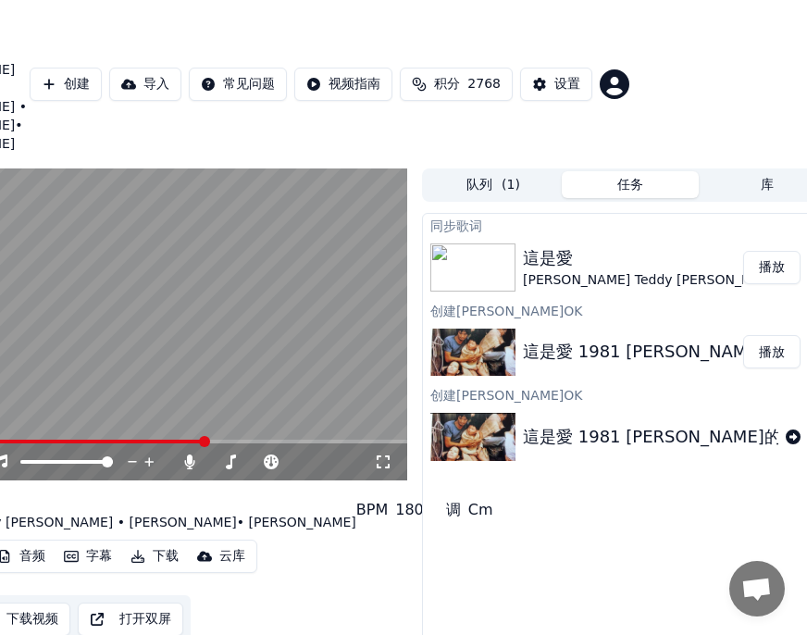
scroll to position [0, 194]
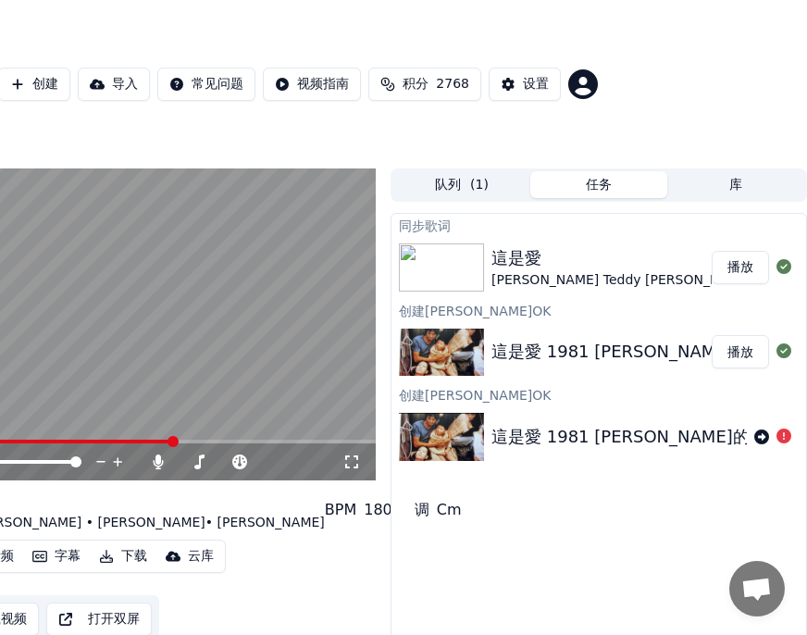
click at [527, 259] on button "播放" at bounding box center [740, 267] width 57 height 33
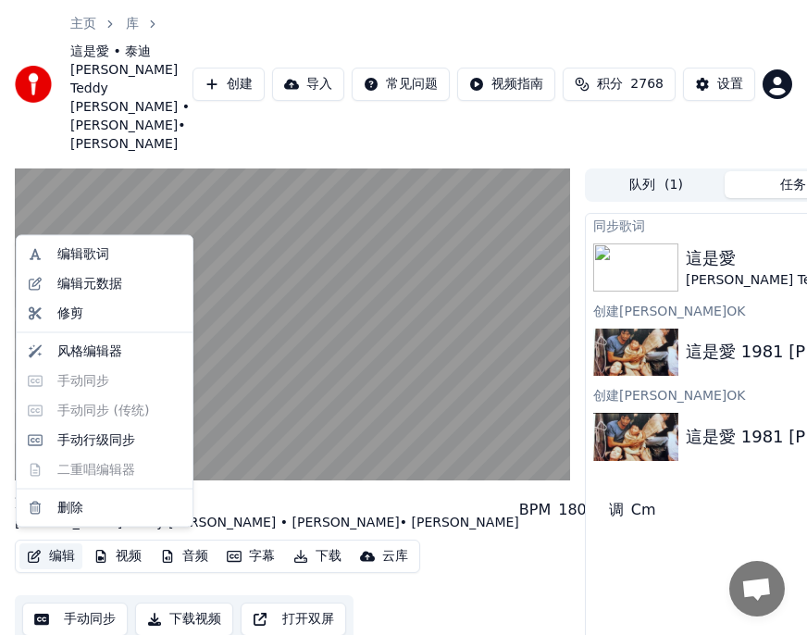
click at [61, 407] on button "编辑" at bounding box center [50, 556] width 63 height 26
click at [84, 282] on div "编辑元数据" at bounding box center [89, 283] width 65 height 19
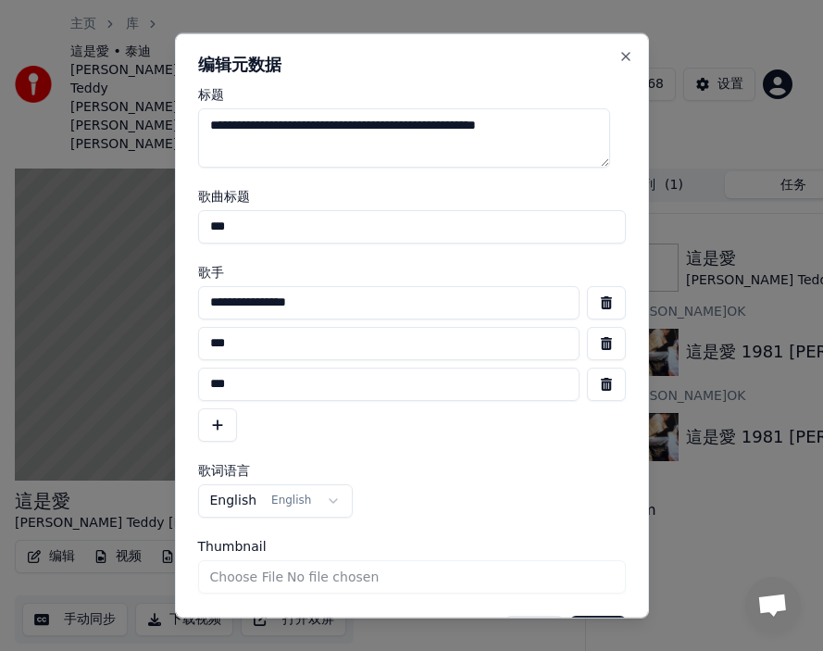
drag, startPoint x: 251, startPoint y: 121, endPoint x: 408, endPoint y: 147, distance: 159.5
click at [408, 147] on textarea "**********" at bounding box center [404, 136] width 412 height 59
type textarea "***"
click at [371, 304] on input "**********" at bounding box center [388, 301] width 381 height 33
type input "****"
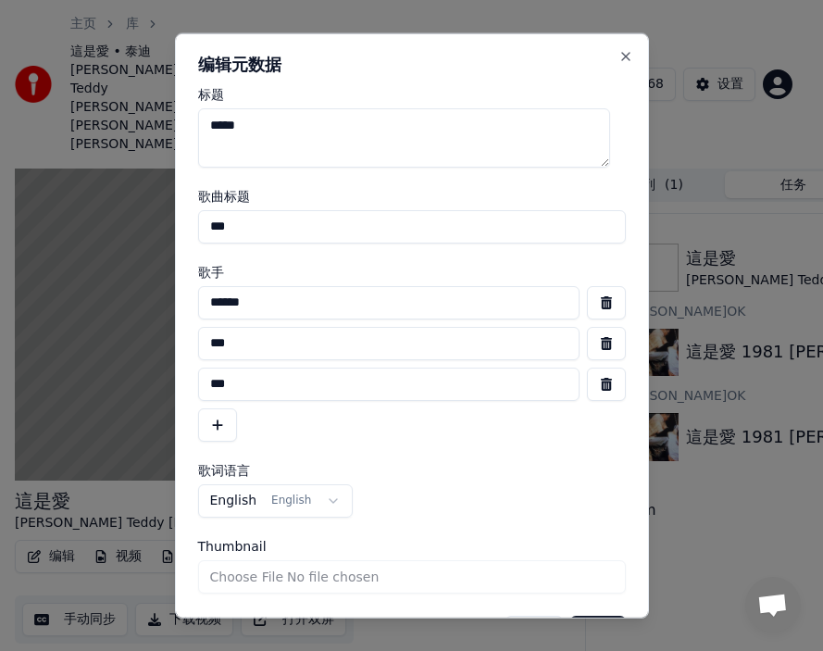
drag, startPoint x: 214, startPoint y: 343, endPoint x: 258, endPoint y: 344, distance: 44.5
click at [258, 344] on input "***" at bounding box center [388, 342] width 381 height 33
drag, startPoint x: 210, startPoint y: 381, endPoint x: 284, endPoint y: 381, distance: 74.1
click at [284, 381] on input "***" at bounding box center [388, 383] width 381 height 33
click at [527, 407] on button "保存" at bounding box center [598, 631] width 56 height 33
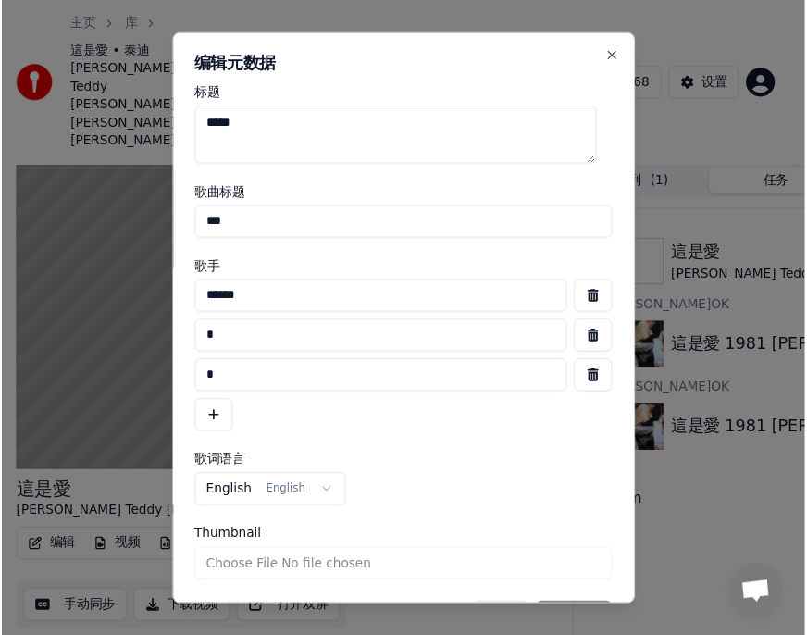
scroll to position [53, 0]
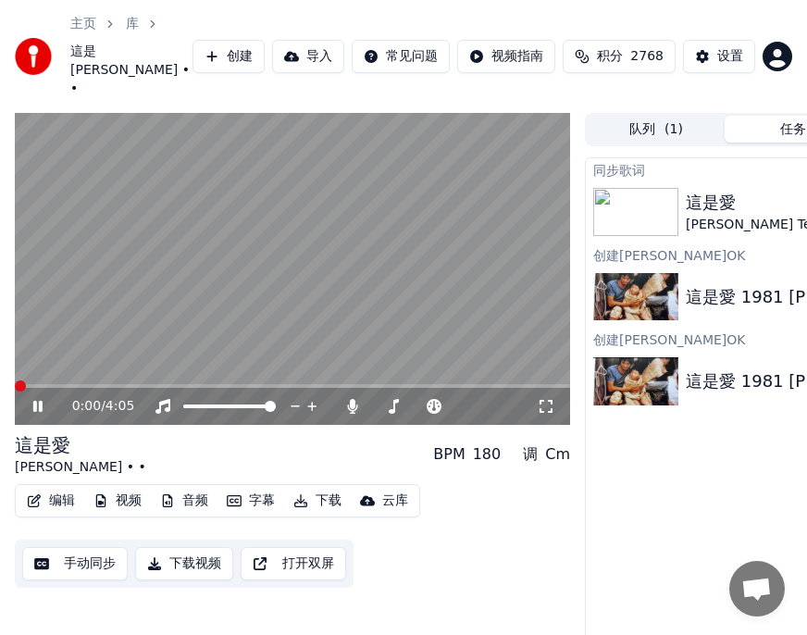
click at [15, 392] on span at bounding box center [20, 385] width 11 height 11
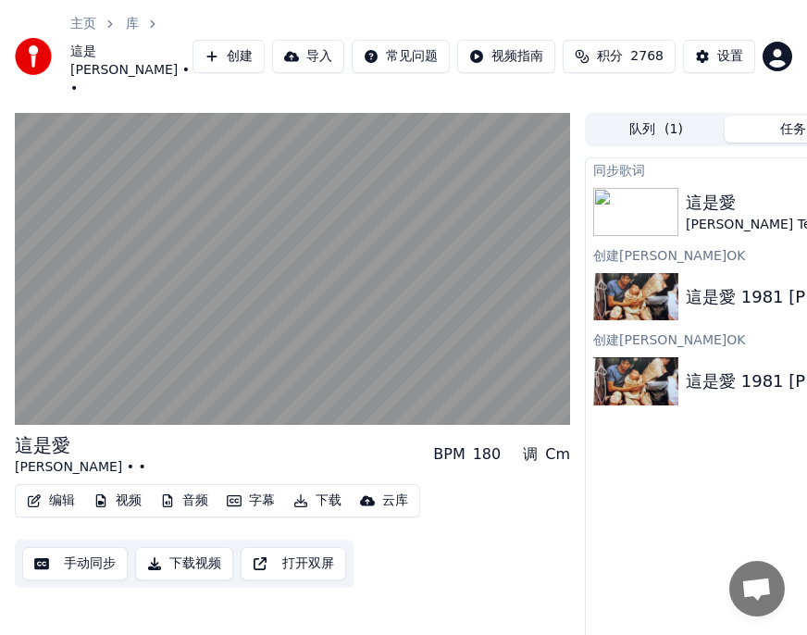
click at [250, 407] on button "字幕" at bounding box center [250, 501] width 63 height 26
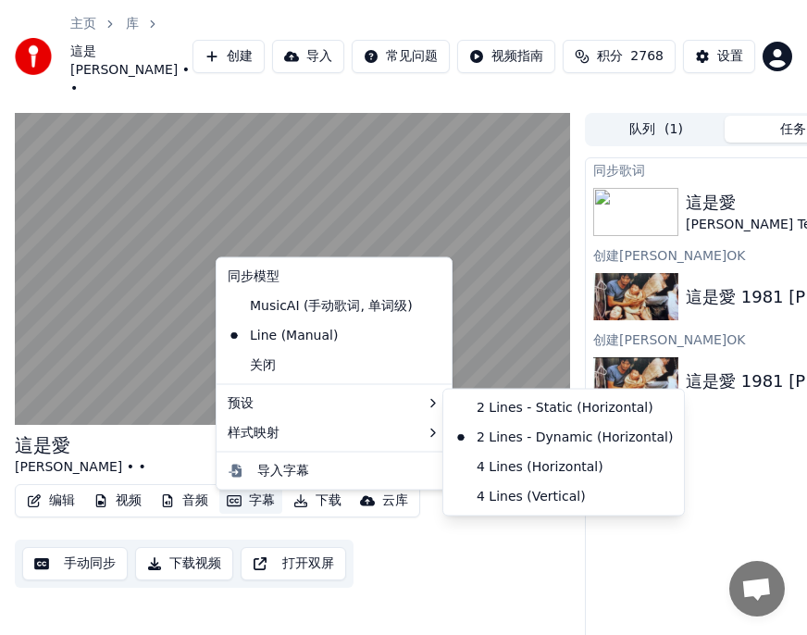
click at [506, 407] on div "编辑 视频 音频 字幕 下载 云库 手动同步 下载视频 打开双屏" at bounding box center [292, 536] width 555 height 104
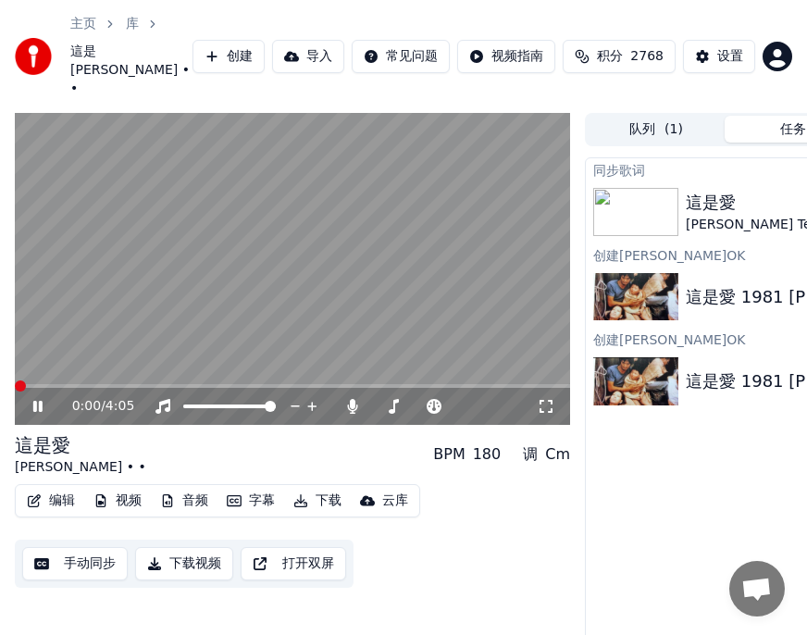
click at [38, 407] on icon at bounding box center [51, 406] width 43 height 15
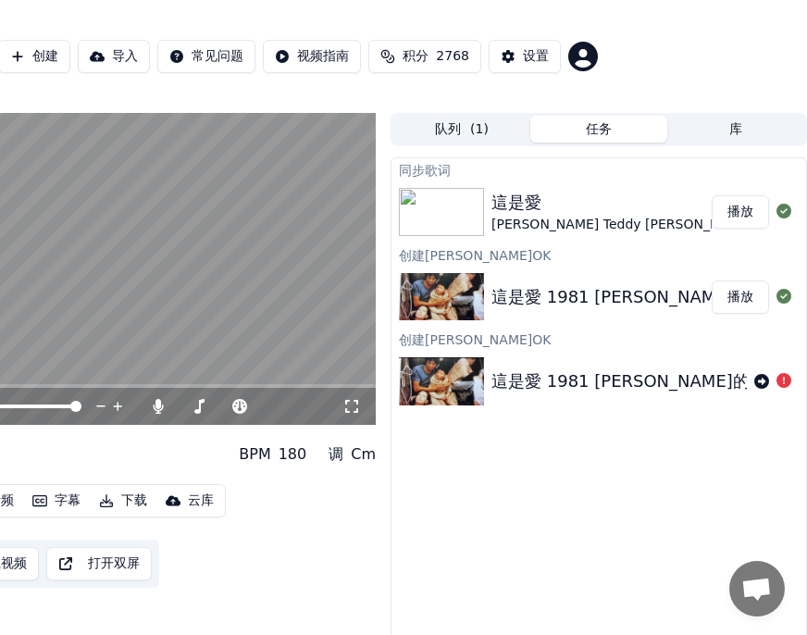
click at [527, 225] on button "播放" at bounding box center [740, 211] width 57 height 33
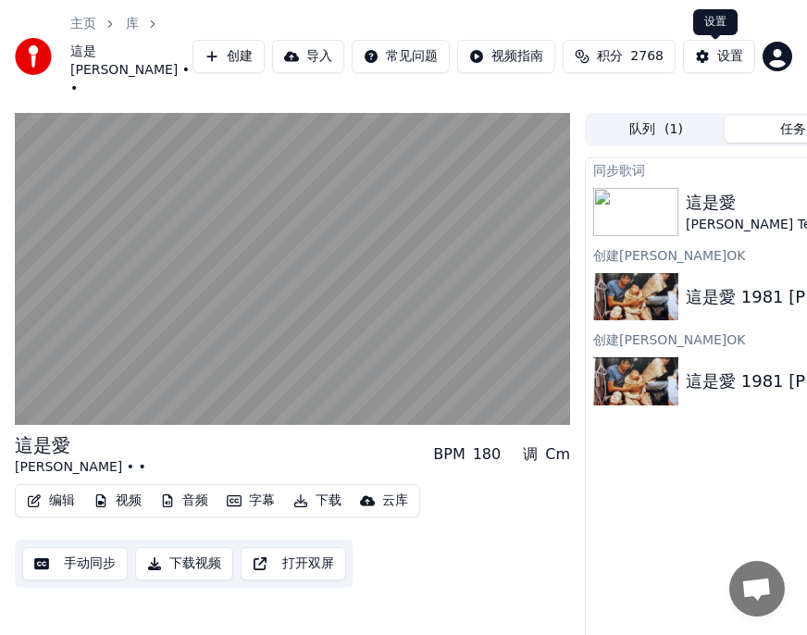
click at [527, 64] on div "设置" at bounding box center [730, 56] width 26 height 19
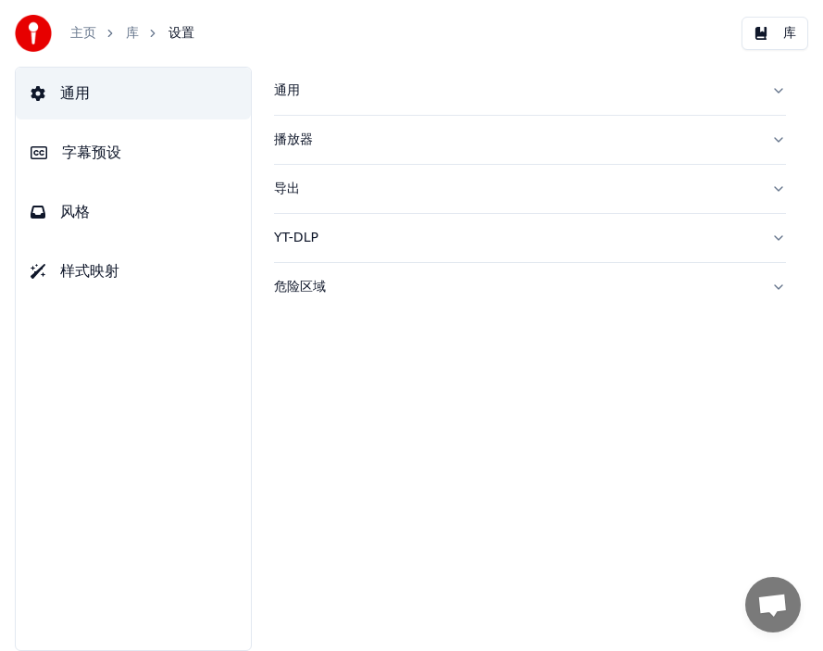
click at [80, 87] on span "通用" at bounding box center [75, 93] width 30 height 22
click at [93, 154] on span "字幕预设" at bounding box center [91, 153] width 59 height 22
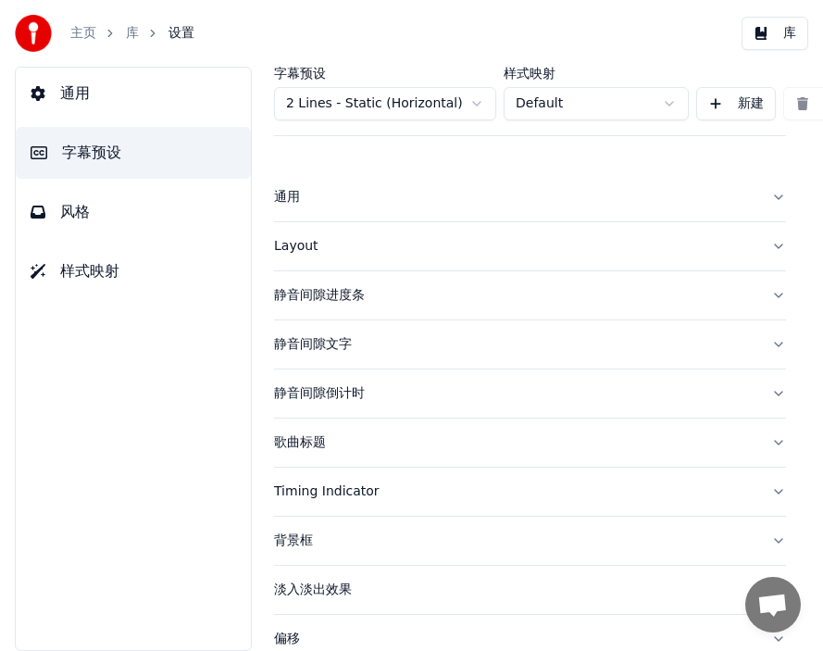
click at [309, 407] on div "歌曲标题" at bounding box center [515, 442] width 482 height 19
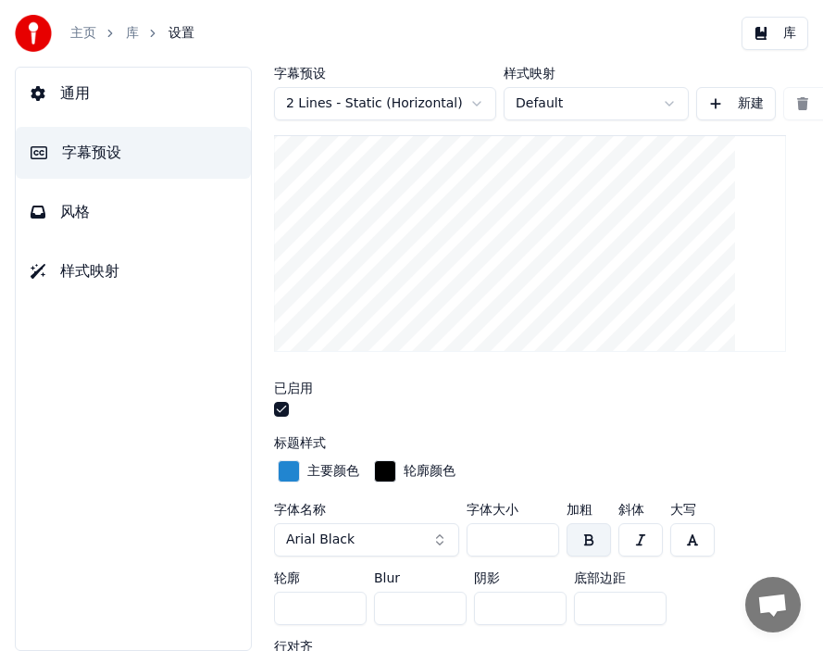
scroll to position [465, 0]
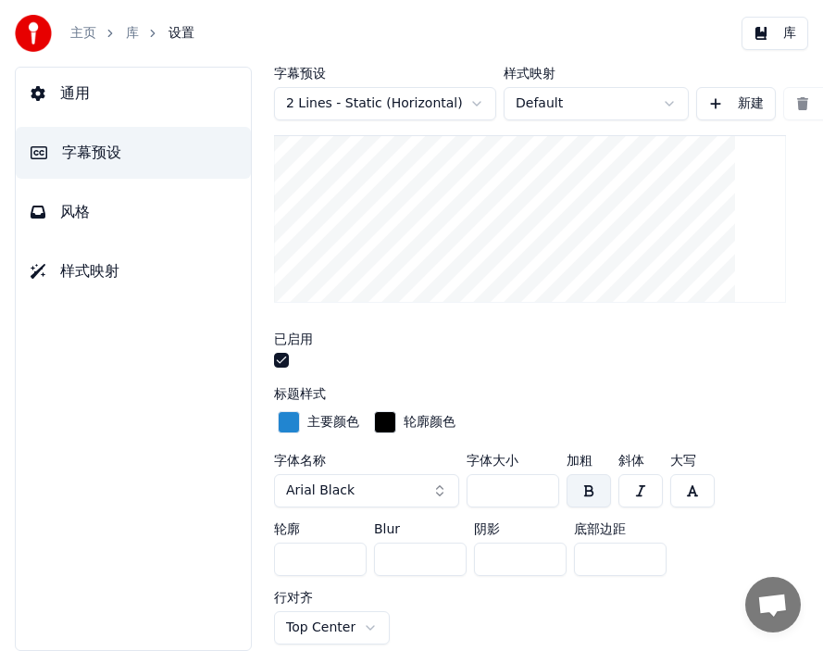
click at [435, 407] on button "Arial Black" at bounding box center [366, 490] width 185 height 33
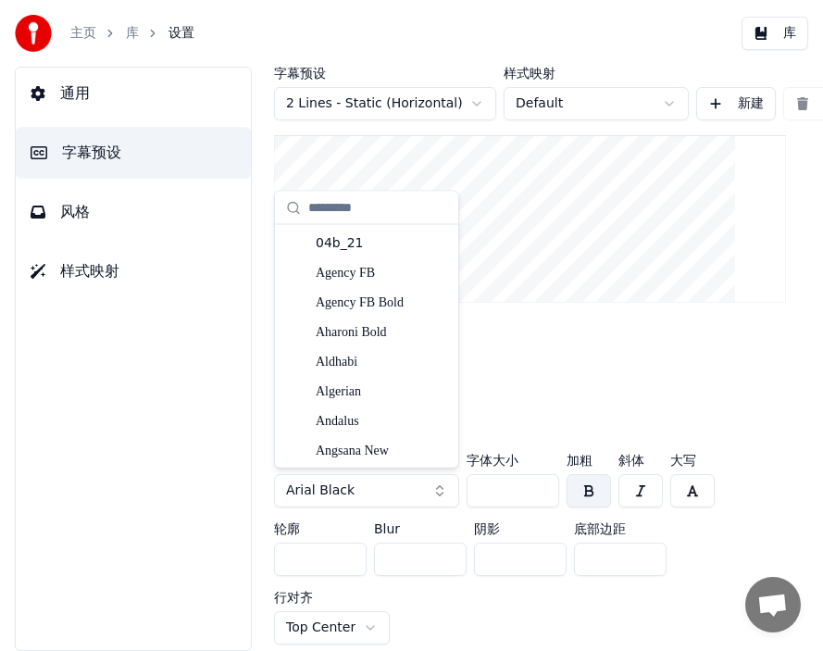
click at [435, 407] on button "Arial Black" at bounding box center [366, 490] width 185 height 33
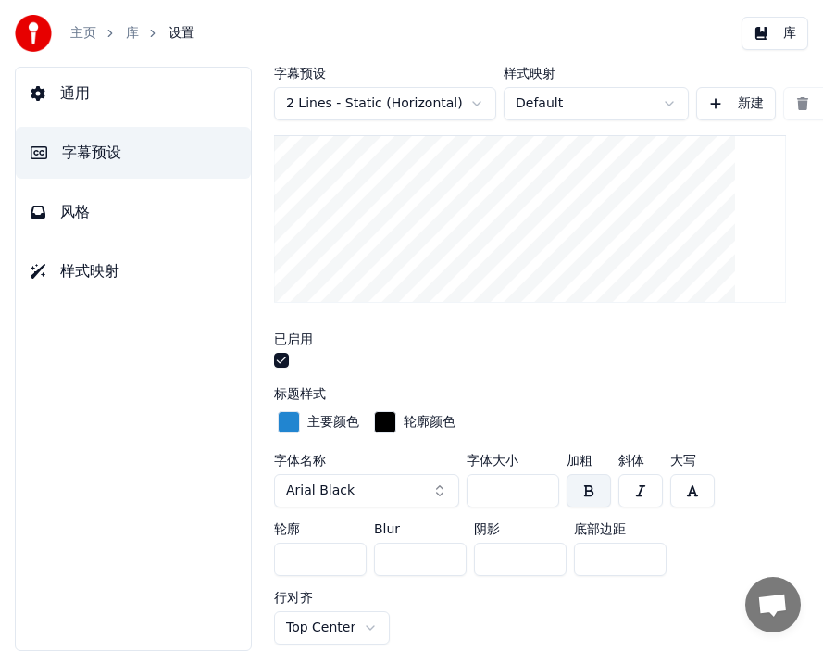
click at [433, 407] on button "Arial Black" at bounding box center [366, 490] width 185 height 33
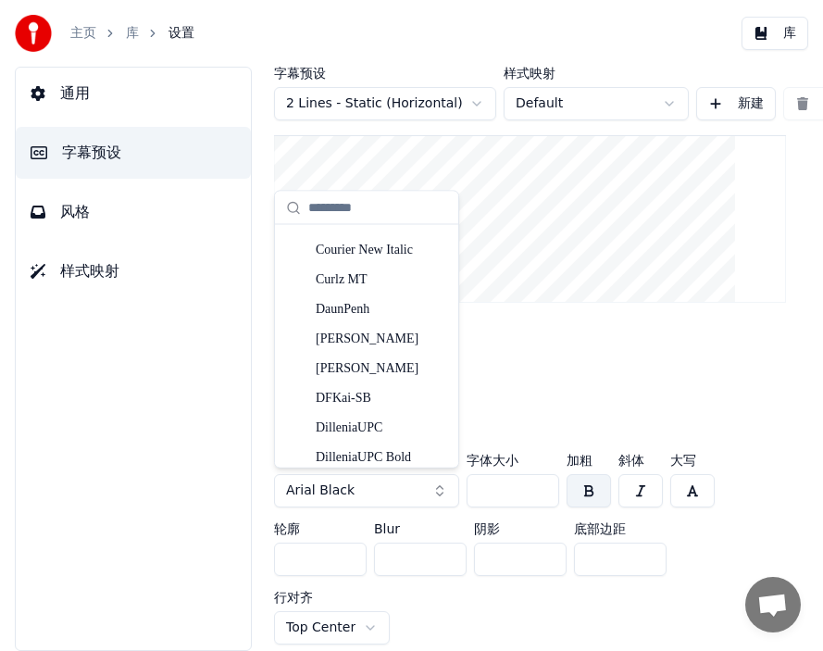
scroll to position [4225, 0]
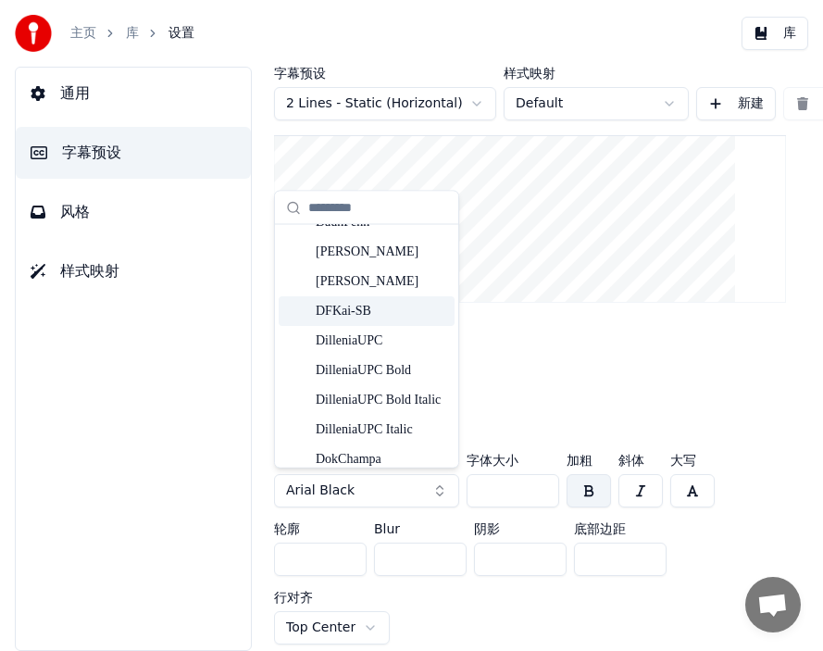
click at [339, 308] on div "DFKai-SB" at bounding box center [381, 311] width 131 height 19
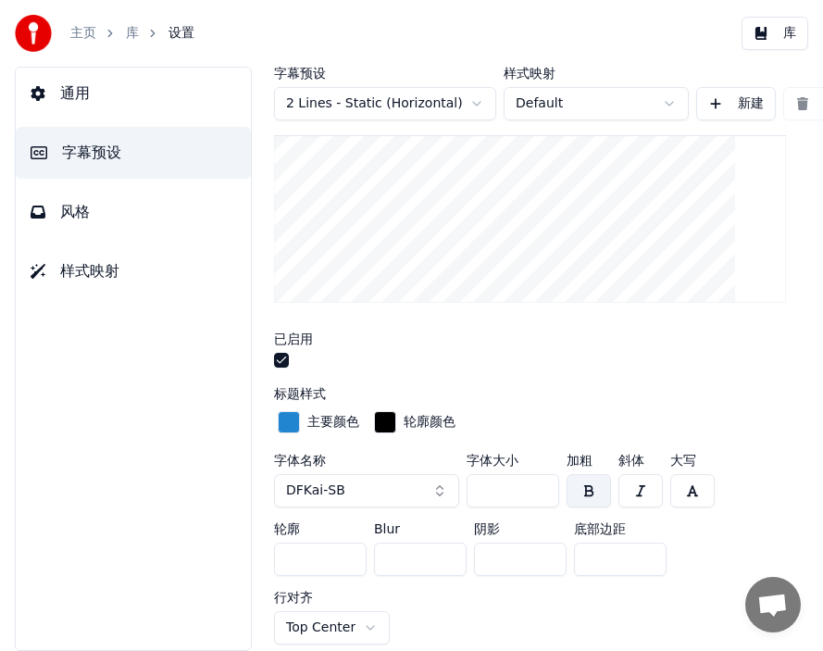
drag, startPoint x: 480, startPoint y: 489, endPoint x: 503, endPoint y: 489, distance: 22.2
click at [503, 407] on input "***" at bounding box center [513, 490] width 93 height 33
type input "**"
click at [527, 407] on button "button" at bounding box center [589, 490] width 44 height 33
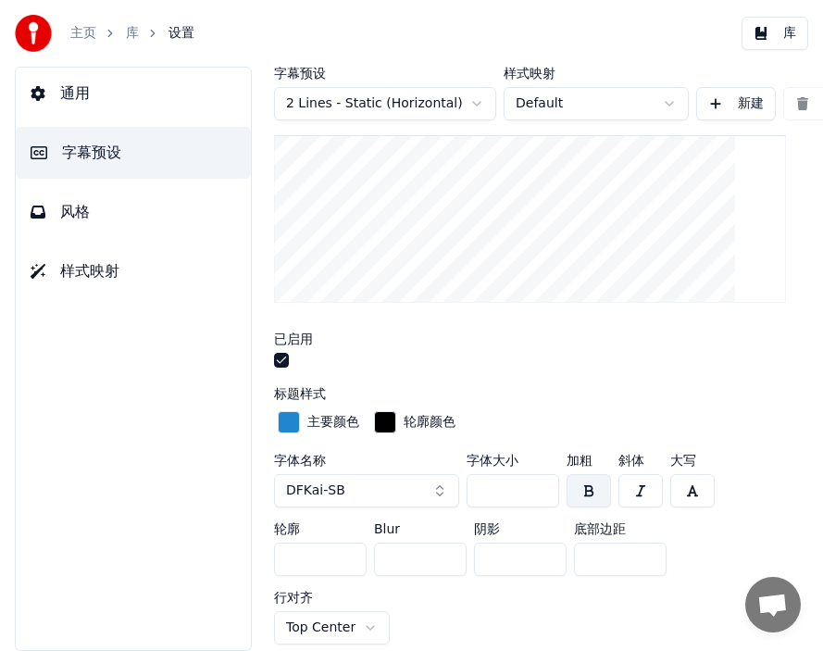
click at [527, 407] on button "button" at bounding box center [589, 490] width 44 height 33
click at [527, 407] on button "button" at bounding box center [692, 490] width 44 height 33
click at [527, 407] on button "button" at bounding box center [589, 490] width 44 height 33
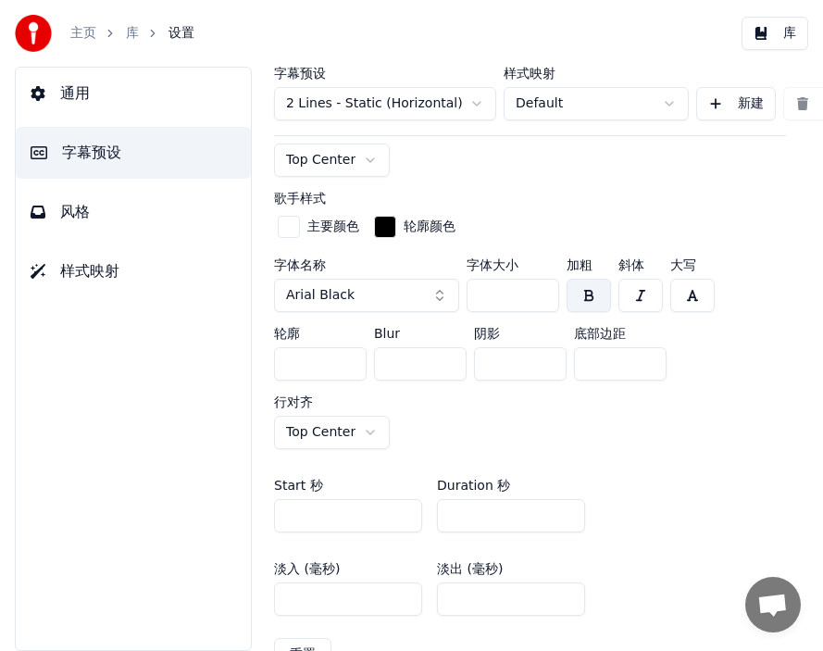
scroll to position [966, 0]
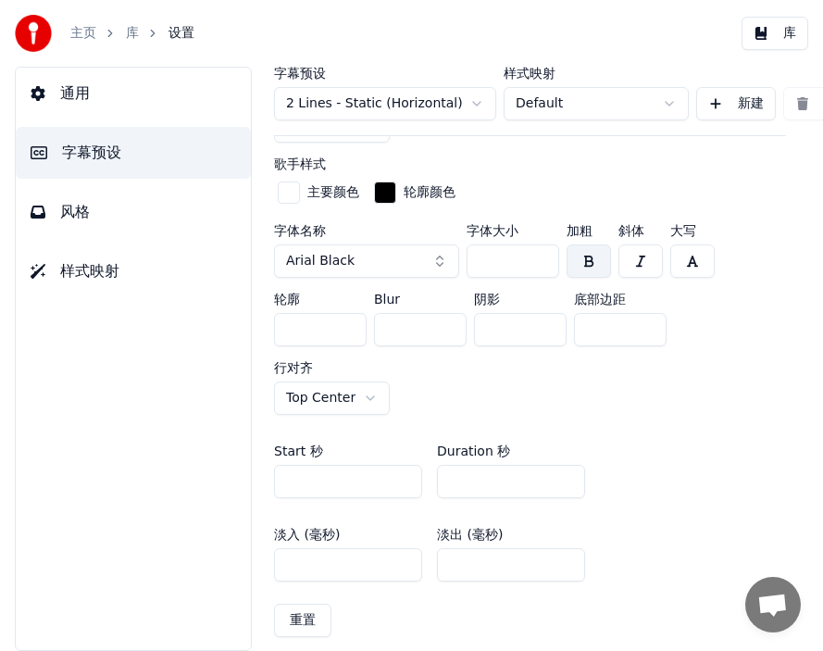
click at [437, 261] on button "Arial Black" at bounding box center [366, 260] width 185 height 33
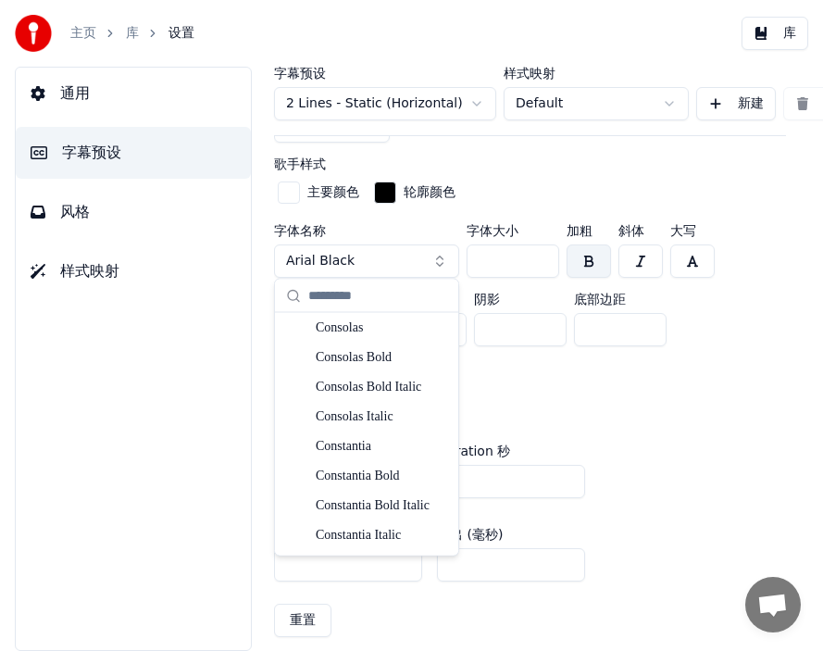
scroll to position [4204, 0]
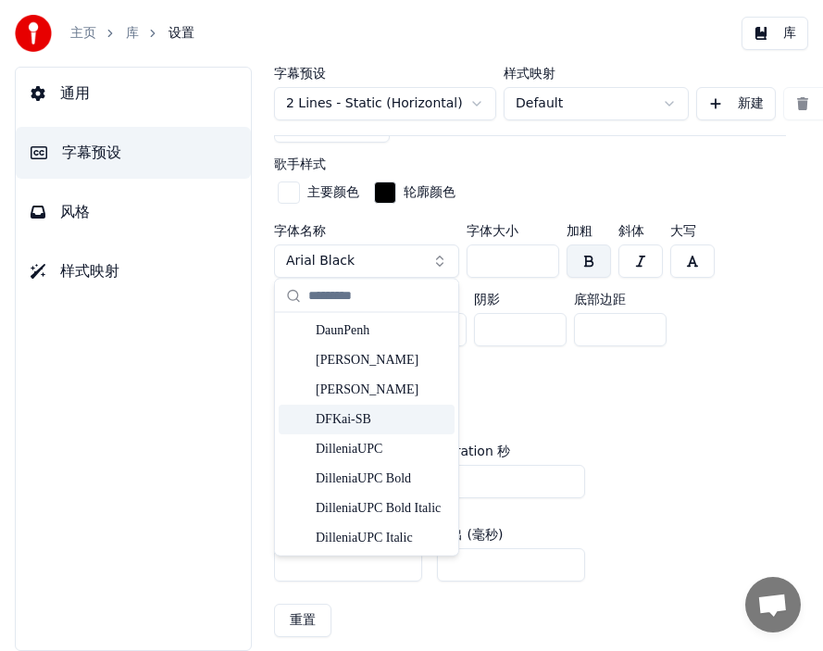
click at [342, 407] on div "DFKai-SB" at bounding box center [381, 419] width 131 height 19
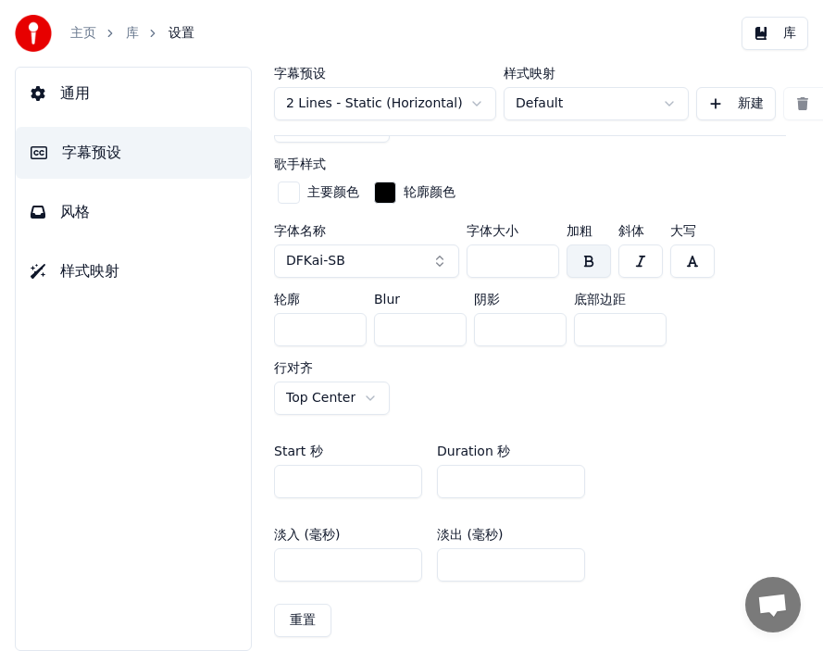
drag, startPoint x: 507, startPoint y: 258, endPoint x: 453, endPoint y: 258, distance: 54.6
click at [453, 258] on div "字体名称 DFKai-SB 字体大小 *** 加粗 斜体 大写 轮廓 * Blur * 阴影 * 底部边距 *** 行对齐 Top Center" at bounding box center [530, 319] width 512 height 191
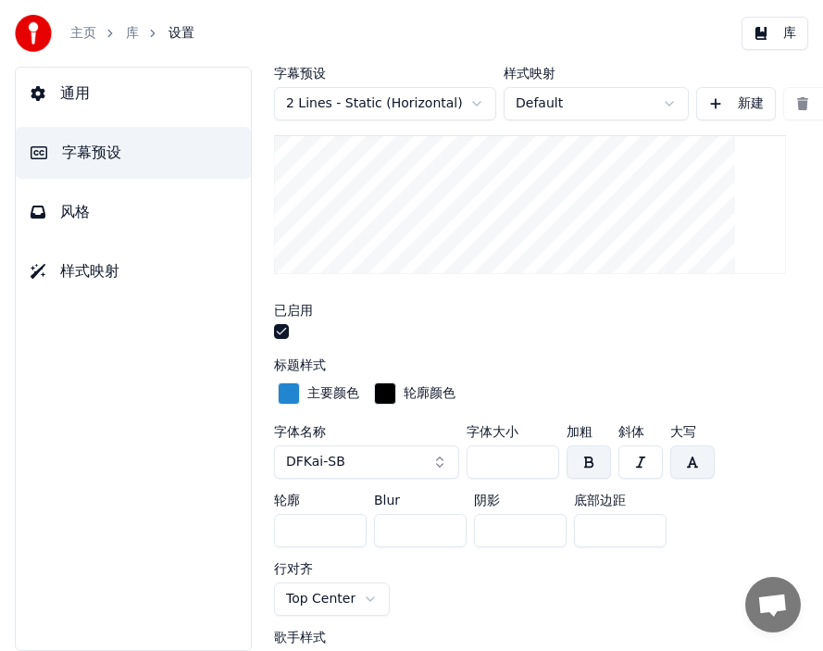
scroll to position [528, 0]
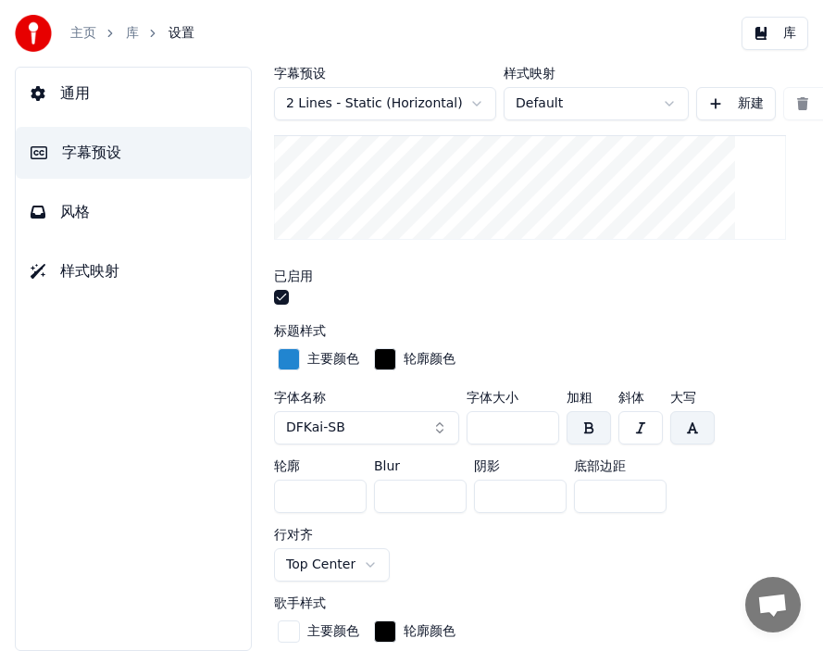
type input "**"
drag, startPoint x: 478, startPoint y: 424, endPoint x: 494, endPoint y: 422, distance: 16.8
click at [494, 407] on input "**" at bounding box center [513, 427] width 93 height 33
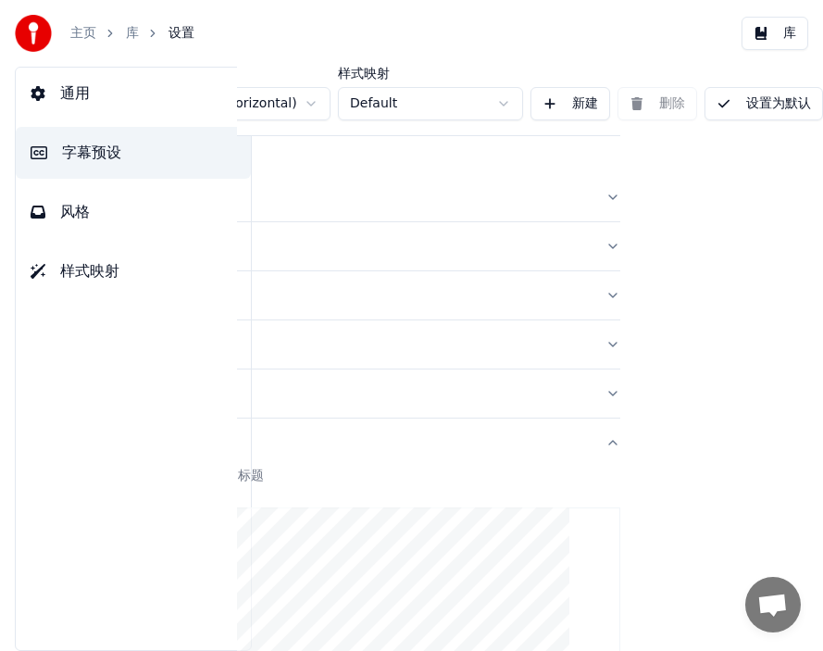
scroll to position [401, 204]
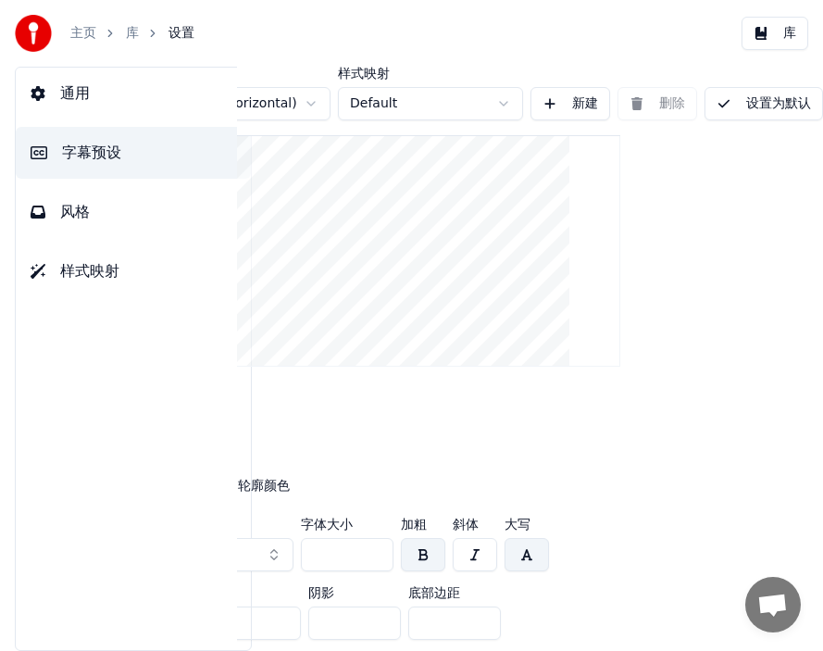
click at [527, 103] on button "设置为默认" at bounding box center [763, 103] width 118 height 33
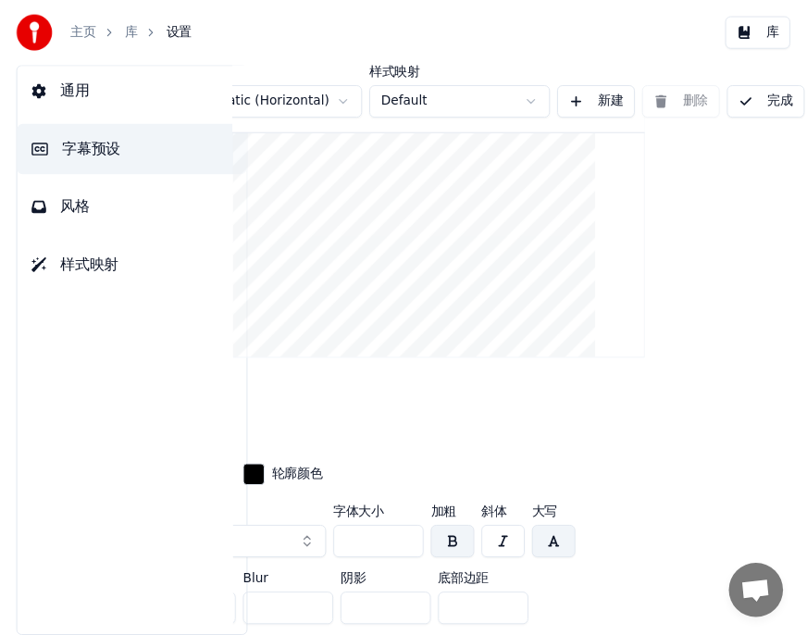
scroll to position [401, 165]
click at [527, 99] on button "完成" at bounding box center [783, 103] width 80 height 33
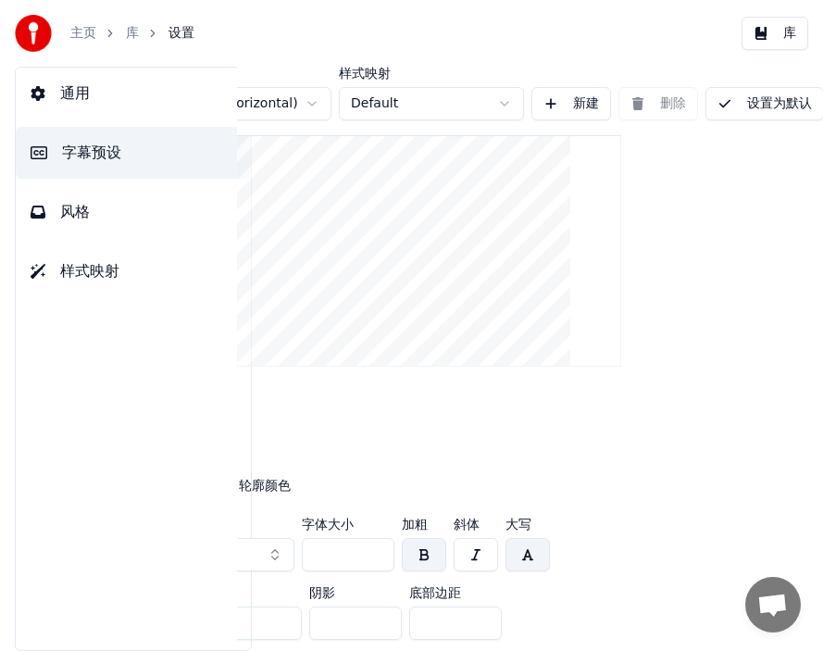
click at [527, 106] on button "设置为默认" at bounding box center [764, 103] width 118 height 33
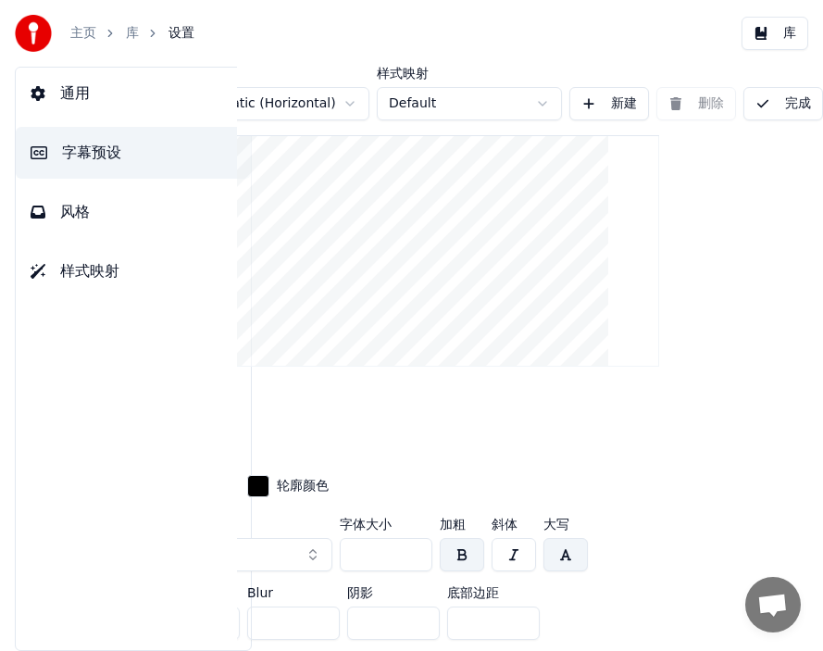
click at [527, 106] on button "完成" at bounding box center [783, 103] width 80 height 33
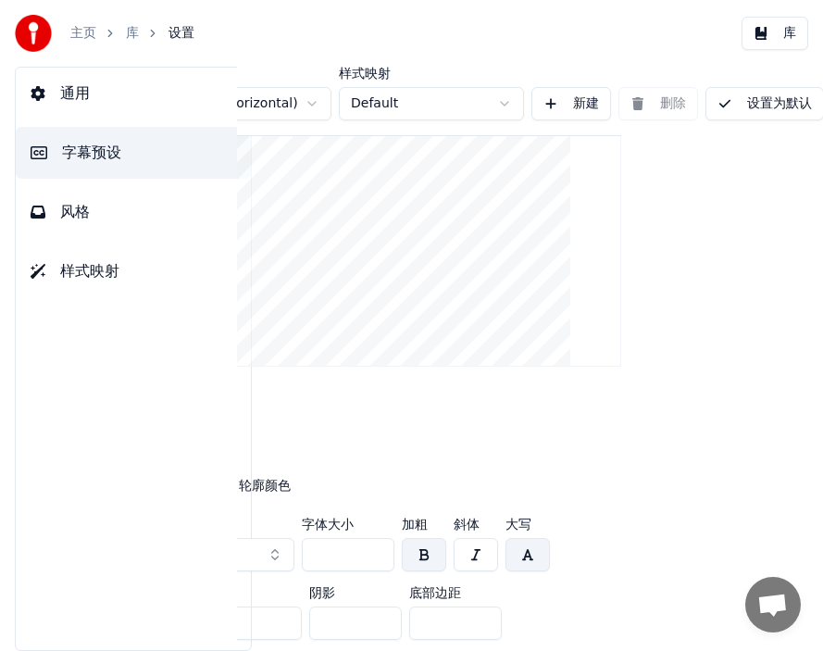
click at [133, 30] on link "库" at bounding box center [132, 33] width 13 height 19
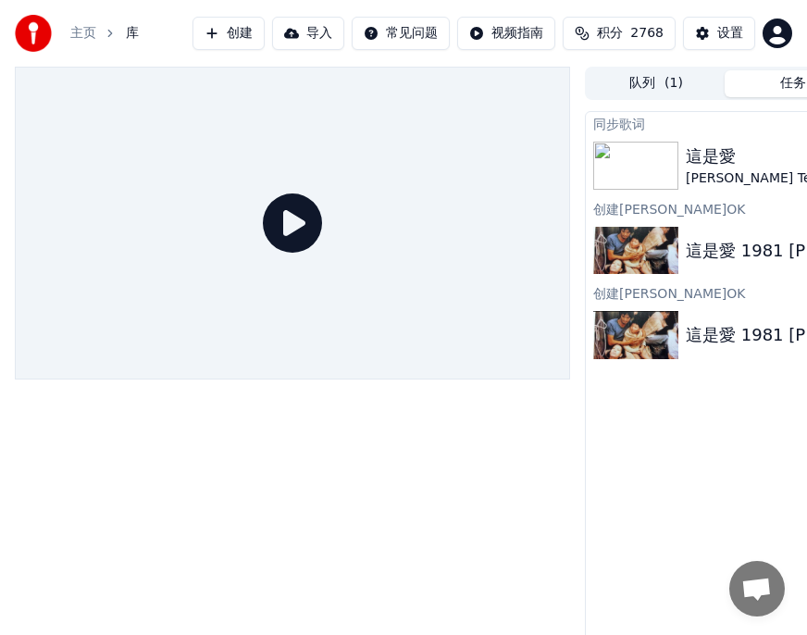
click at [527, 169] on img at bounding box center [635, 166] width 85 height 48
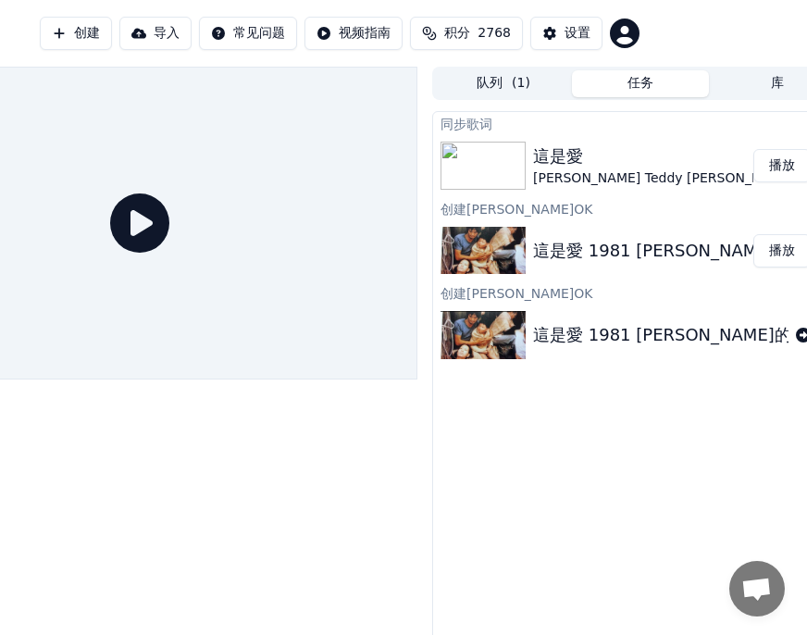
scroll to position [0, 194]
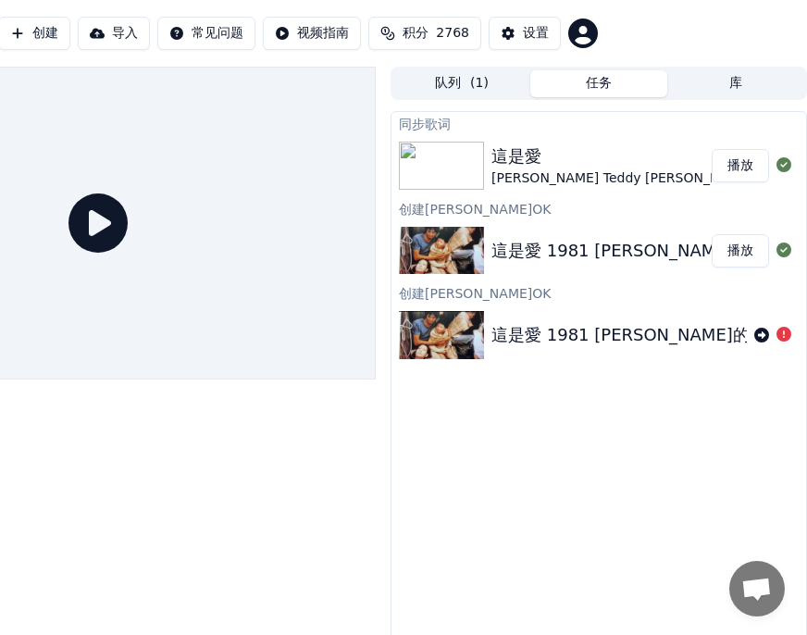
click at [527, 171] on button "播放" at bounding box center [740, 165] width 57 height 33
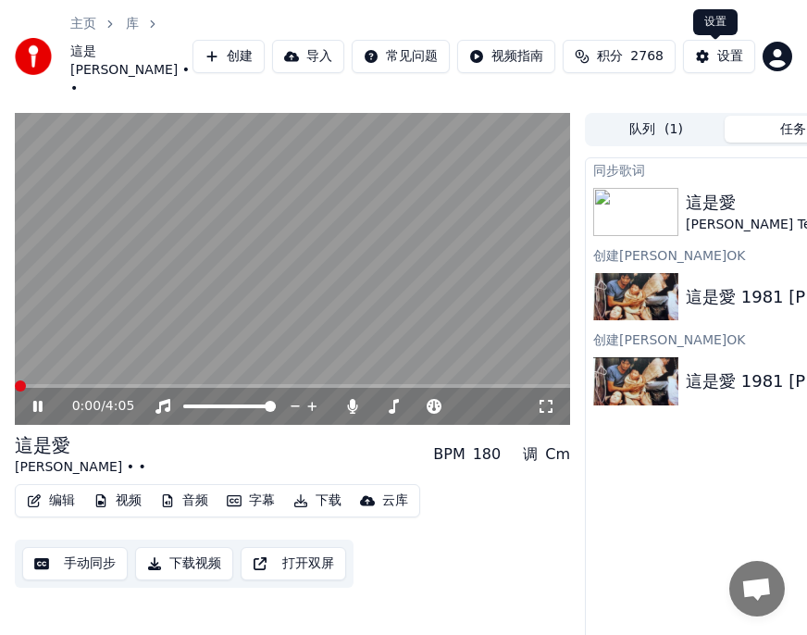
click at [527, 62] on div "设置" at bounding box center [730, 56] width 26 height 19
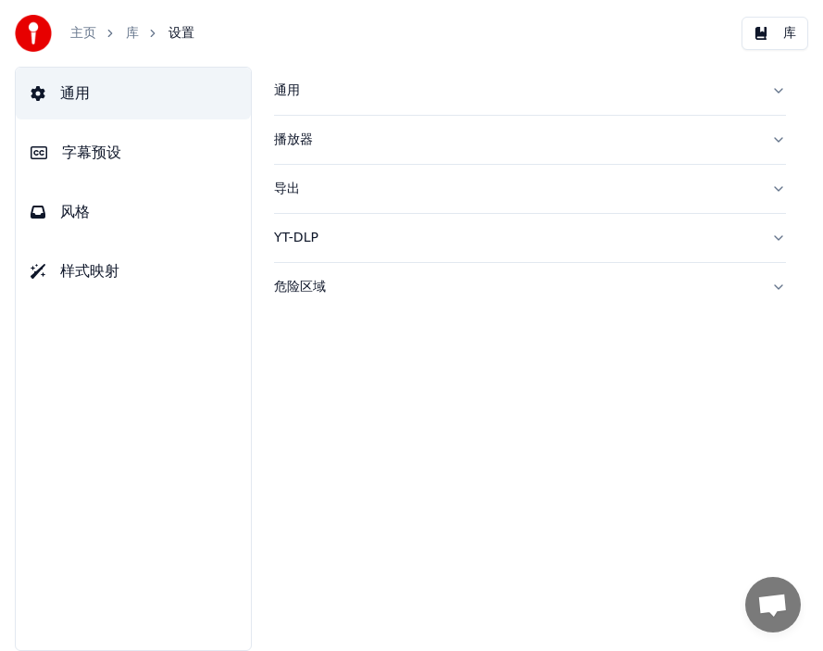
click at [108, 152] on span "字幕预设" at bounding box center [91, 153] width 59 height 22
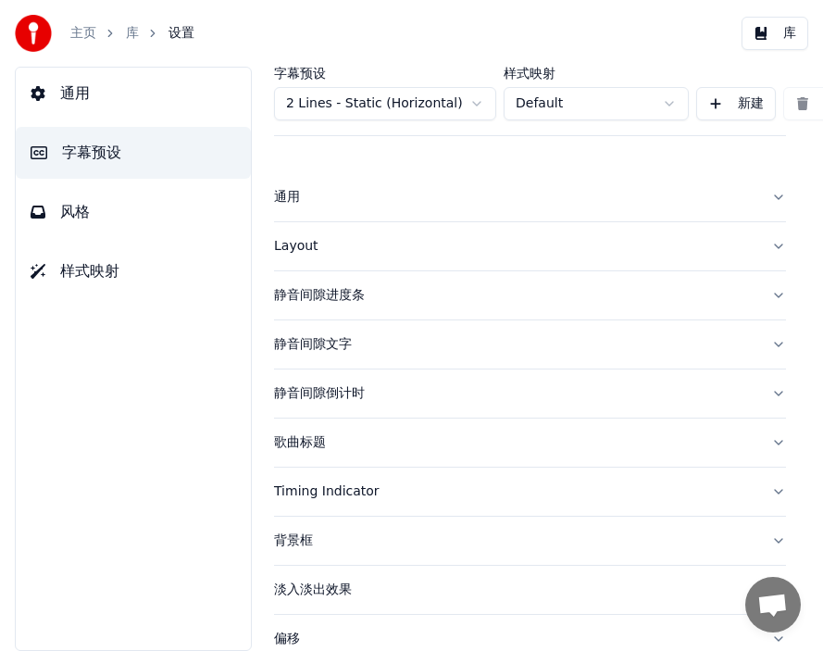
click at [316, 407] on div "歌曲标题" at bounding box center [515, 442] width 482 height 19
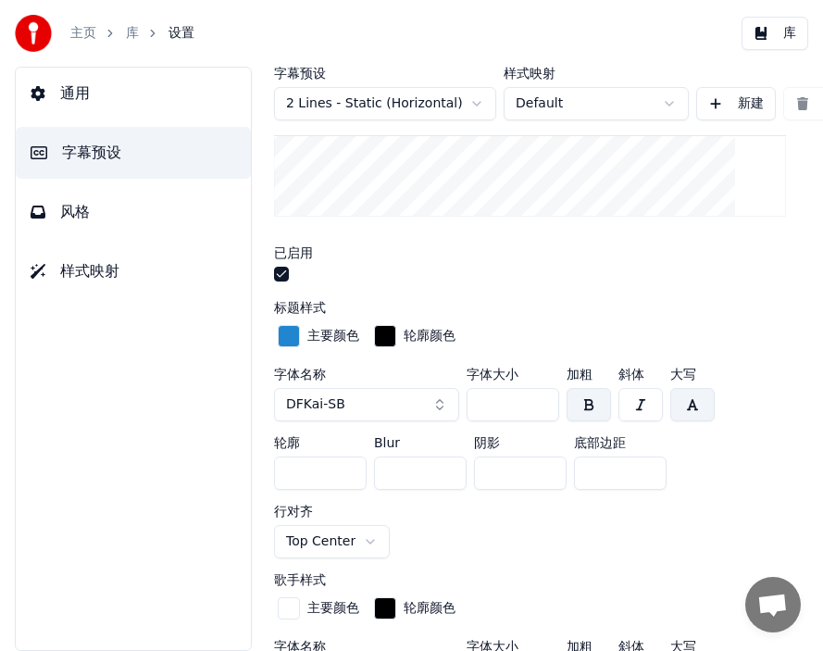
scroll to position [557, 0]
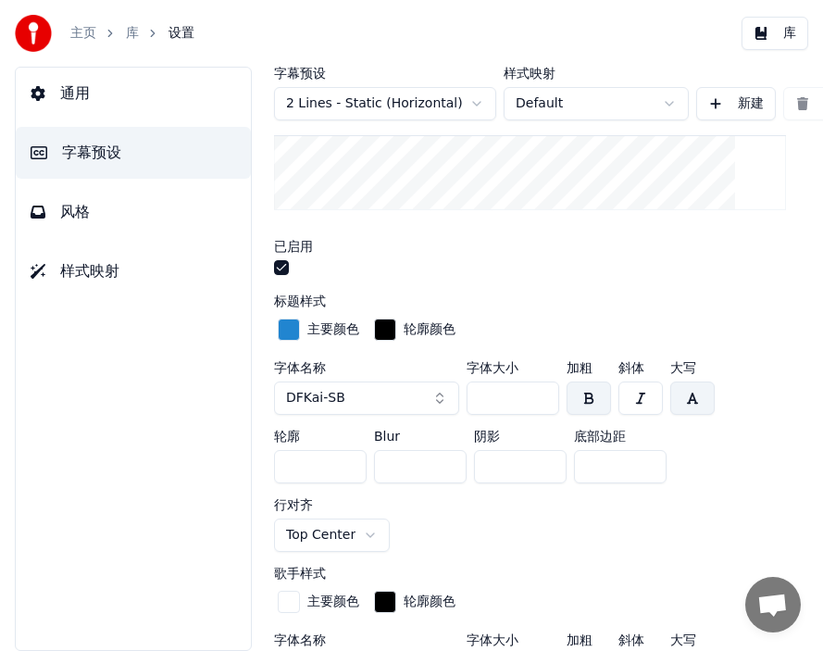
drag, startPoint x: 506, startPoint y: 399, endPoint x: 468, endPoint y: 400, distance: 38.0
click at [468, 400] on input "**" at bounding box center [513, 397] width 93 height 33
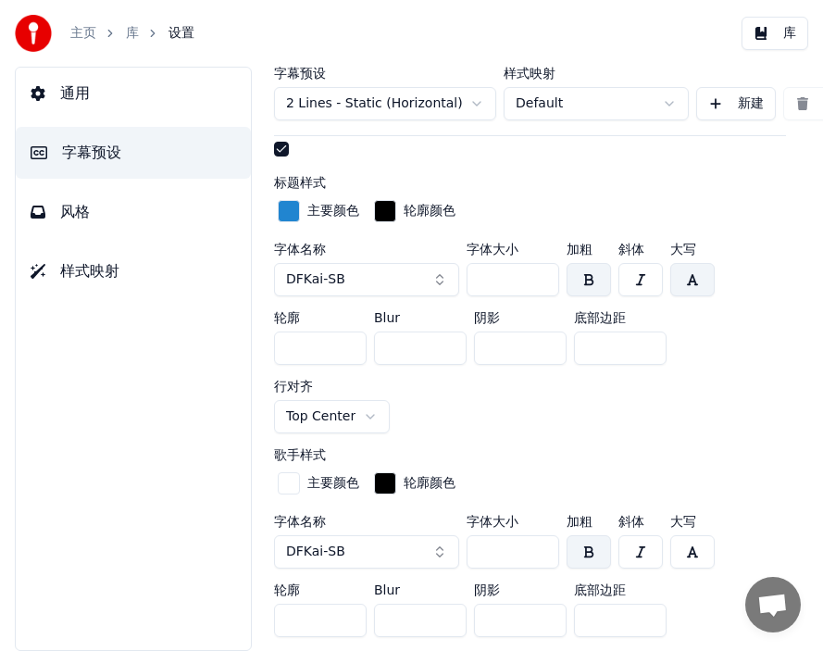
scroll to position [716, 0]
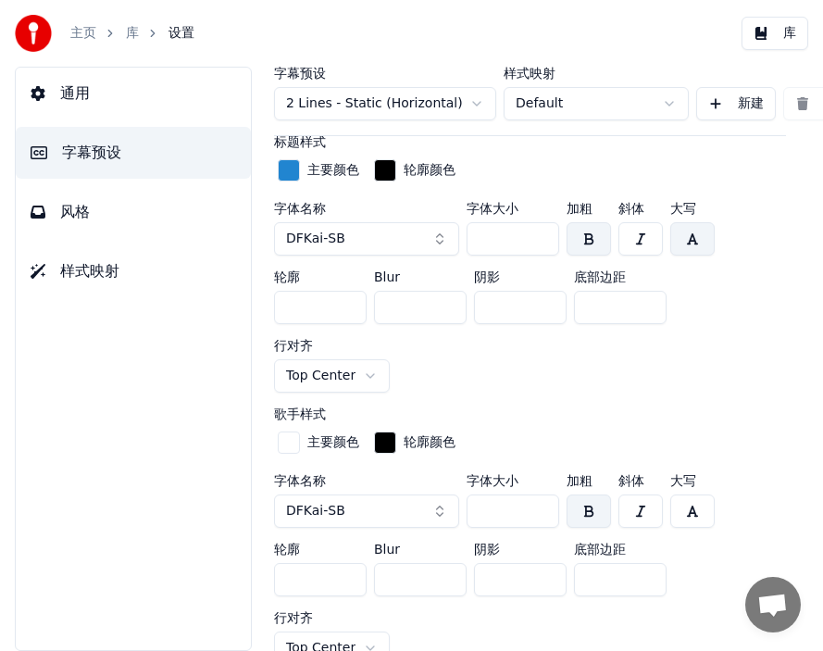
type input "**"
drag, startPoint x: 480, startPoint y: 509, endPoint x: 498, endPoint y: 509, distance: 18.5
click at [498, 407] on input "**" at bounding box center [513, 510] width 93 height 33
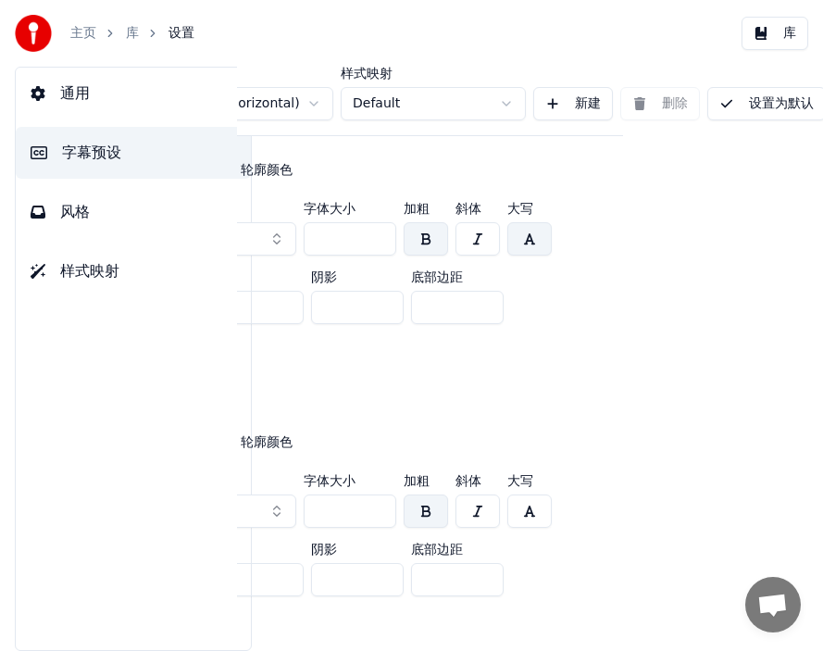
scroll to position [716, 204]
type input "**"
click at [527, 104] on button "设置为默认" at bounding box center [763, 103] width 118 height 33
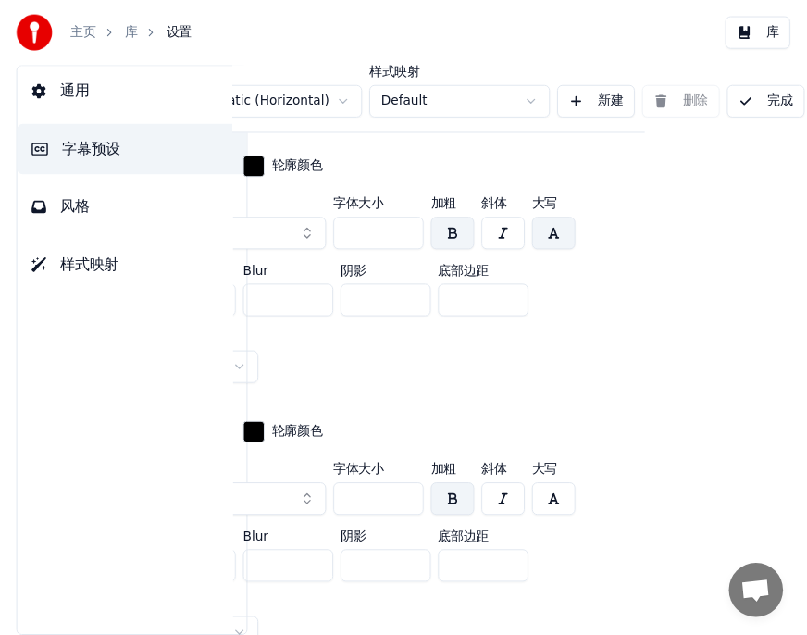
scroll to position [716, 165]
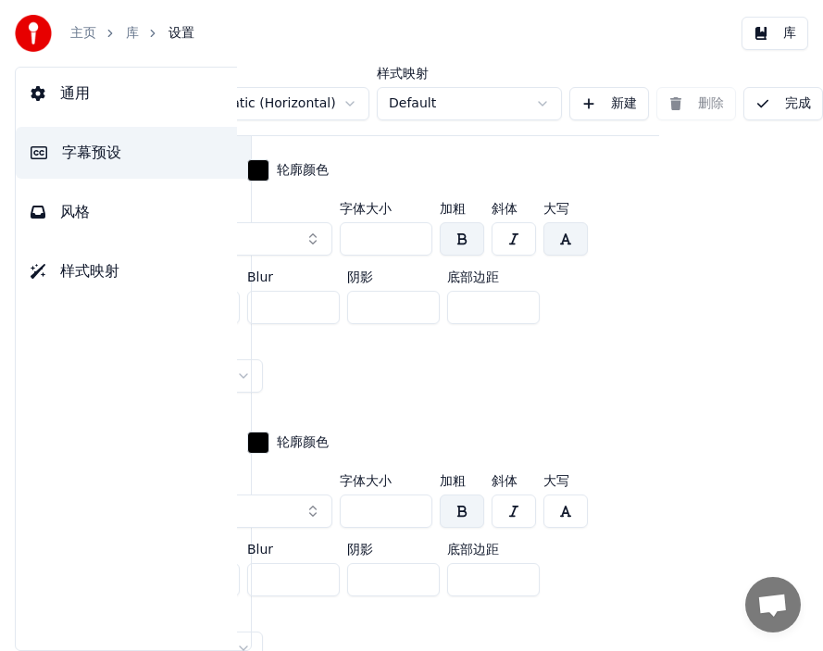
click at [527, 104] on button "完成" at bounding box center [783, 103] width 80 height 33
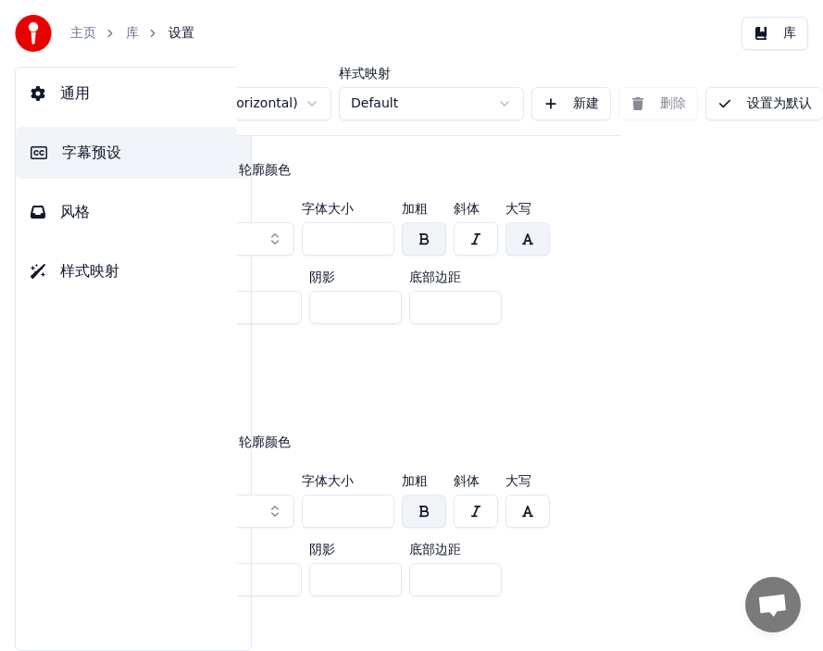
click at [143, 33] on div "库" at bounding box center [142, 33] width 33 height 19
click at [132, 34] on link "库" at bounding box center [132, 33] width 13 height 19
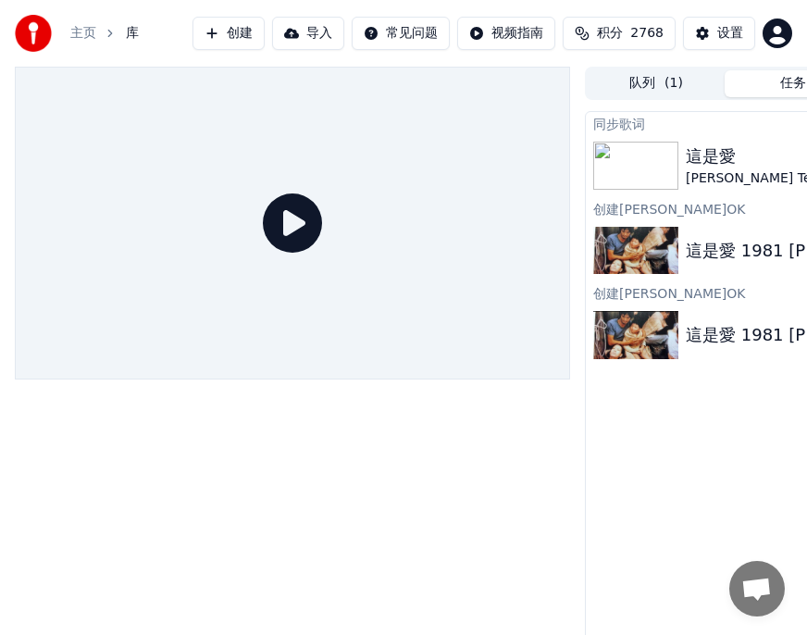
scroll to position [0, 194]
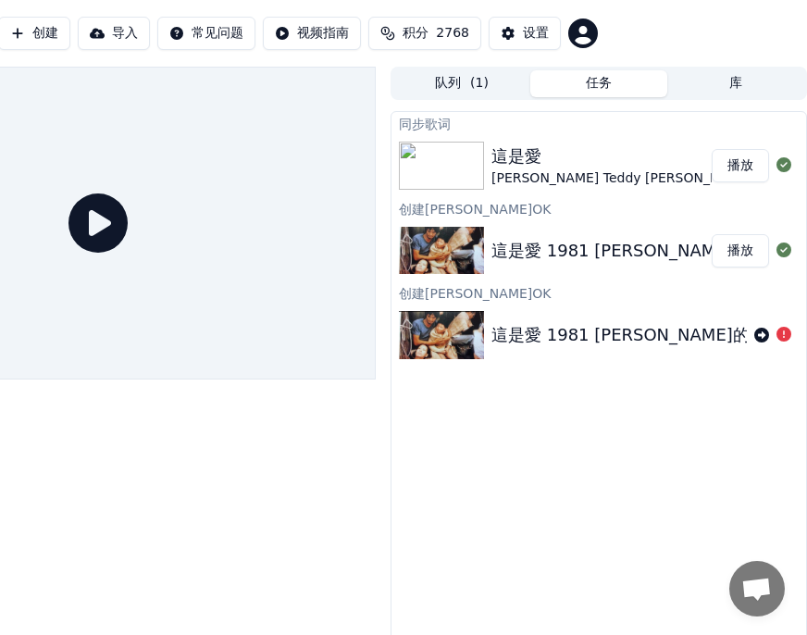
click at [527, 162] on button "播放" at bounding box center [740, 165] width 57 height 33
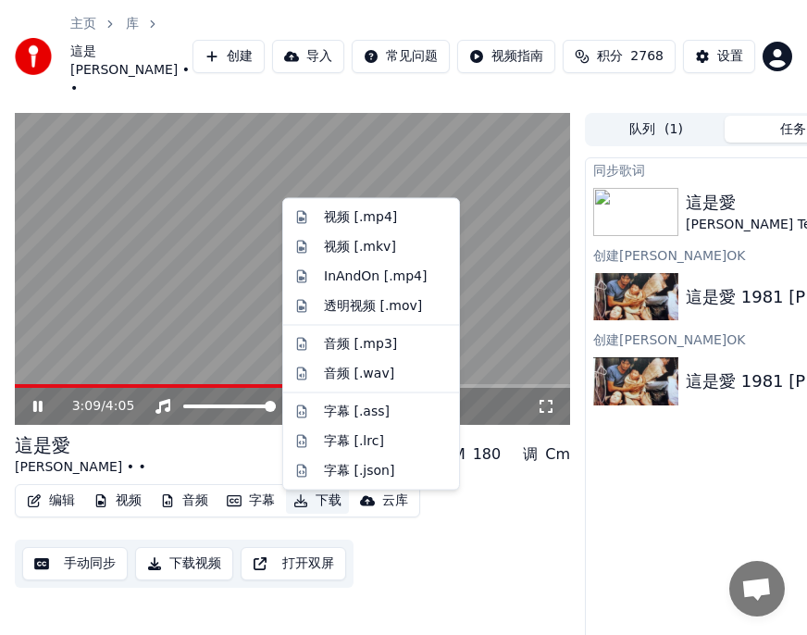
click at [324, 407] on button "下载" at bounding box center [317, 501] width 63 height 26
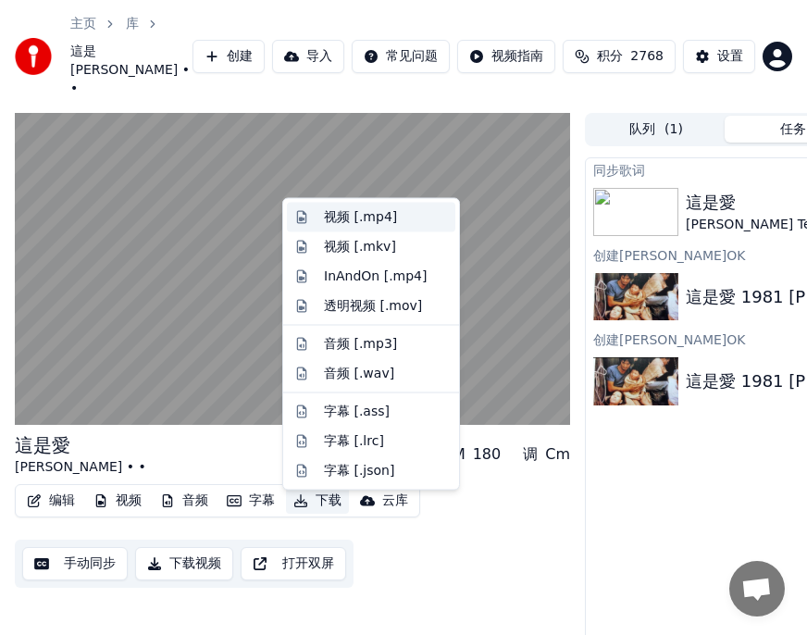
click at [343, 213] on div "视频 [.mp4]" at bounding box center [360, 217] width 73 height 19
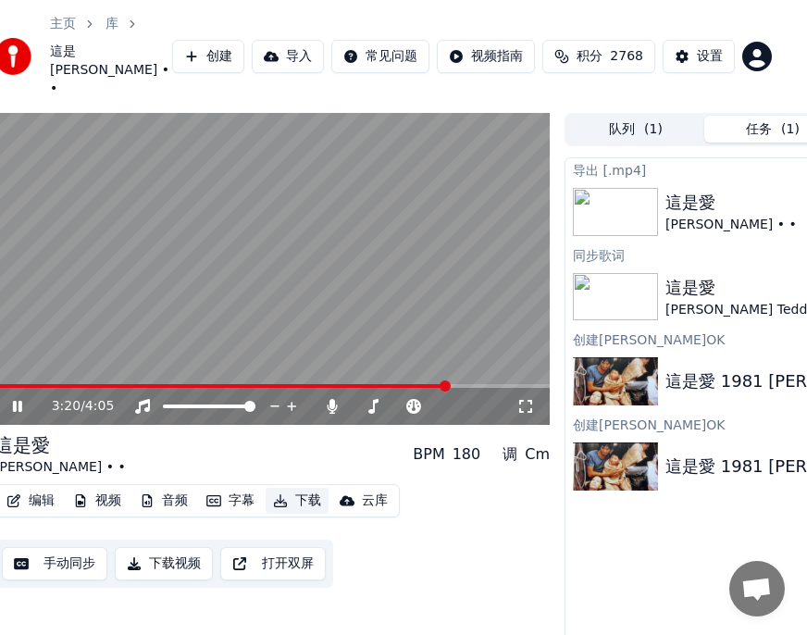
scroll to position [0, 194]
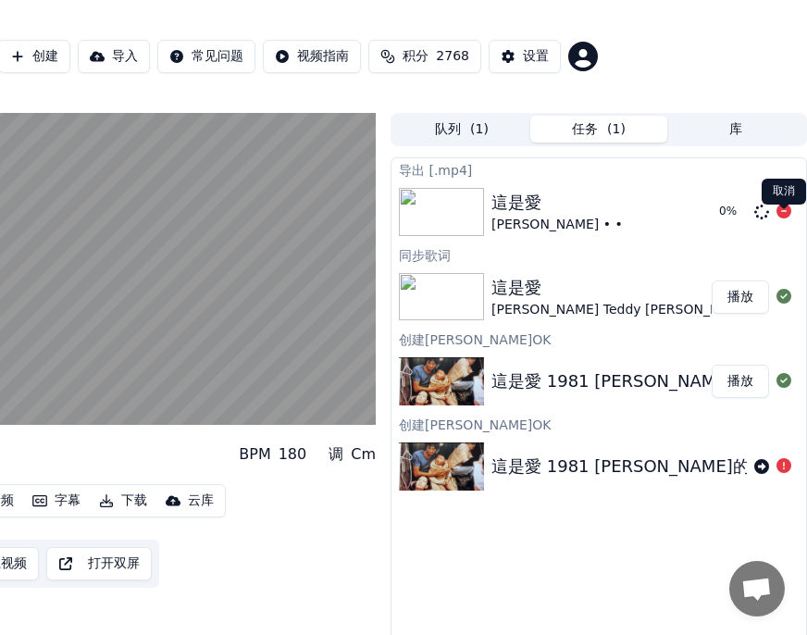
click at [527, 218] on icon at bounding box center [784, 211] width 15 height 15
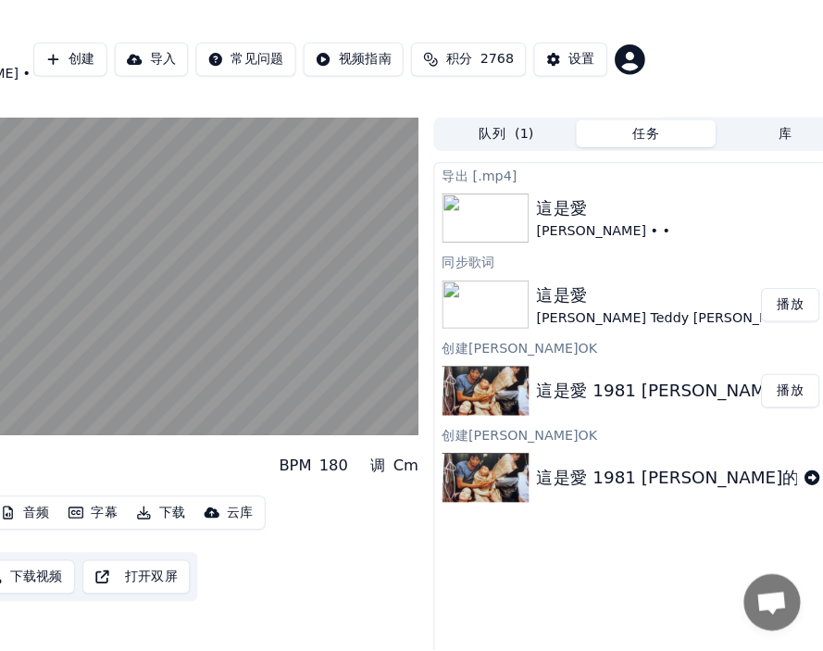
scroll to position [0, 0]
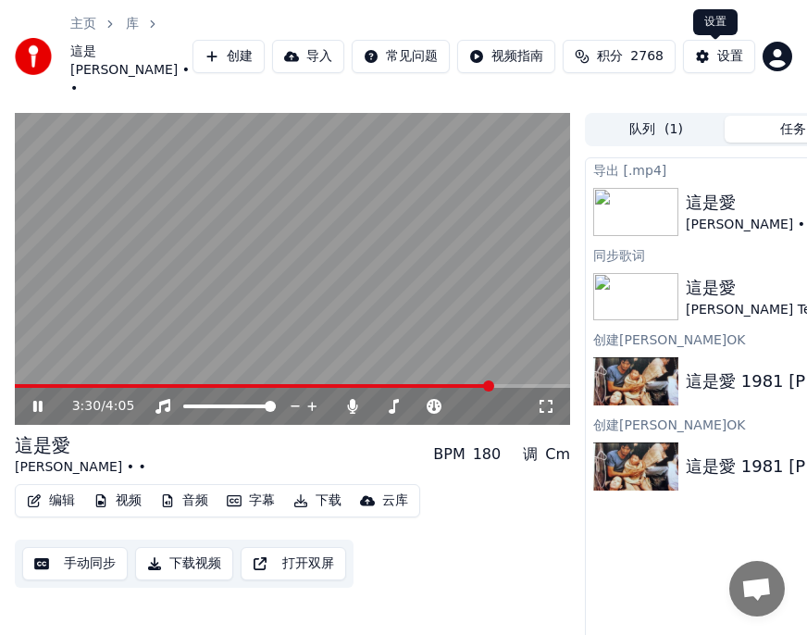
click at [527, 54] on div "设置" at bounding box center [730, 56] width 26 height 19
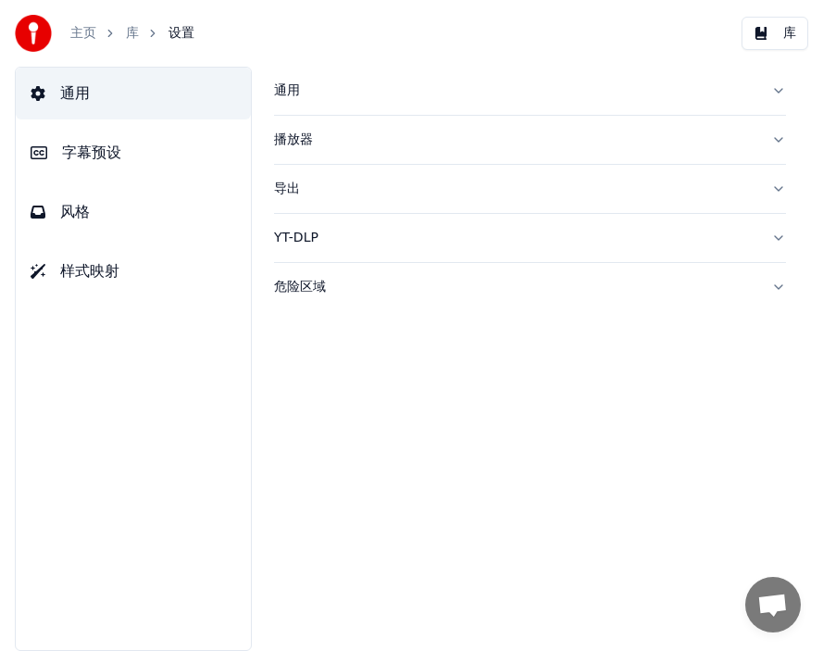
click at [69, 209] on span "风格" at bounding box center [75, 212] width 30 height 22
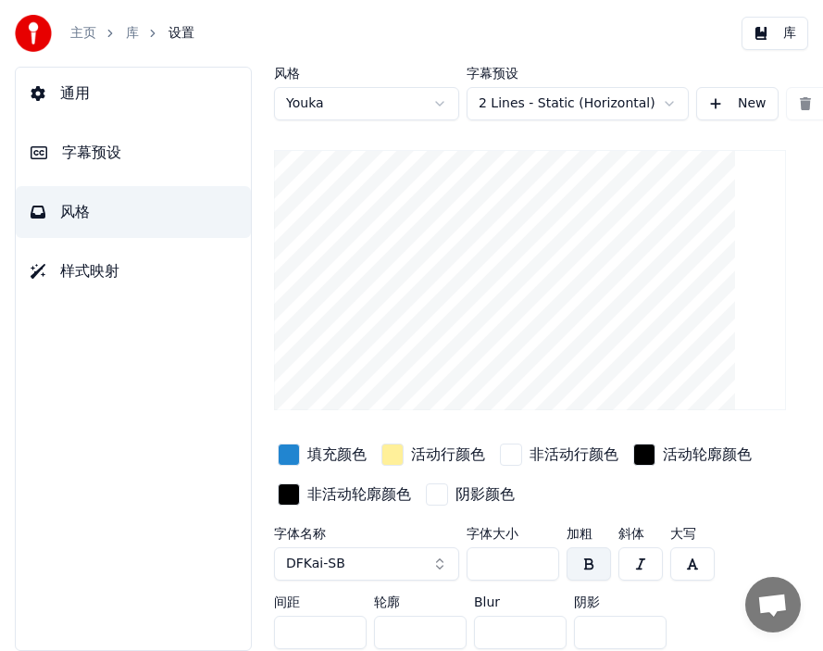
scroll to position [19, 0]
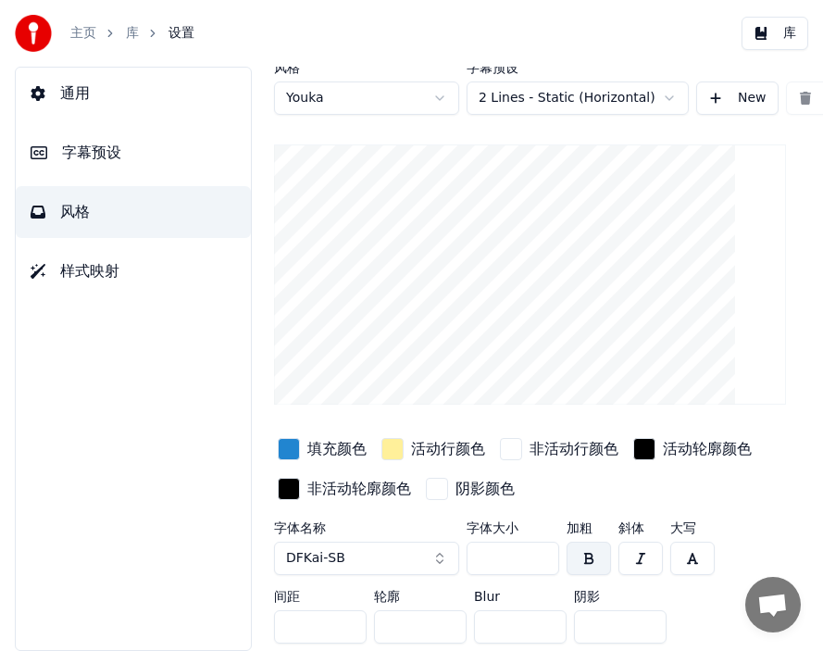
drag, startPoint x: 504, startPoint y: 547, endPoint x: 468, endPoint y: 546, distance: 36.1
click at [466, 407] on div "字体名称 DFKai-SB 字体大小 *** 加粗 斜体 大写 间距 * 轮廓 * Blur * 阴影 *" at bounding box center [530, 586] width 512 height 130
type input "***"
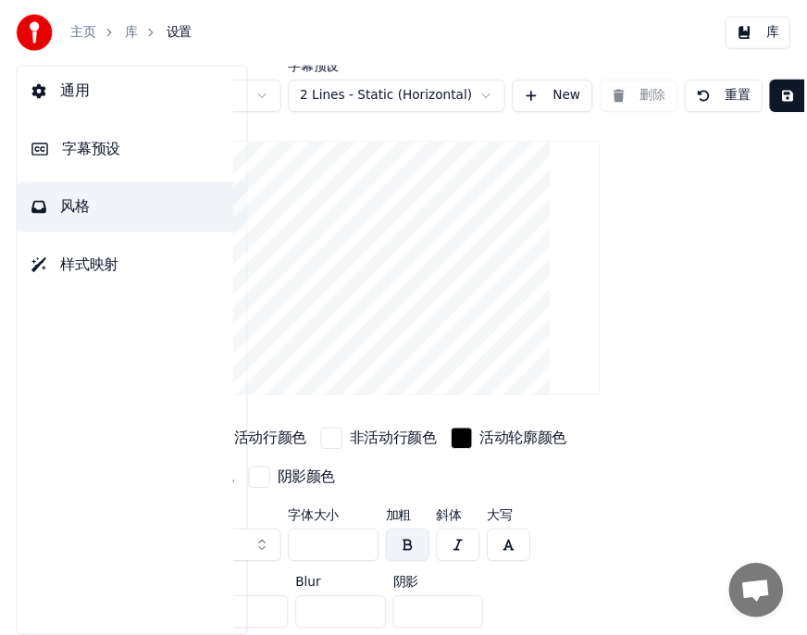
scroll to position [19, 259]
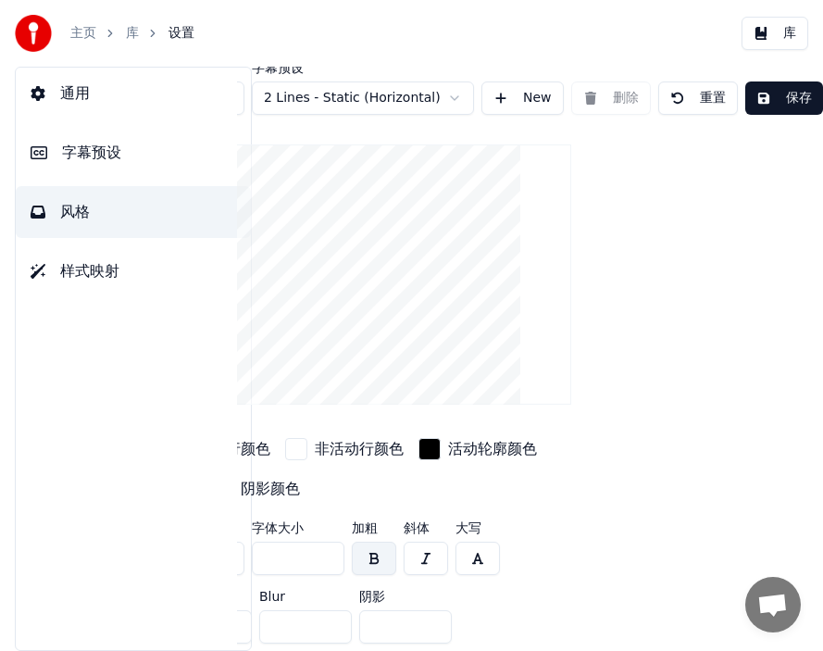
click at [527, 84] on button "保存" at bounding box center [784, 97] width 78 height 33
click at [136, 35] on link "库" at bounding box center [132, 33] width 13 height 19
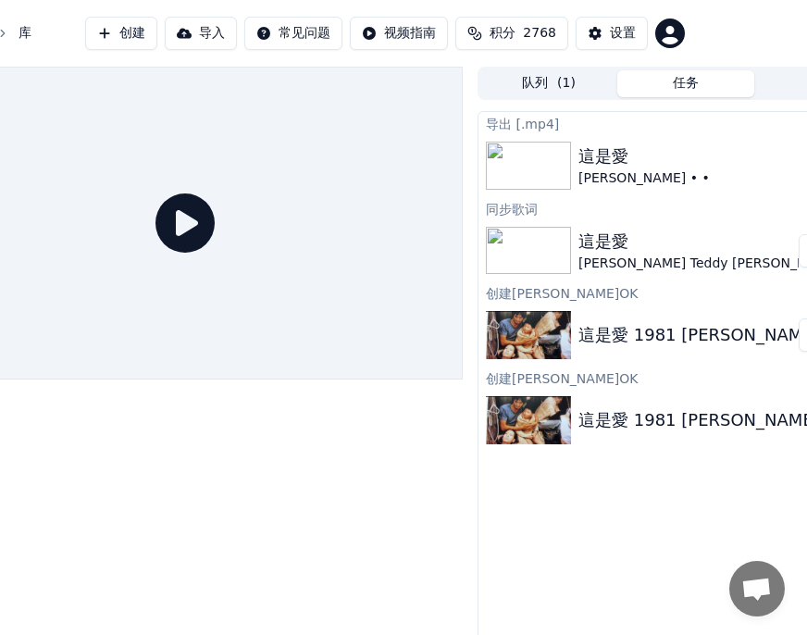
scroll to position [0, 194]
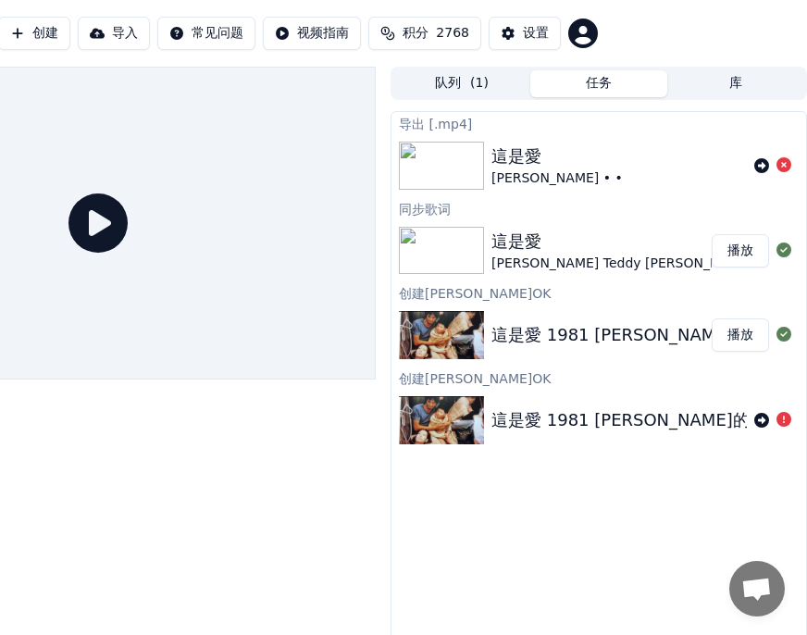
click at [527, 251] on button "播放" at bounding box center [740, 250] width 57 height 33
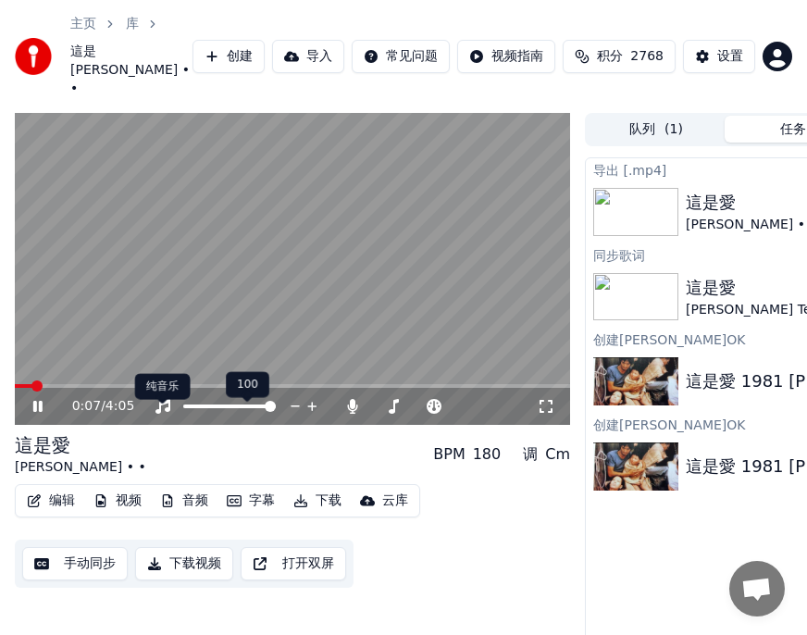
click at [112, 392] on video at bounding box center [292, 269] width 555 height 313
click at [140, 392] on span at bounding box center [142, 385] width 11 height 11
click at [37, 407] on icon at bounding box center [37, 406] width 11 height 13
click at [527, 59] on div "设置" at bounding box center [730, 56] width 26 height 19
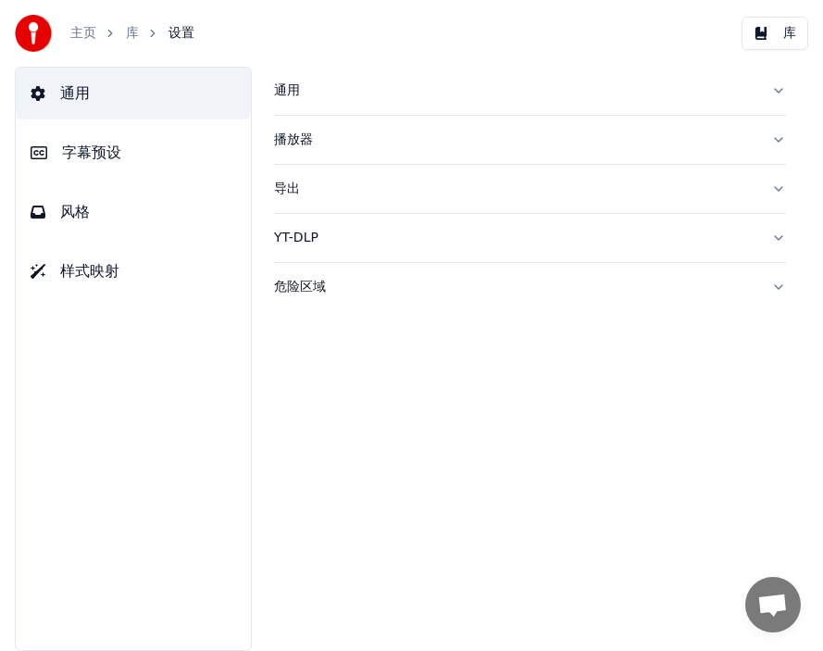
click at [77, 214] on span "风格" at bounding box center [75, 212] width 30 height 22
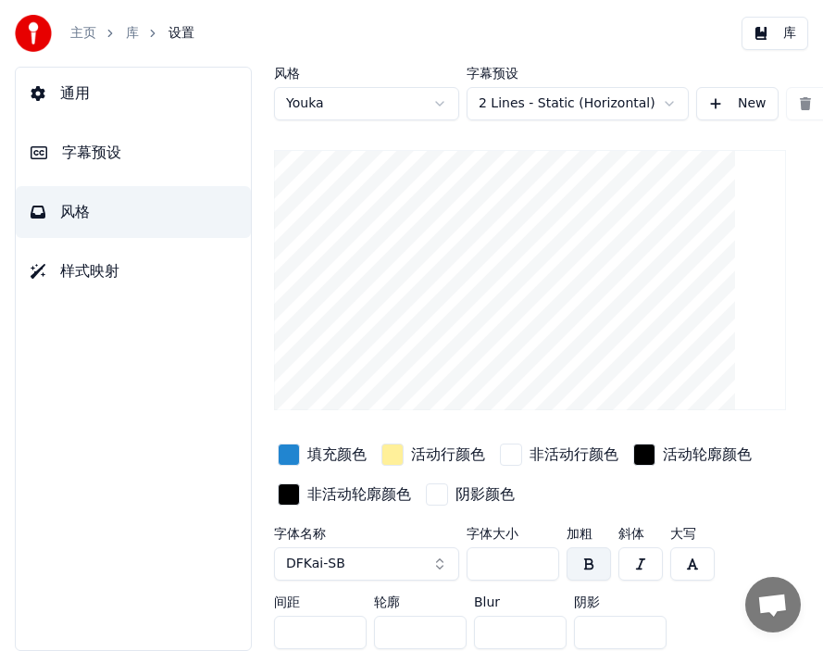
drag, startPoint x: 505, startPoint y: 565, endPoint x: 470, endPoint y: 563, distance: 35.2
click at [470, 407] on input "***" at bounding box center [513, 563] width 93 height 33
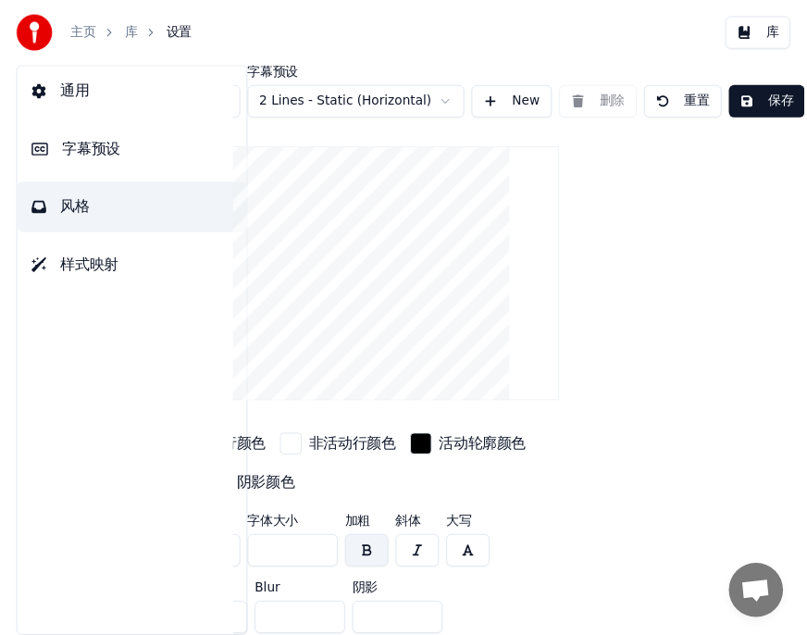
scroll to position [0, 259]
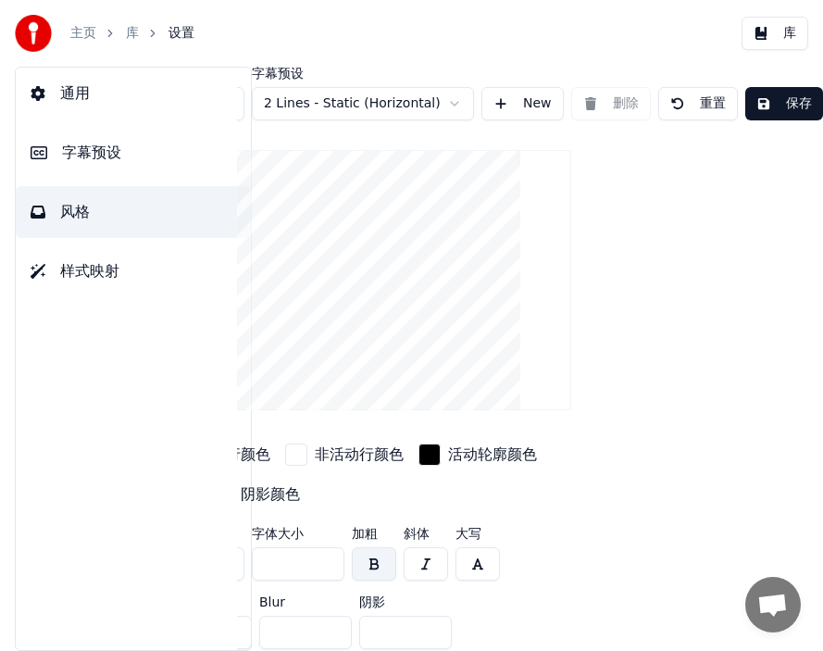
type input "***"
click at [527, 109] on button "保存" at bounding box center [784, 103] width 78 height 33
click at [129, 30] on link "库" at bounding box center [132, 33] width 13 height 19
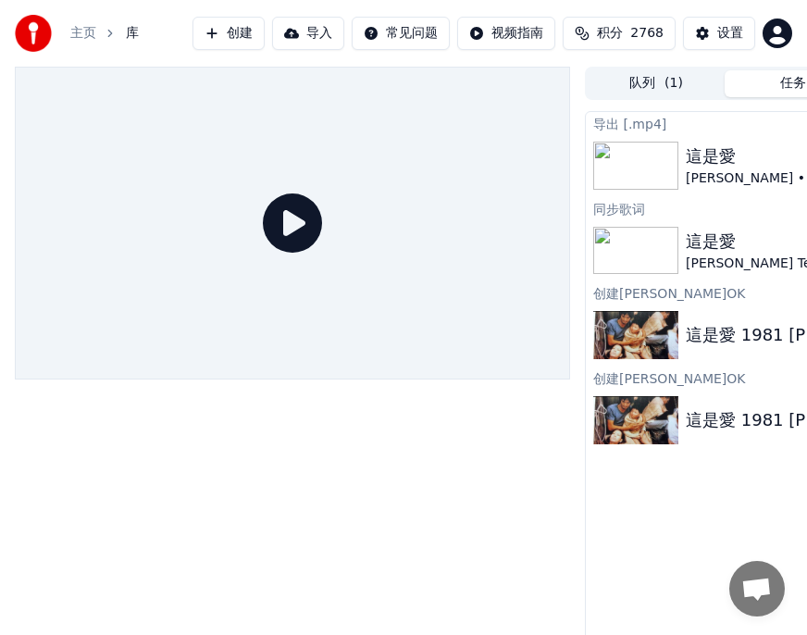
scroll to position [0, 194]
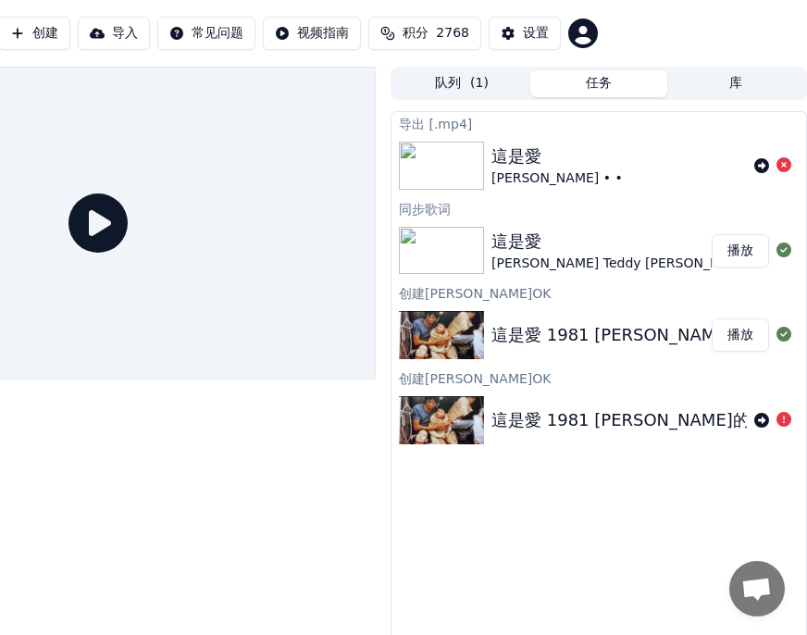
click at [527, 247] on button "播放" at bounding box center [740, 250] width 57 height 33
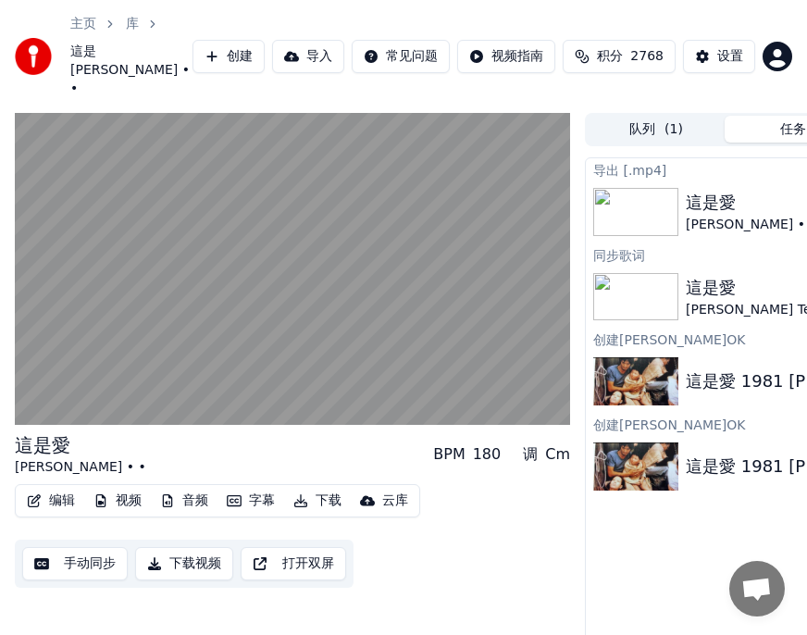
click at [327, 407] on button "下载" at bounding box center [317, 501] width 63 height 26
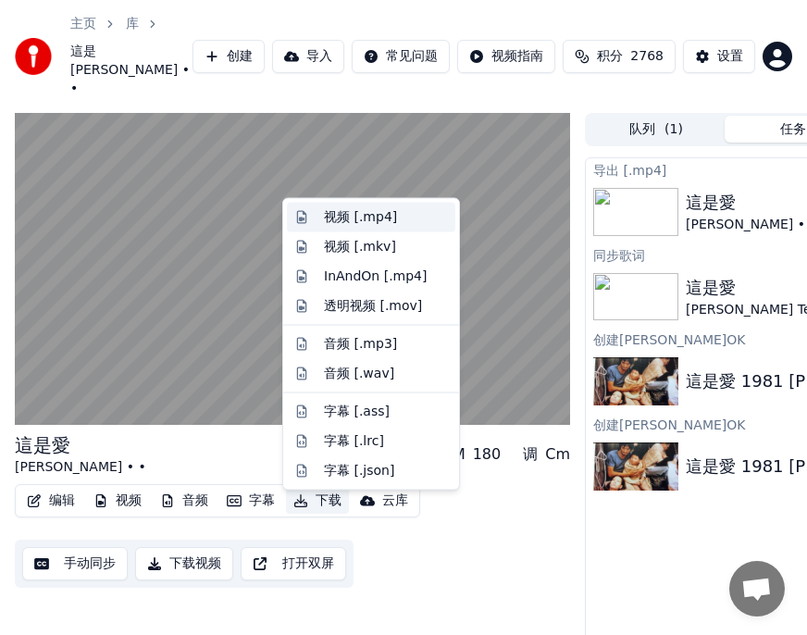
click at [337, 216] on div "视频 [.mp4]" at bounding box center [360, 217] width 73 height 19
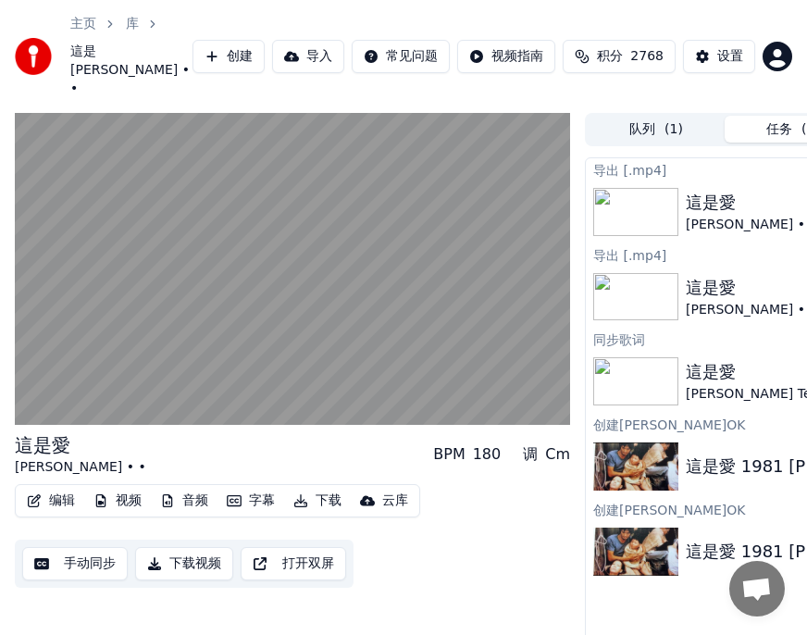
click at [382, 407] on div "云库" at bounding box center [395, 501] width 26 height 19
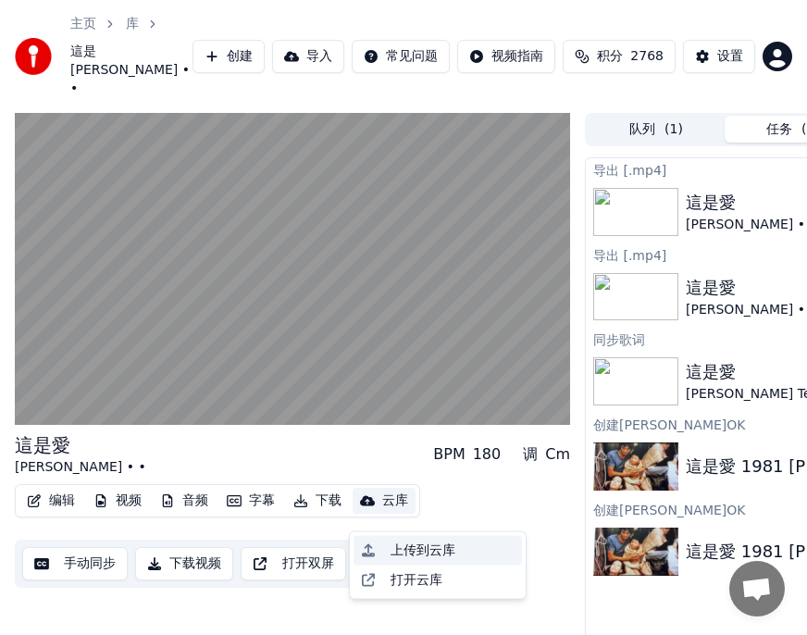
click at [418, 407] on div "上传到云库" at bounding box center [423, 551] width 65 height 19
